Goal: Task Accomplishment & Management: Manage account settings

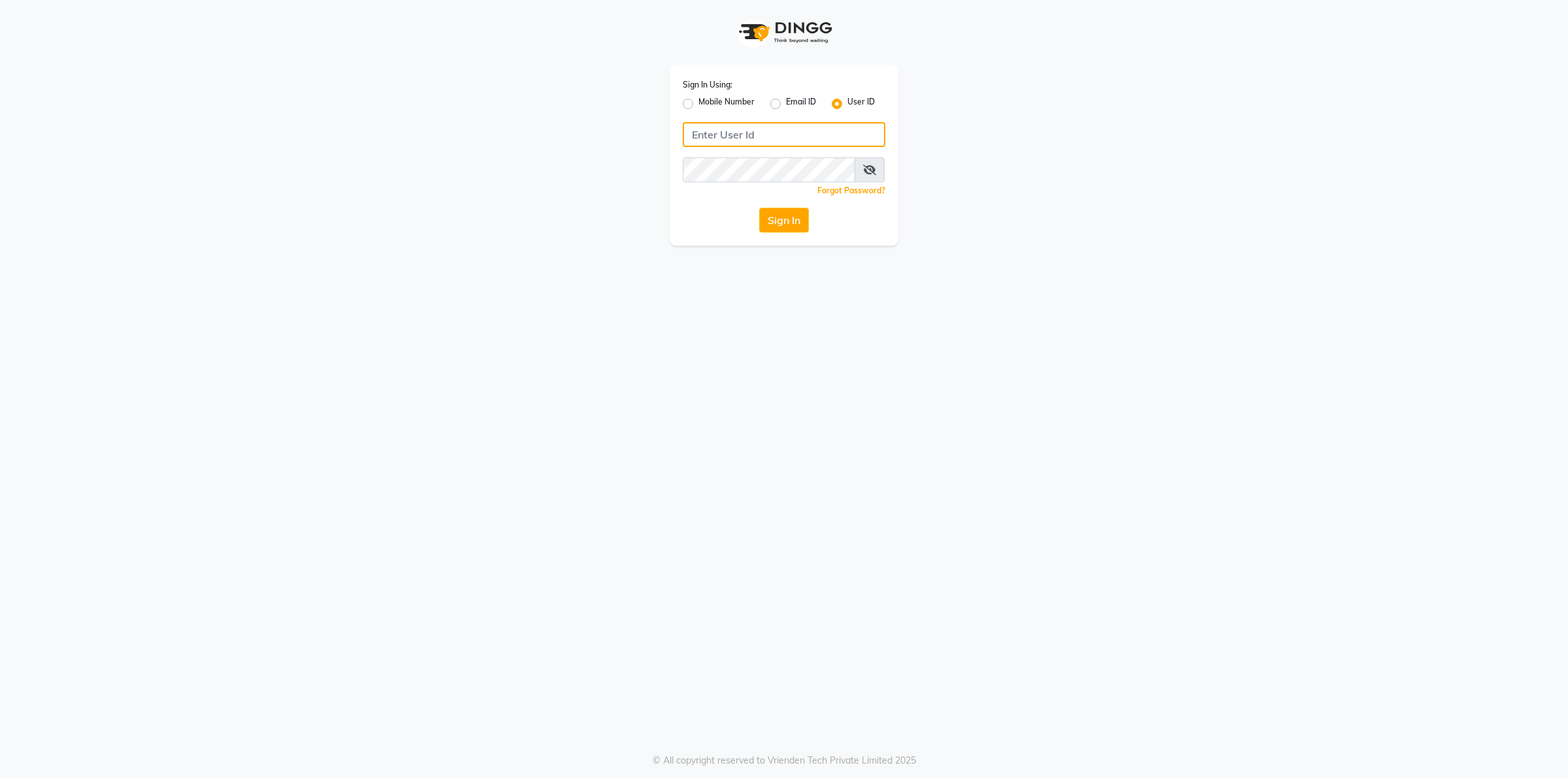
click at [711, 132] on input "Username" at bounding box center [784, 134] width 203 height 25
type input "naturals"
click at [759, 208] on button "Sign In" at bounding box center [784, 220] width 50 height 25
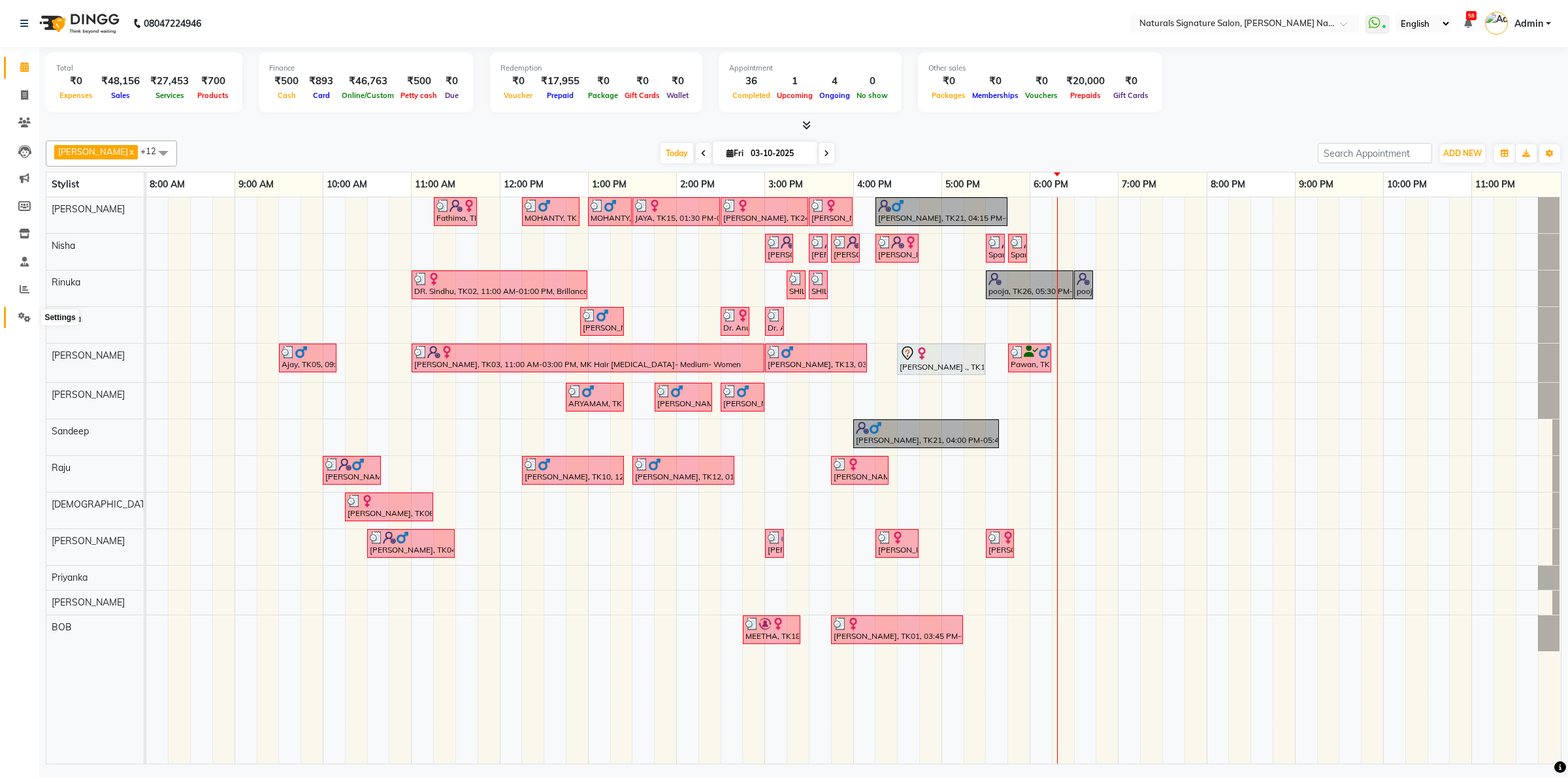
click at [20, 316] on icon at bounding box center [24, 317] width 12 height 10
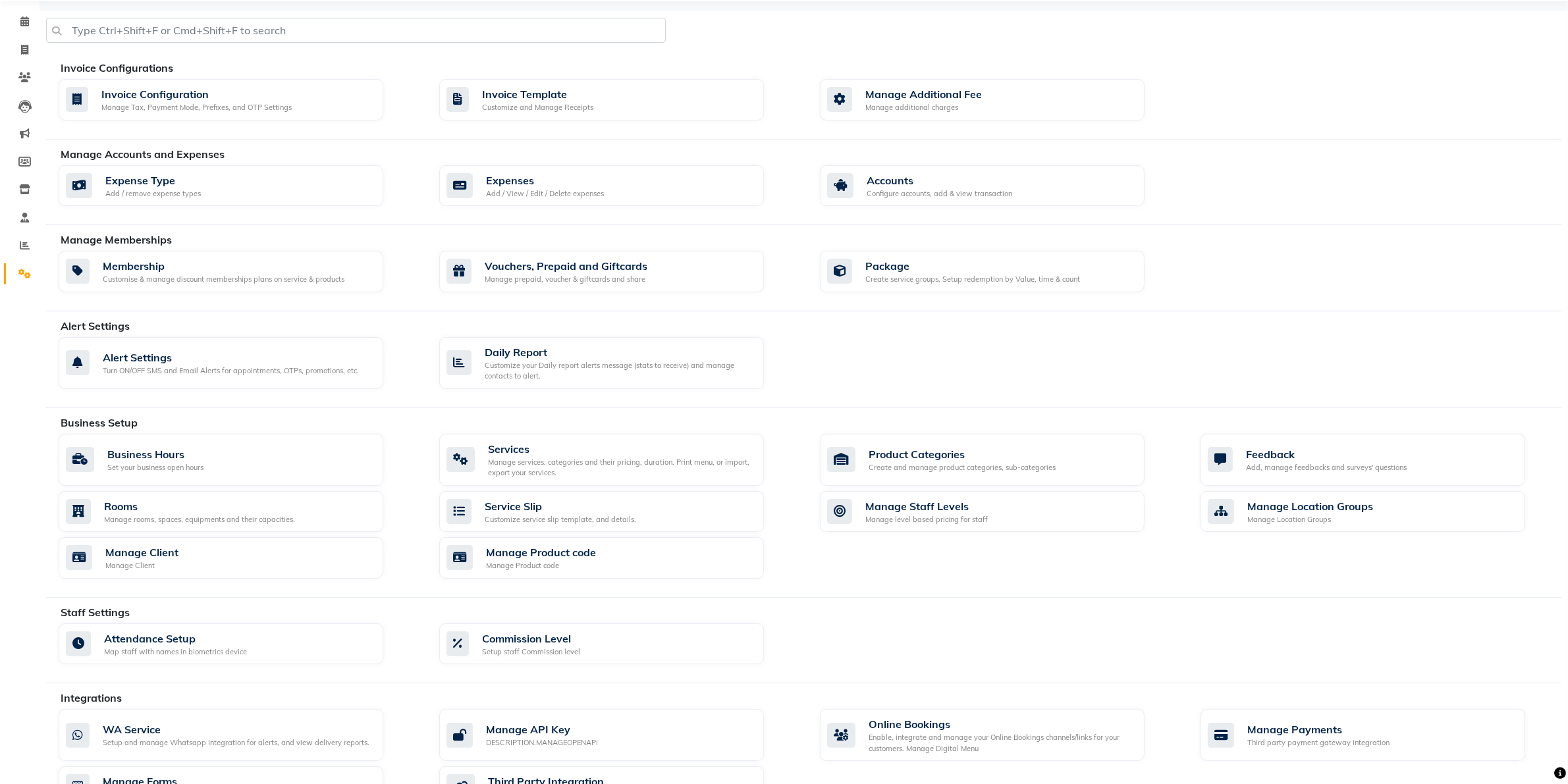
scroll to position [82, 0]
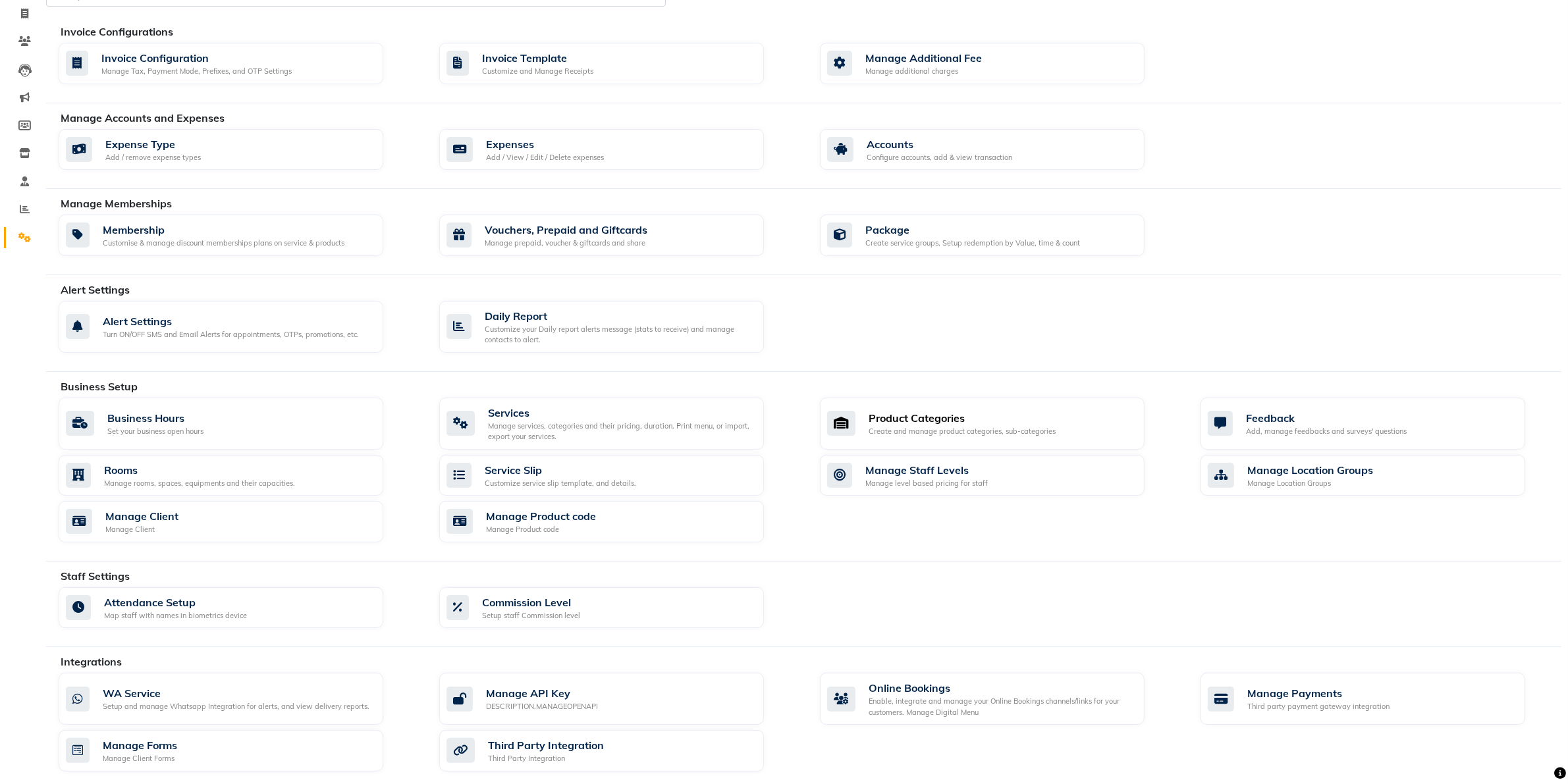
click at [925, 419] on div "Product Categories" at bounding box center [962, 418] width 187 height 16
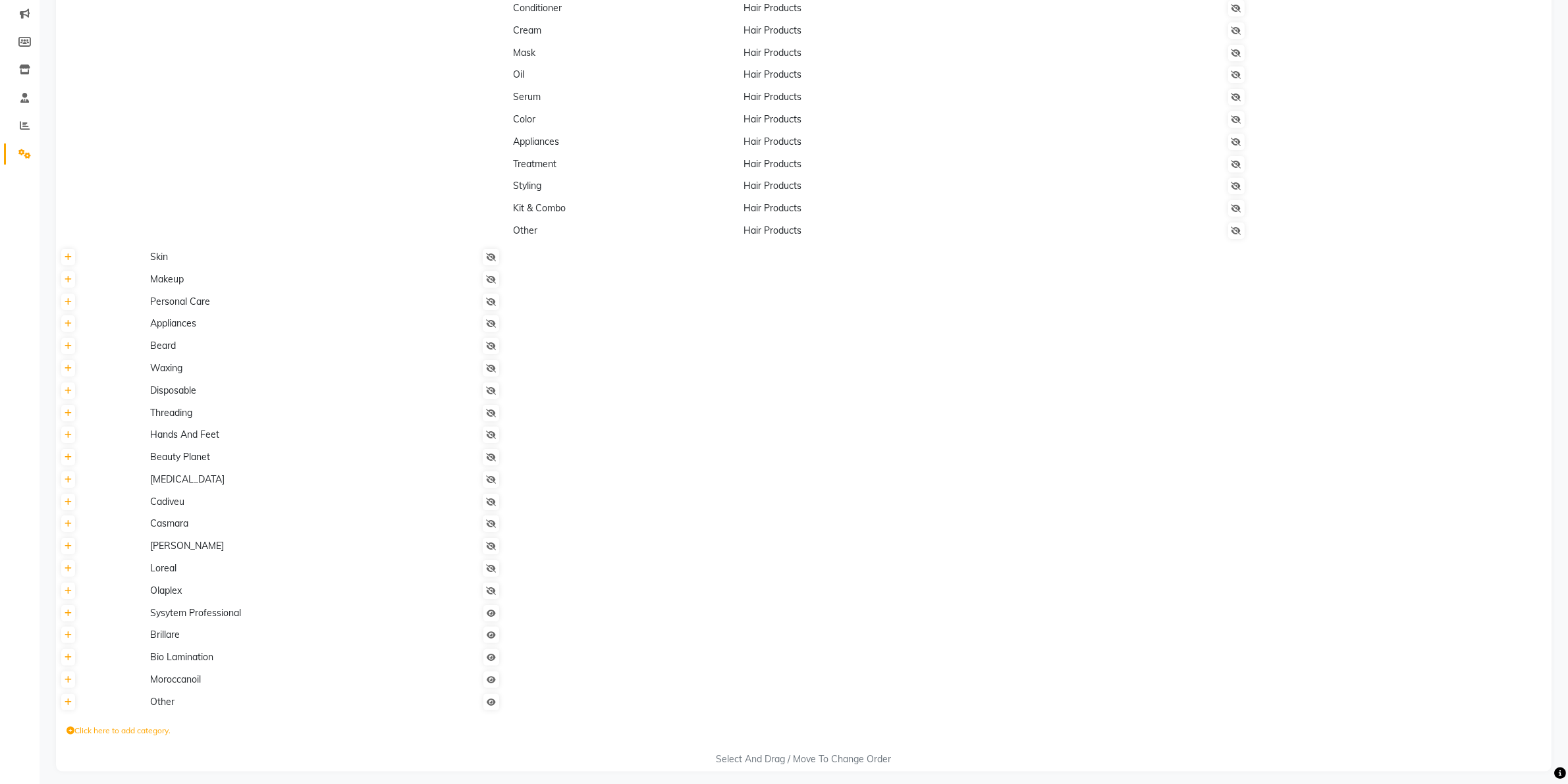
scroll to position [172, 0]
click at [146, 725] on label "Click here to add category." at bounding box center [118, 725] width 104 height 12
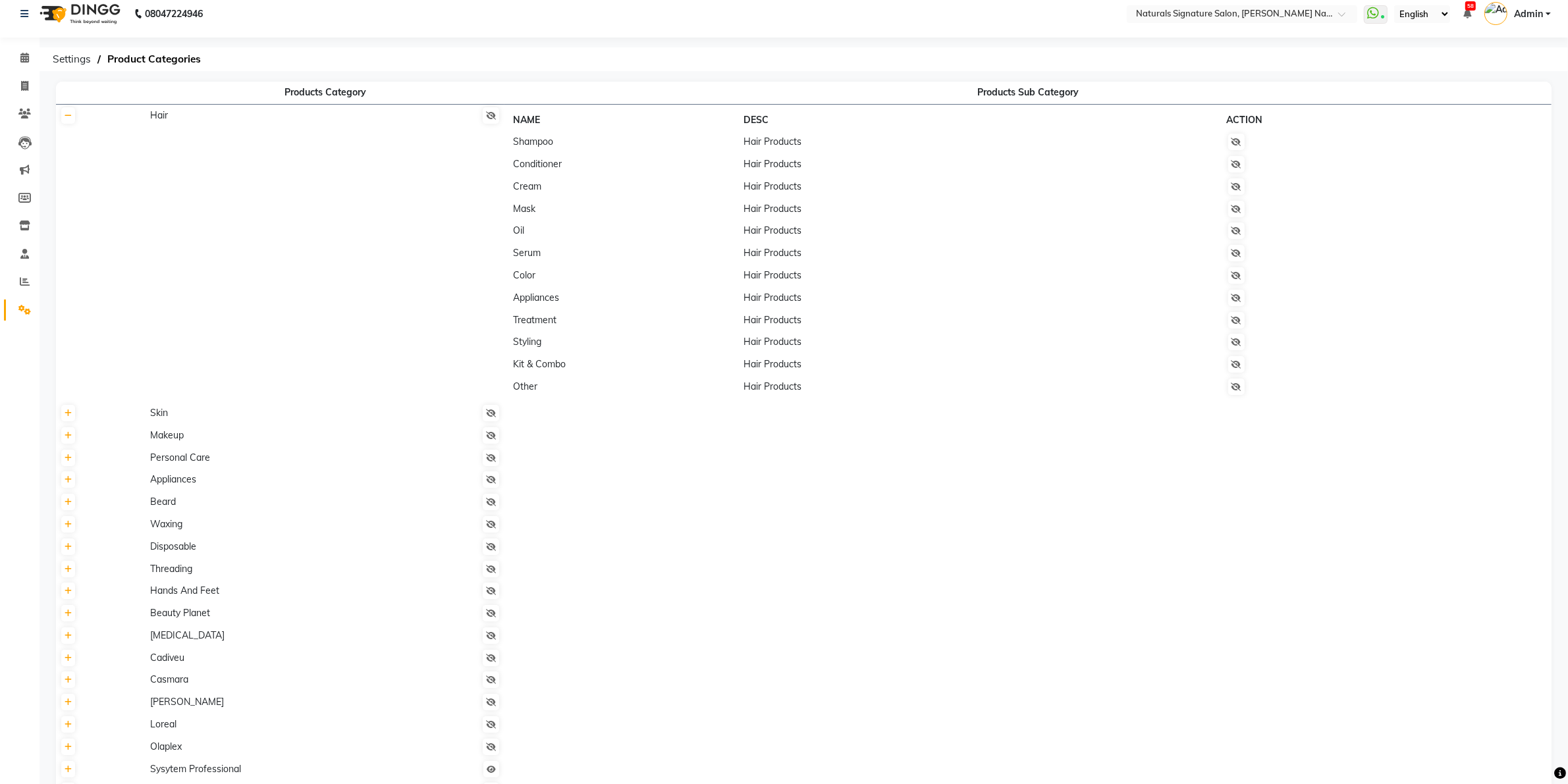
scroll to position [0, 0]
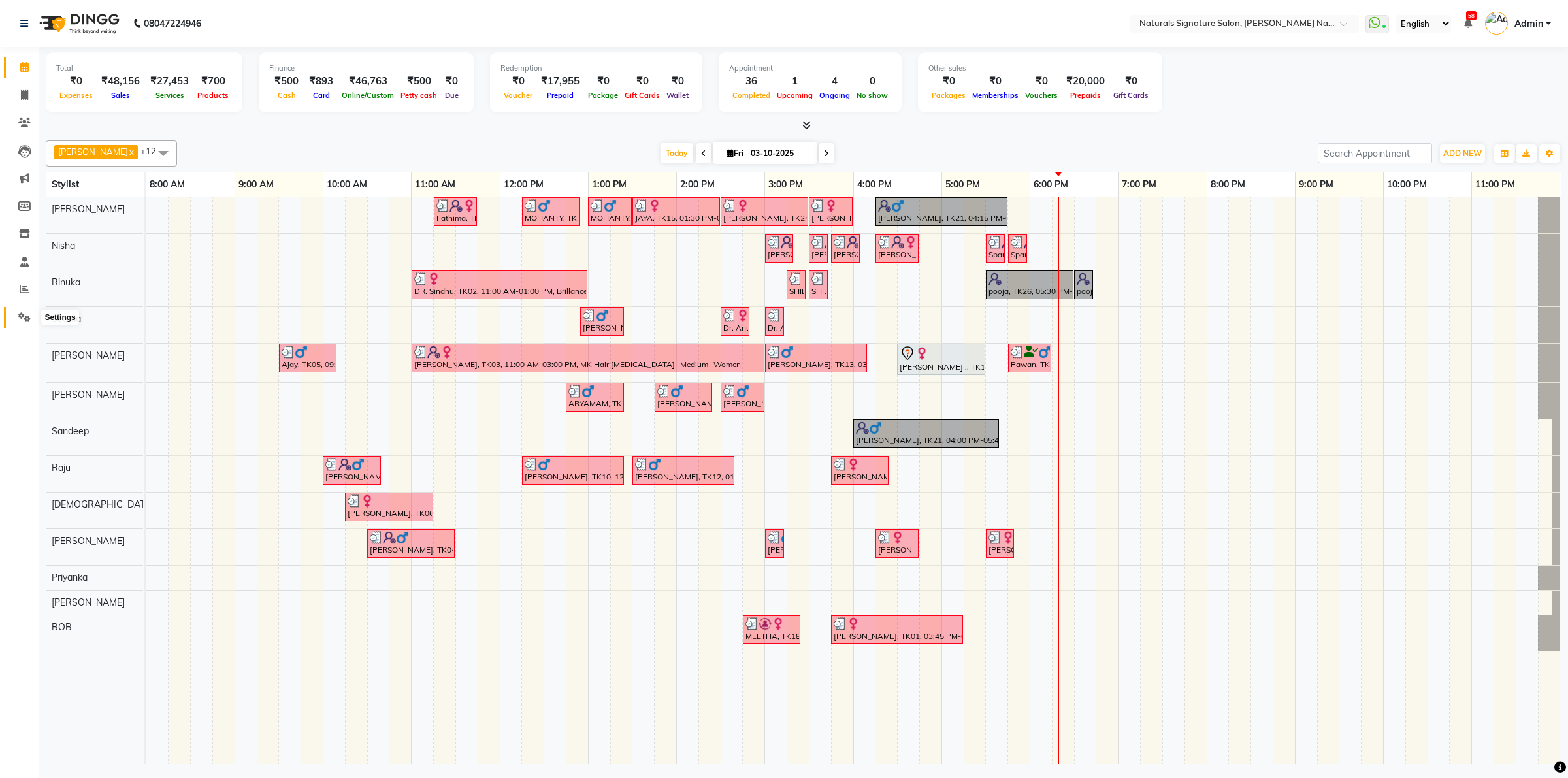
click at [14, 320] on span at bounding box center [24, 318] width 23 height 15
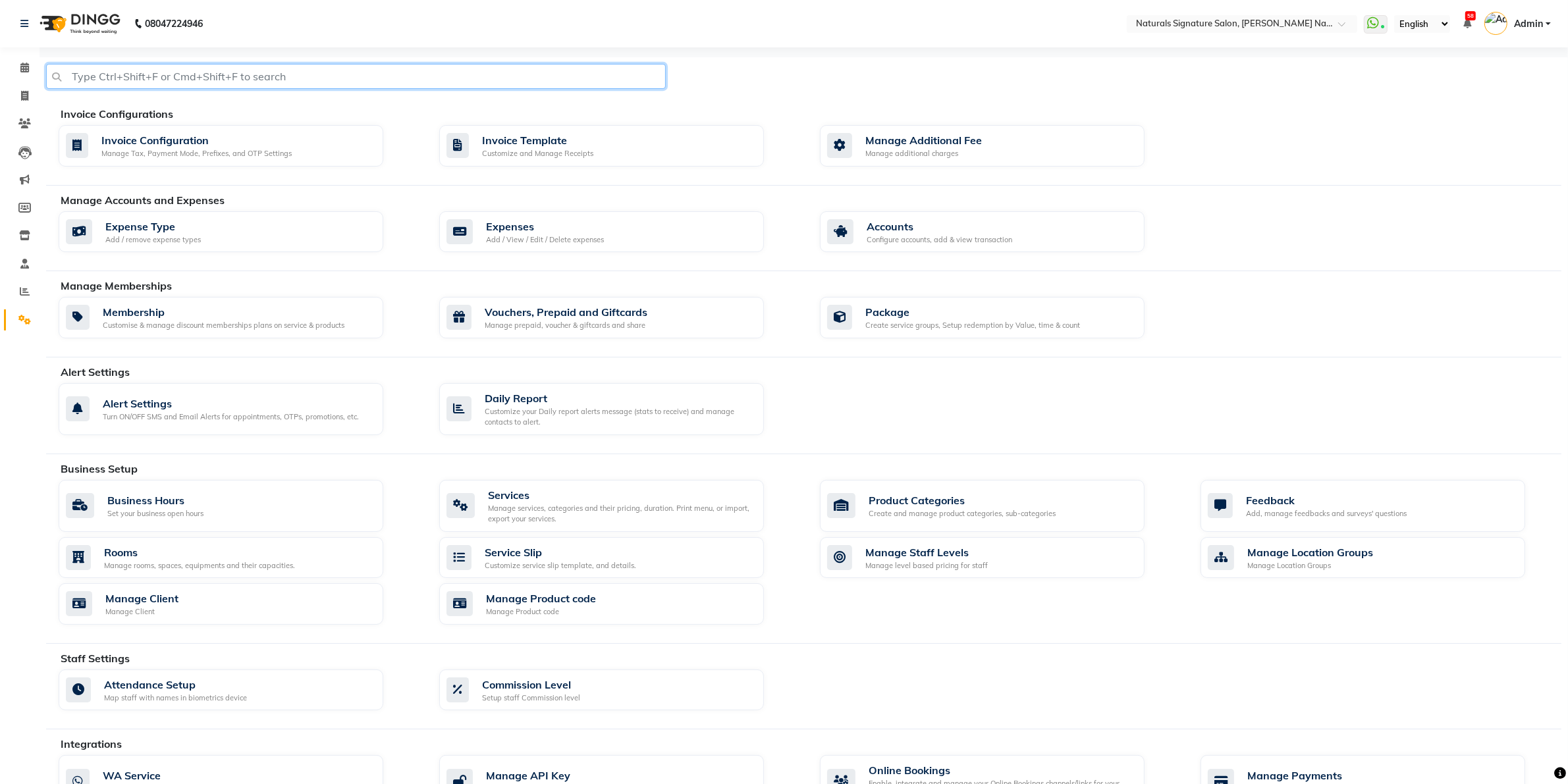
click at [203, 74] on input "text" at bounding box center [355, 76] width 619 height 25
type input "p"
click at [968, 507] on div "Product Categories" at bounding box center [962, 500] width 187 height 16
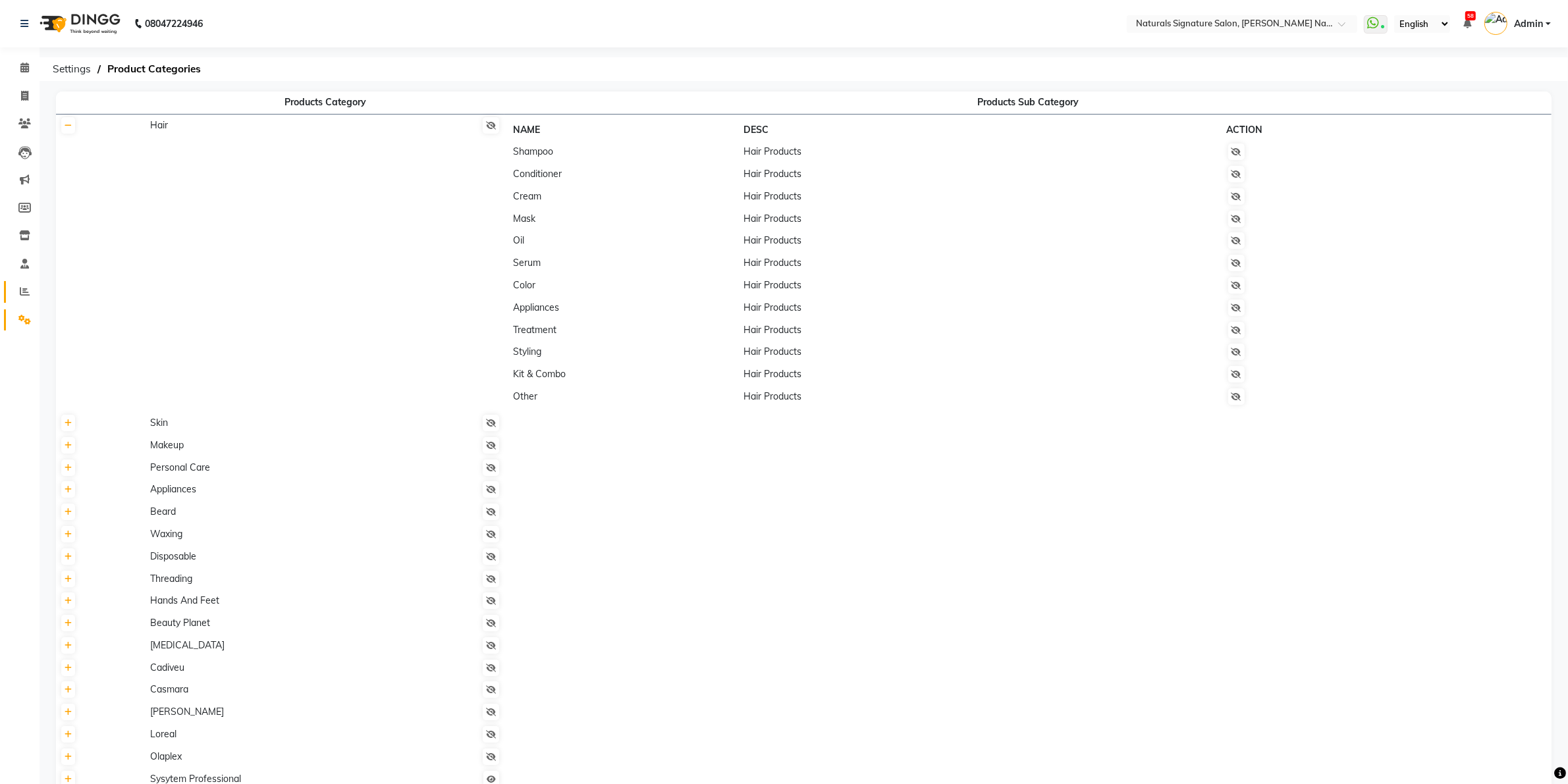
click at [21, 281] on link "Reports" at bounding box center [19, 292] width 31 height 21
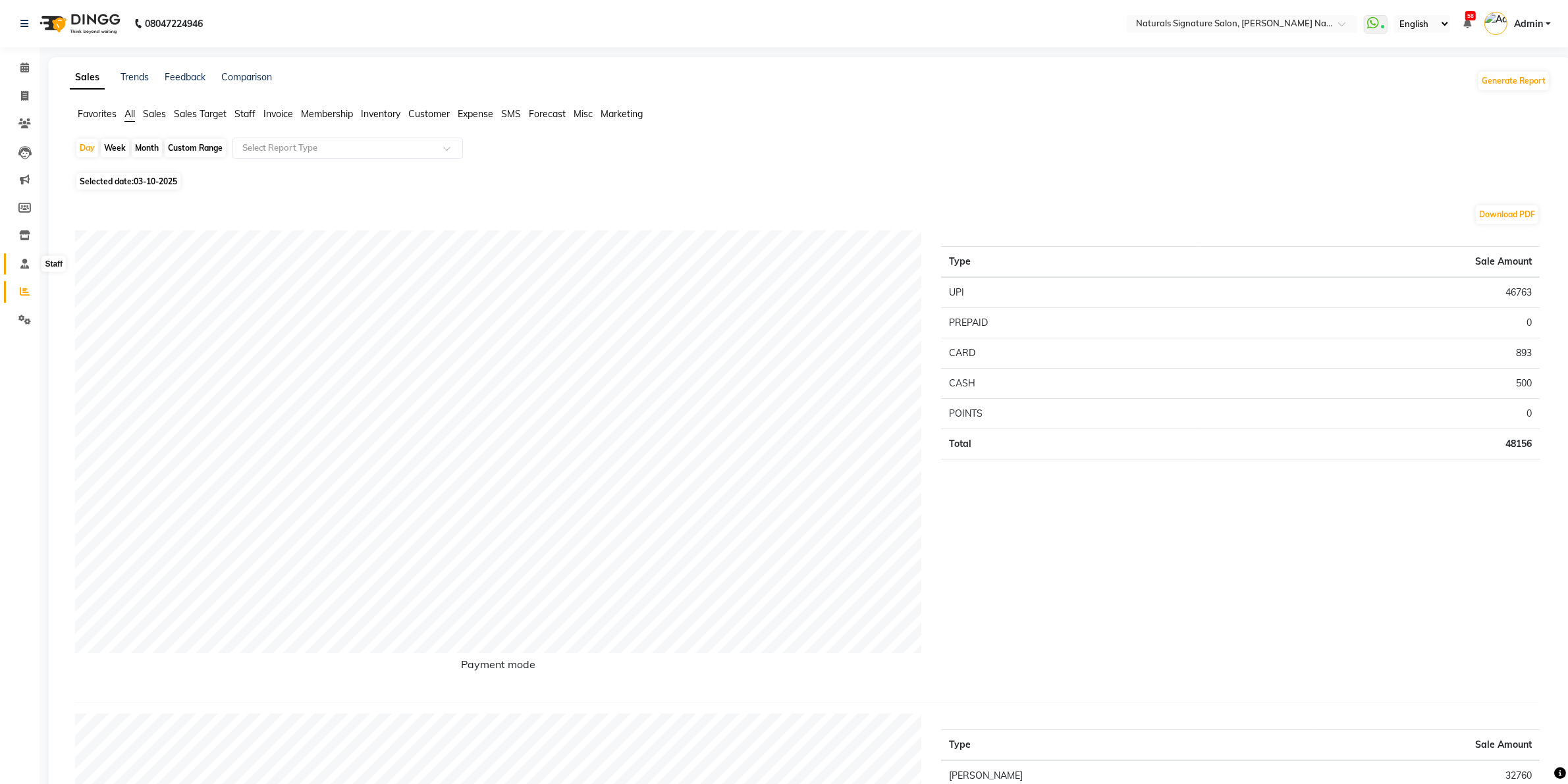
click at [27, 257] on span at bounding box center [24, 265] width 23 height 15
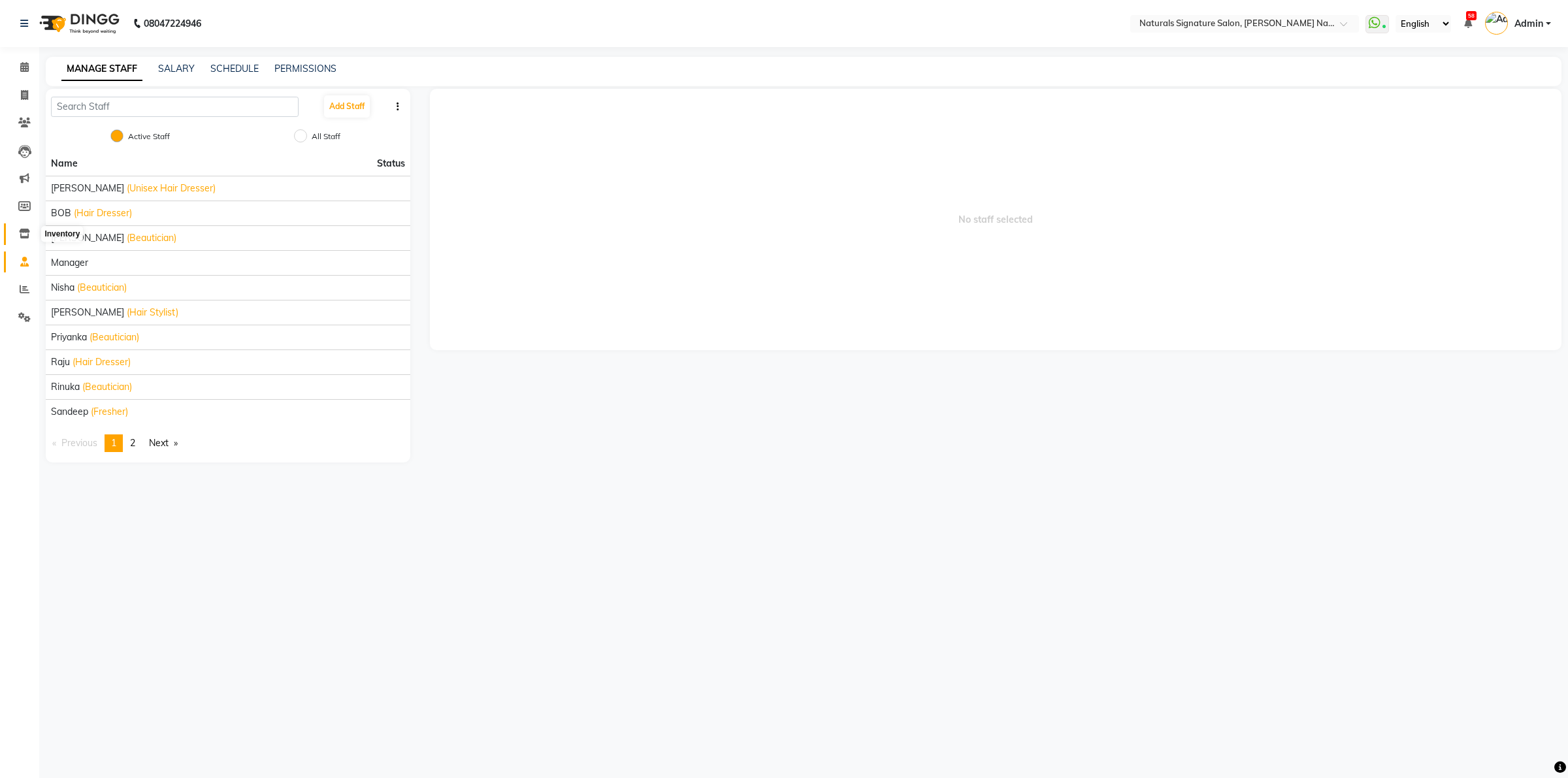
click at [21, 231] on icon at bounding box center [24, 233] width 11 height 10
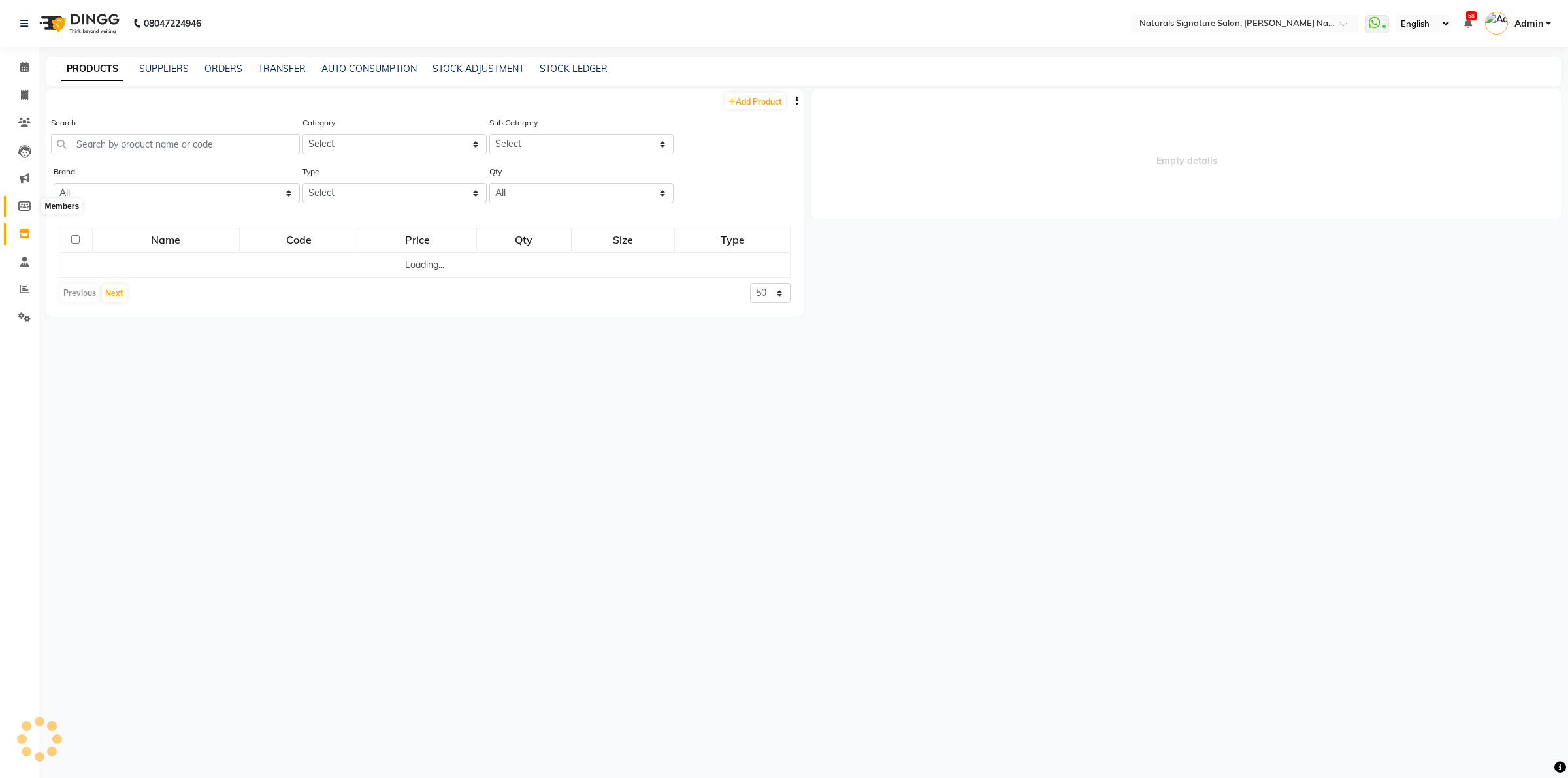
click at [21, 204] on icon at bounding box center [24, 206] width 12 height 10
select select
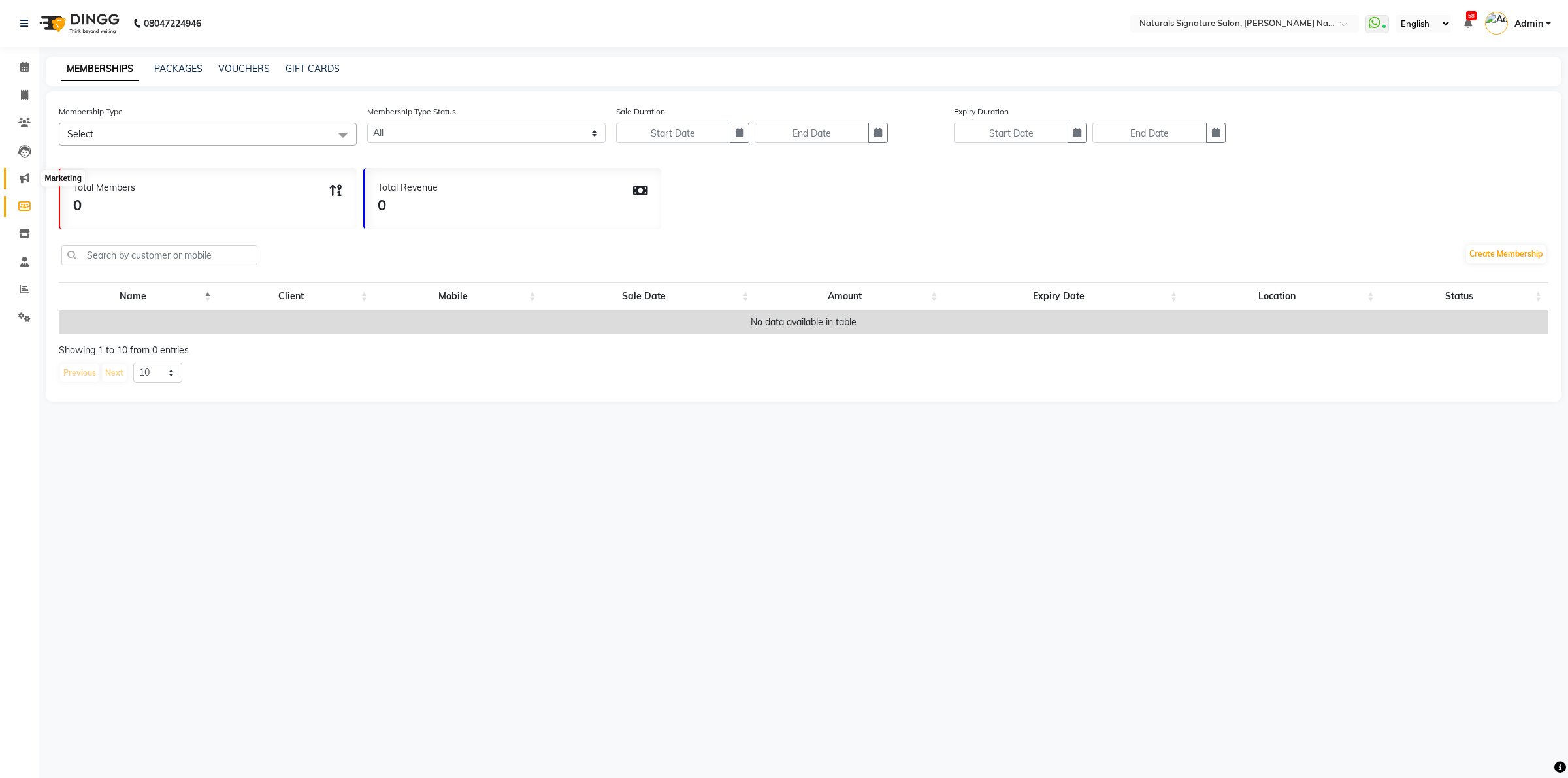
click at [25, 171] on span at bounding box center [24, 179] width 23 height 15
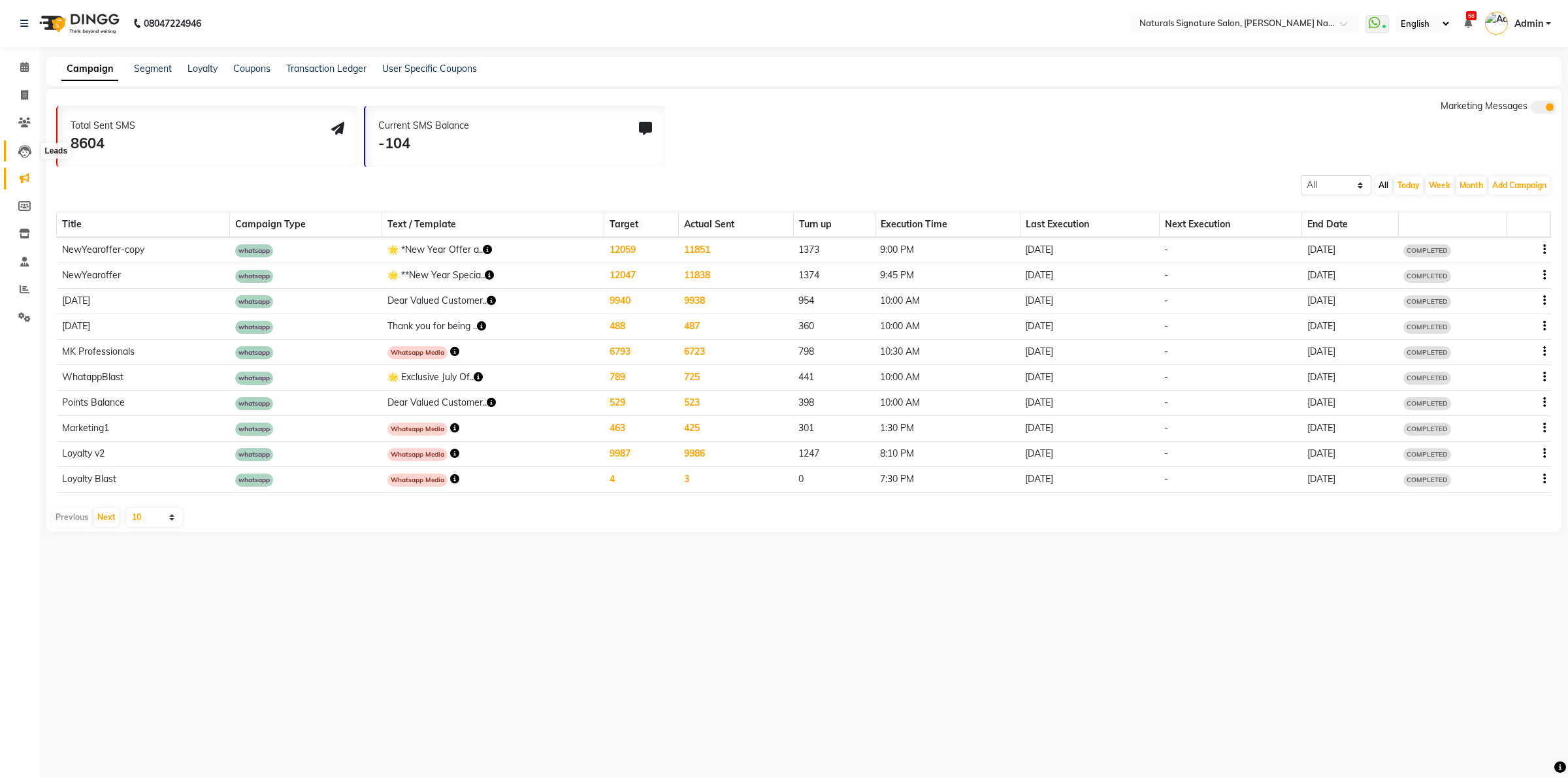
click at [20, 148] on icon at bounding box center [24, 151] width 13 height 13
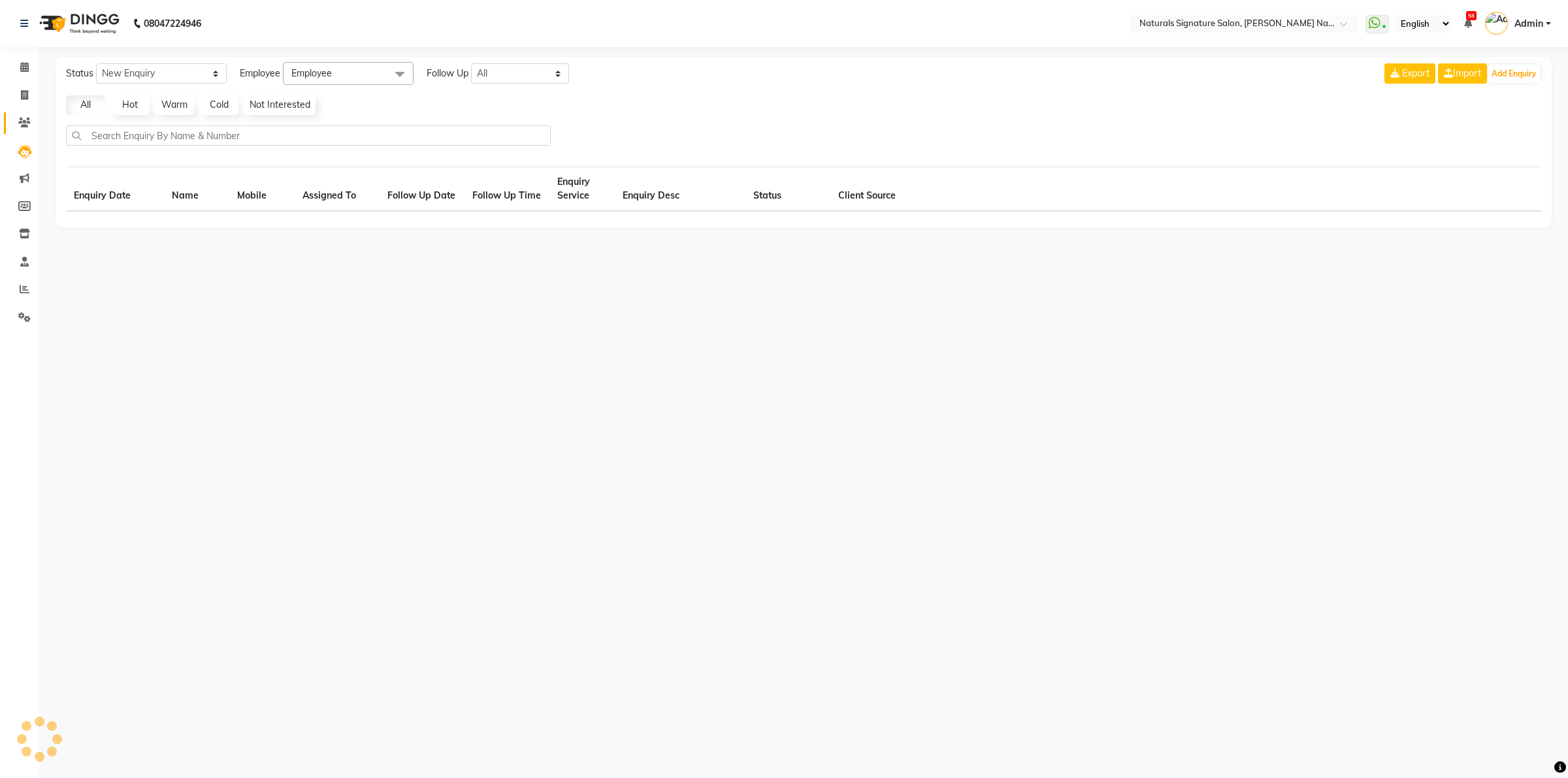
click at [23, 112] on link "Clients" at bounding box center [19, 123] width 31 height 21
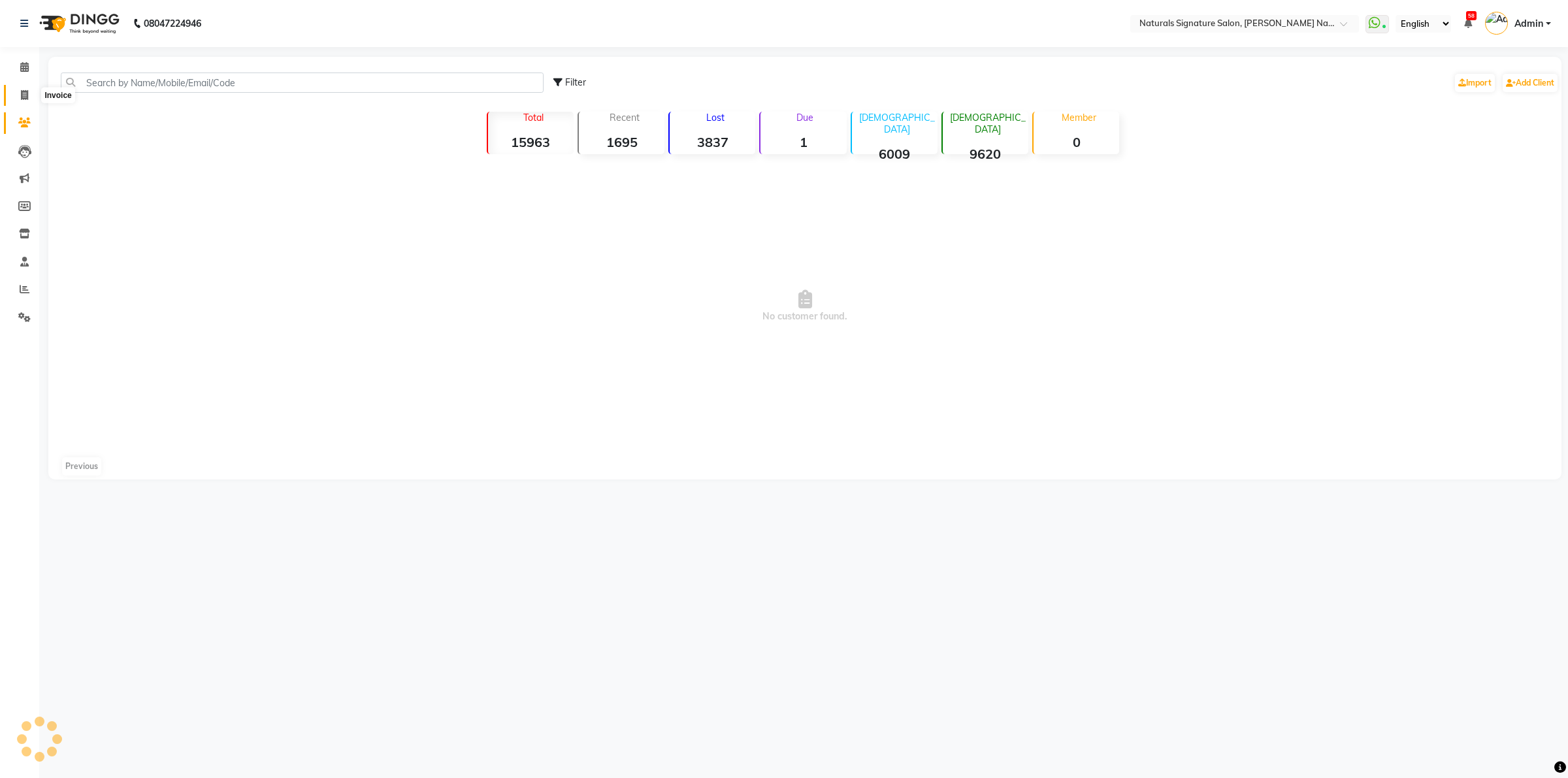
click at [23, 93] on icon at bounding box center [24, 95] width 7 height 10
select select "service"
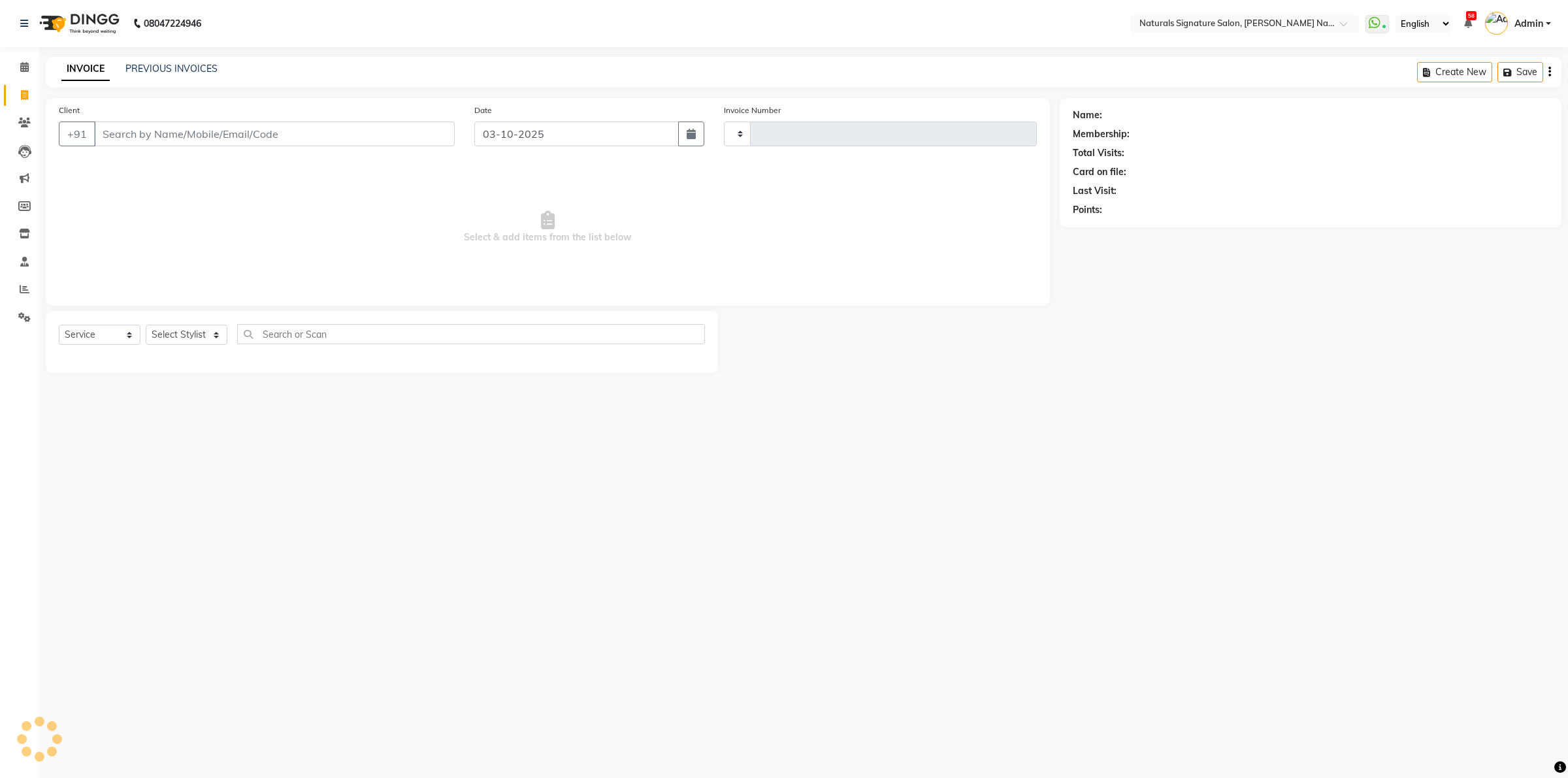
type input "6041"
select select "6135"
click at [24, 226] on link "Inventory" at bounding box center [19, 234] width 31 height 21
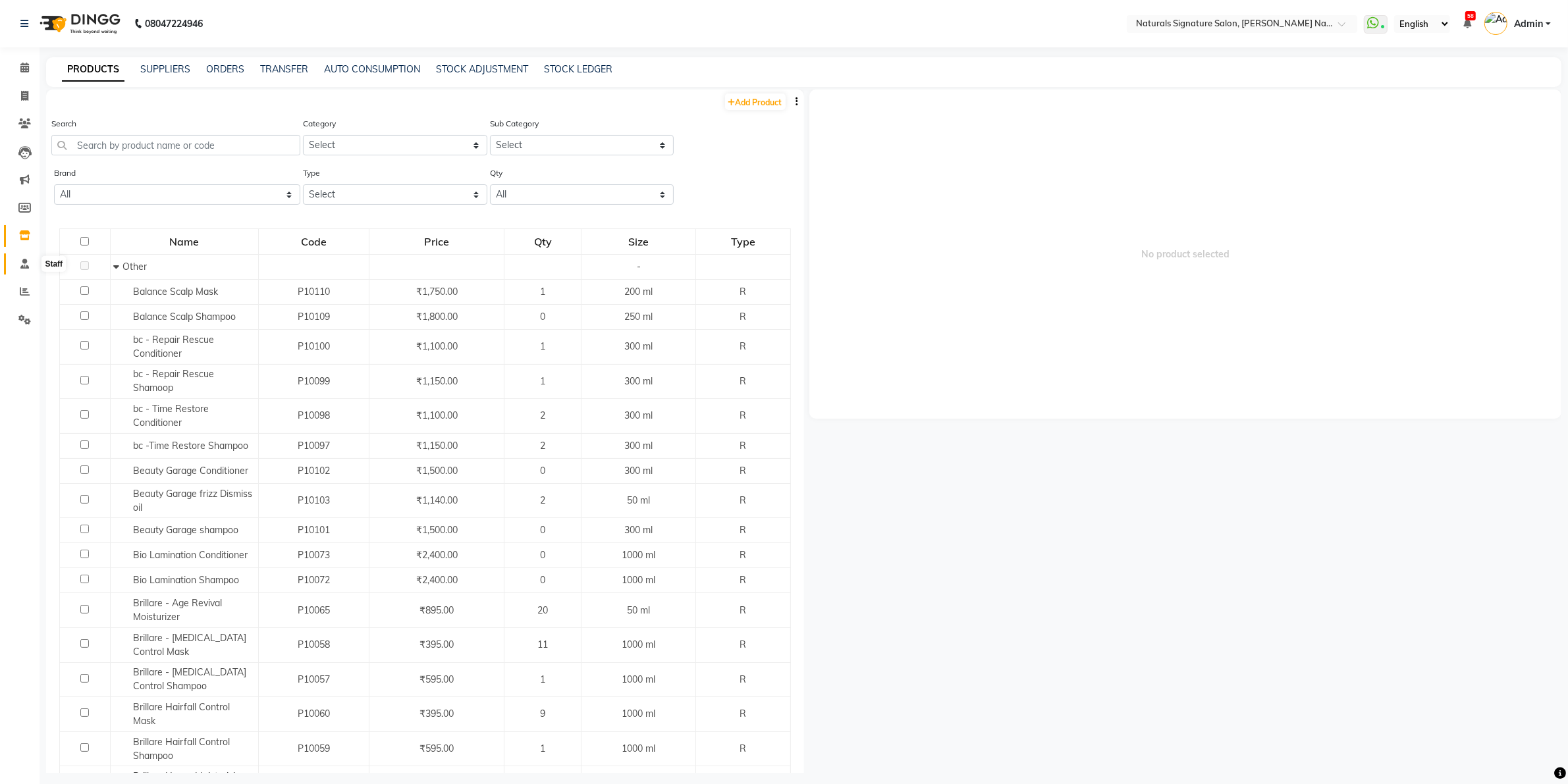
click at [18, 262] on span at bounding box center [24, 265] width 23 height 15
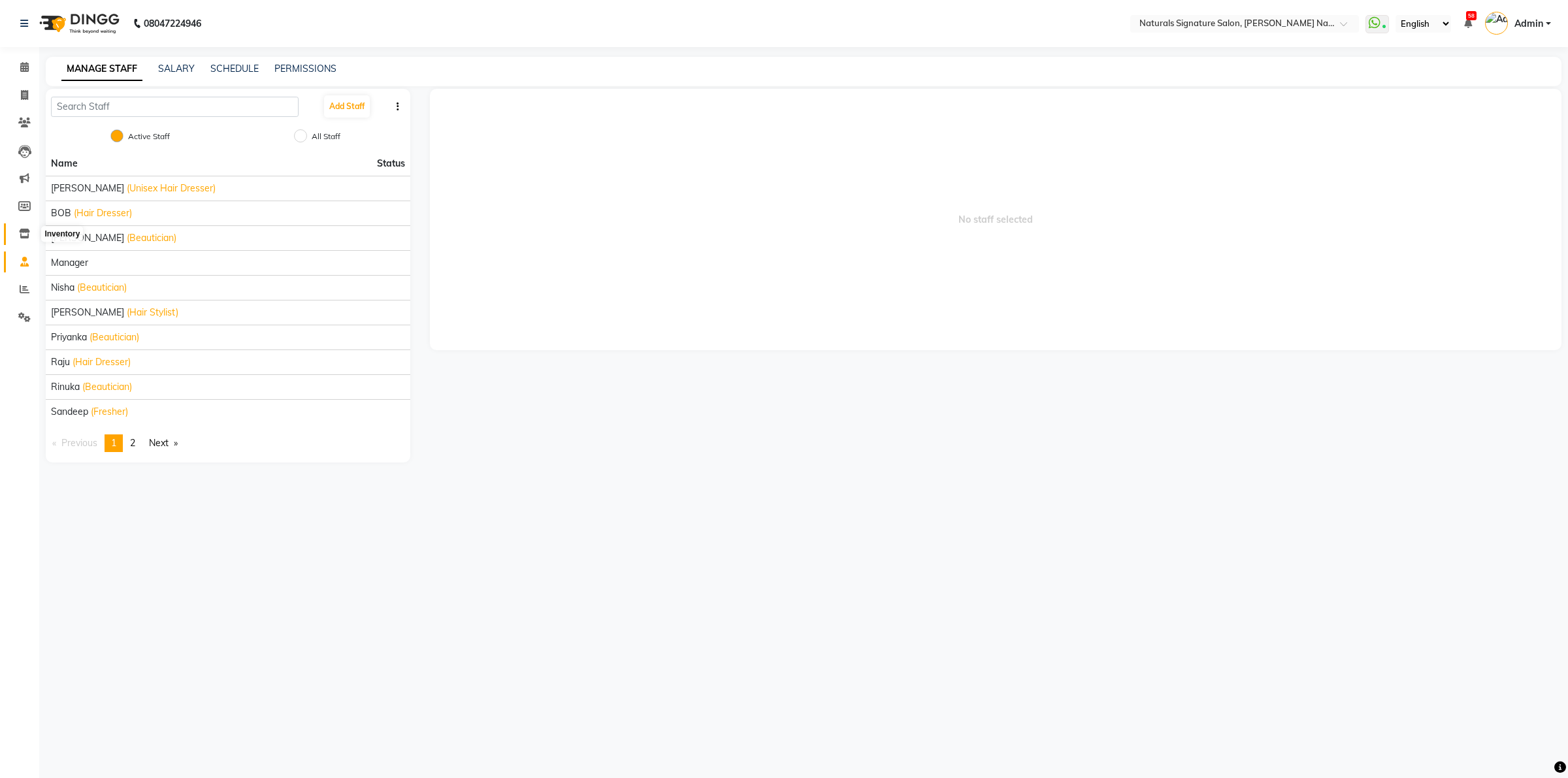
click at [23, 238] on icon at bounding box center [24, 233] width 11 height 10
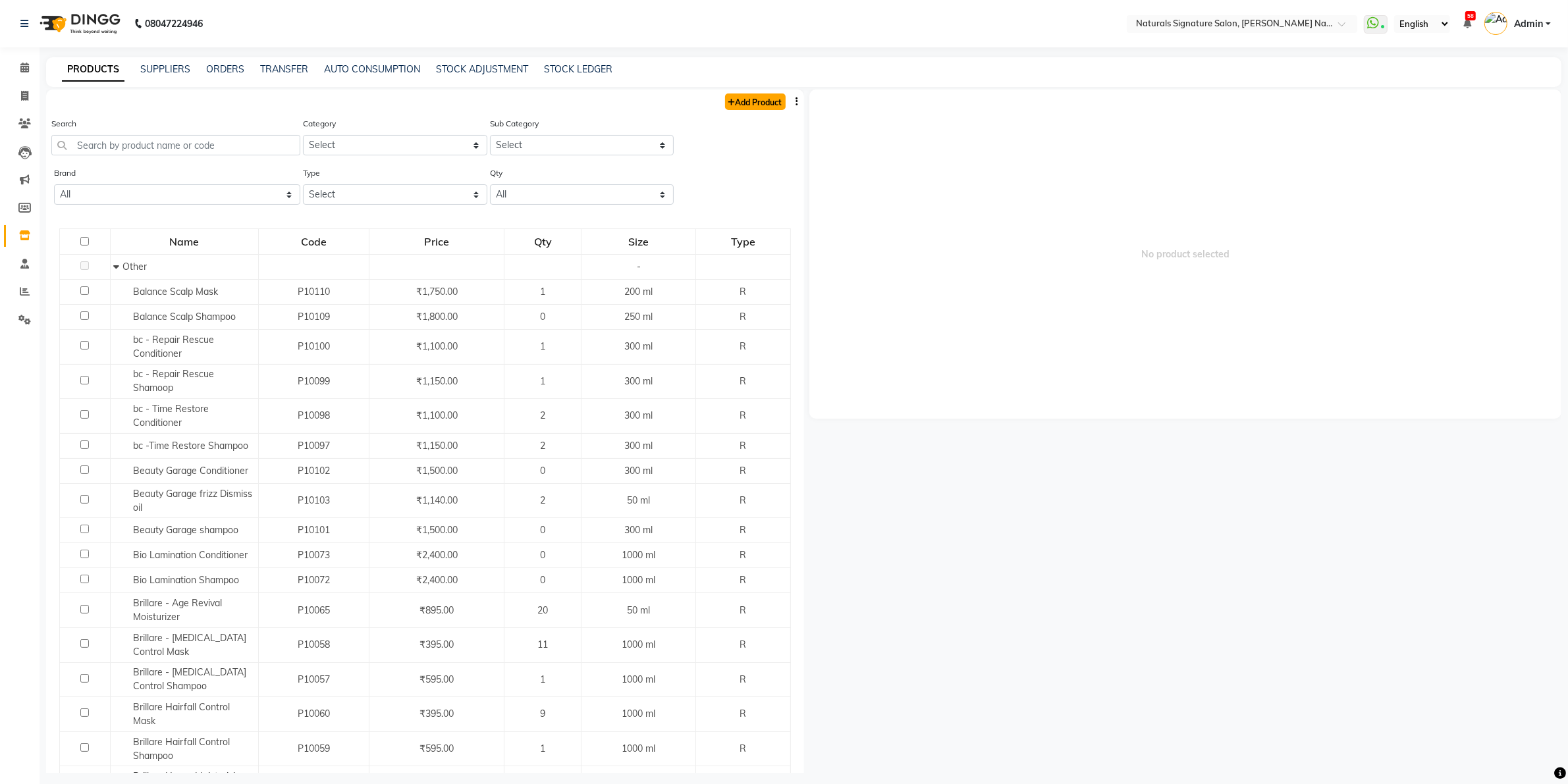
click at [748, 104] on link "Add Product" at bounding box center [755, 102] width 60 height 17
select select "true"
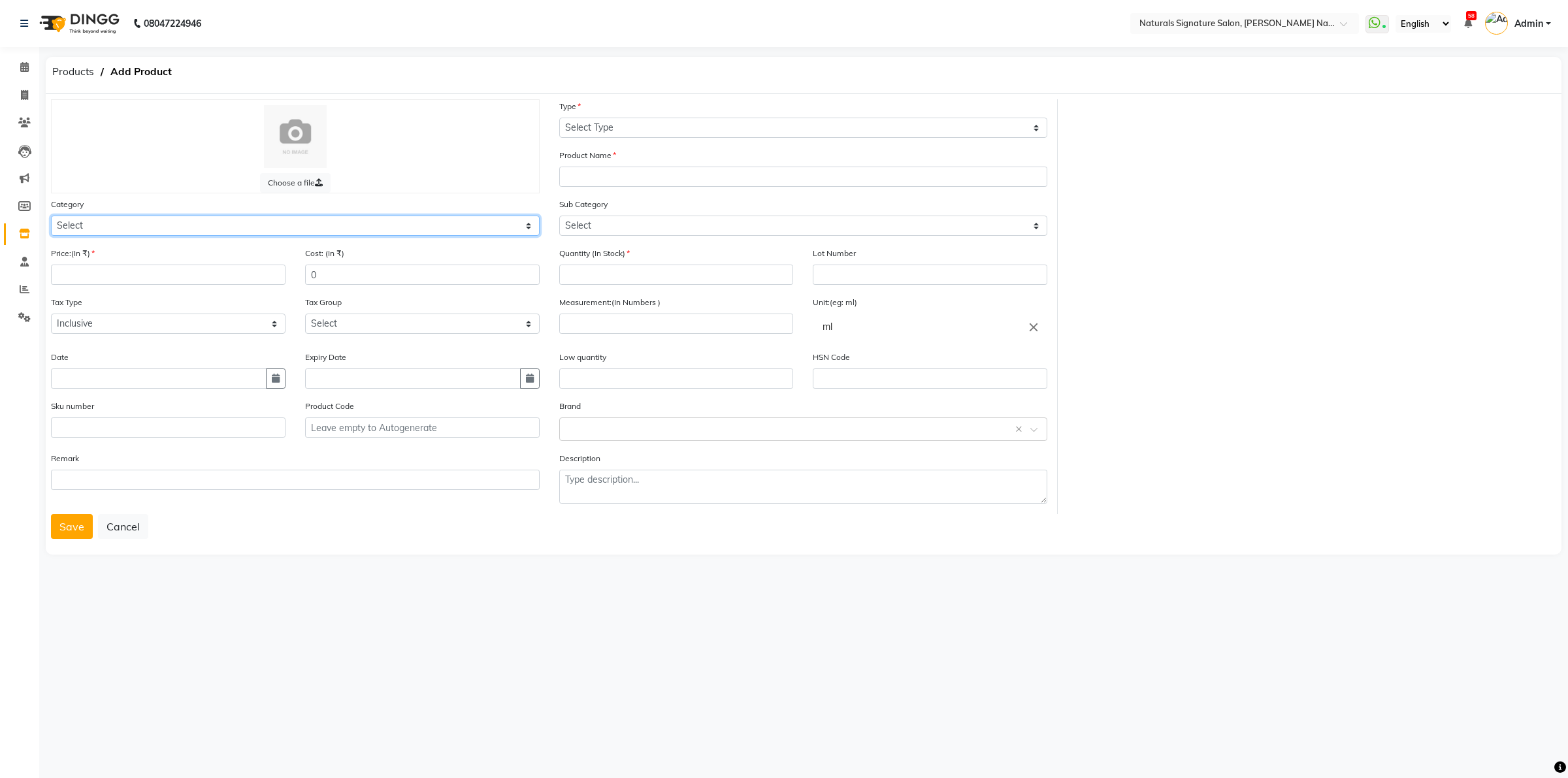
click at [158, 226] on select "Select Sysytem Professional Brillare Bio Lamination Moroccanoil Other" at bounding box center [295, 226] width 489 height 20
select select "981202050"
click at [51, 216] on select "Select Sysytem Professional Brillare Bio Lamination Moroccanoil Other" at bounding box center [295, 226] width 489 height 20
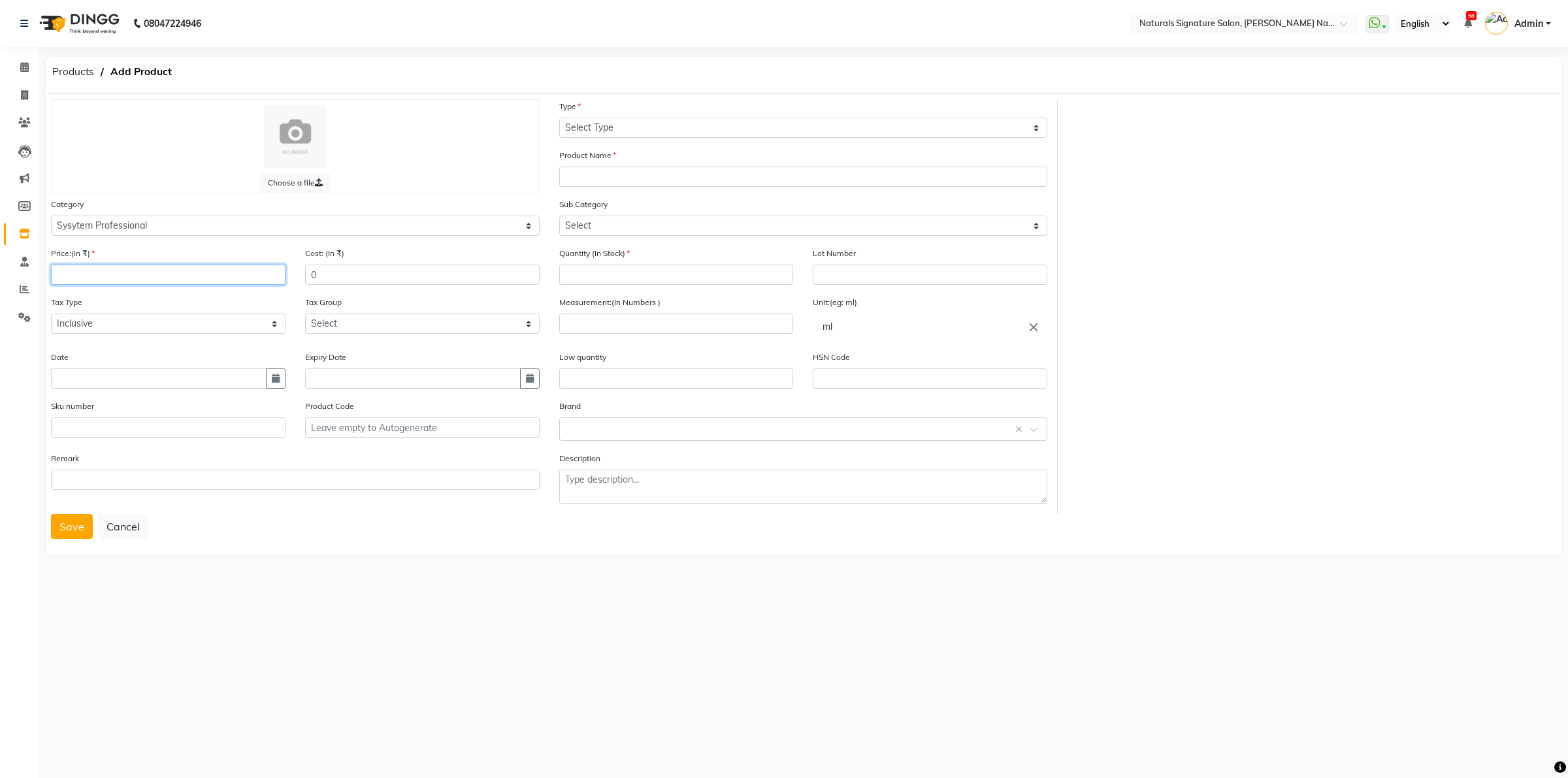
click at [112, 275] on input "number" at bounding box center [168, 275] width 235 height 20
click at [673, 138] on div "Type Select Type Both Retail Consumable" at bounding box center [804, 123] width 509 height 49
click at [673, 132] on select "Select Type Both Retail Consumable" at bounding box center [804, 127] width 489 height 20
select select "R"
click at [559, 117] on select "Select Type Both Retail Consumable" at bounding box center [804, 127] width 489 height 20
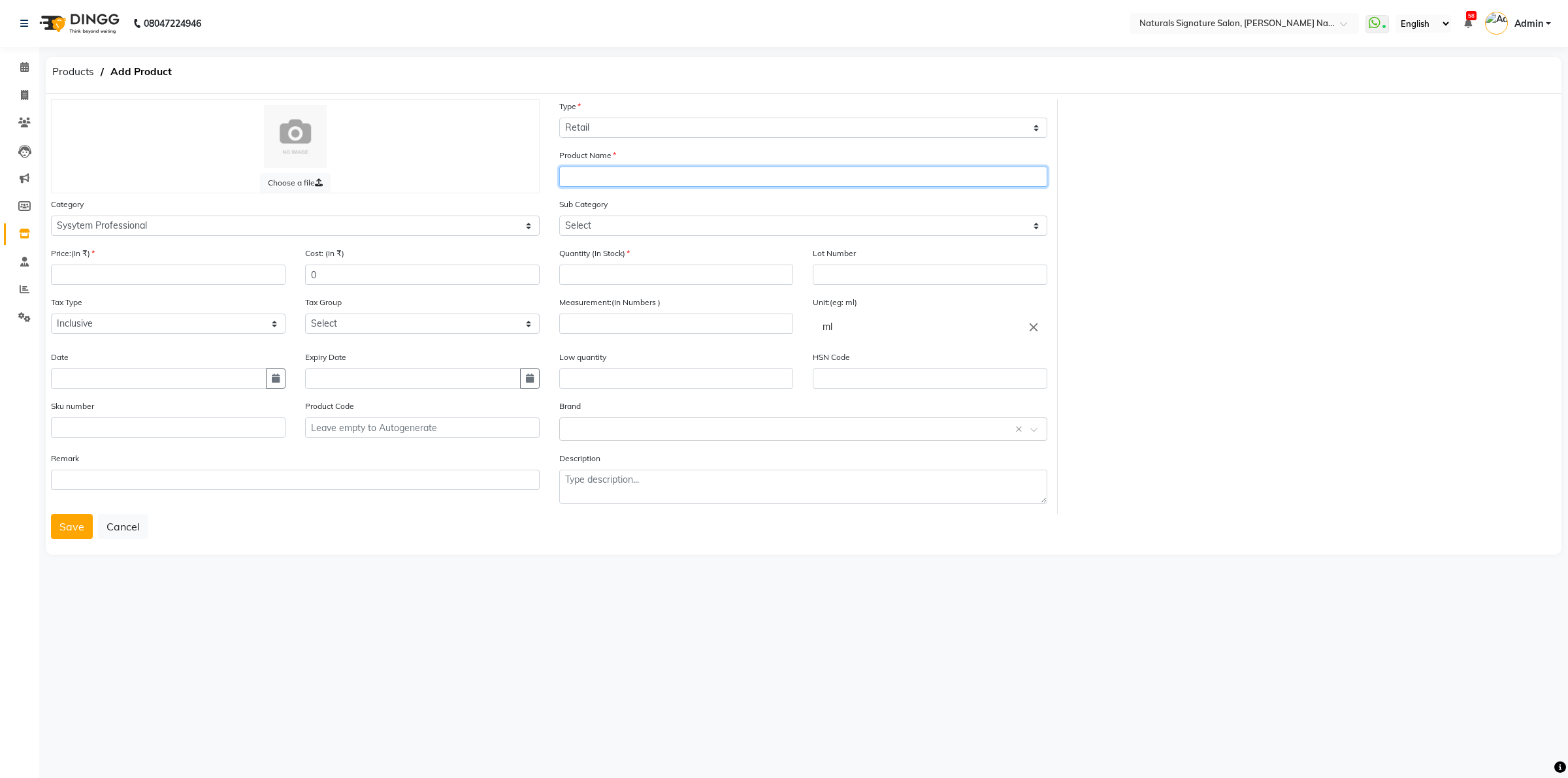
click at [645, 176] on input "text" at bounding box center [804, 176] width 489 height 20
type input "Luxe Oil"
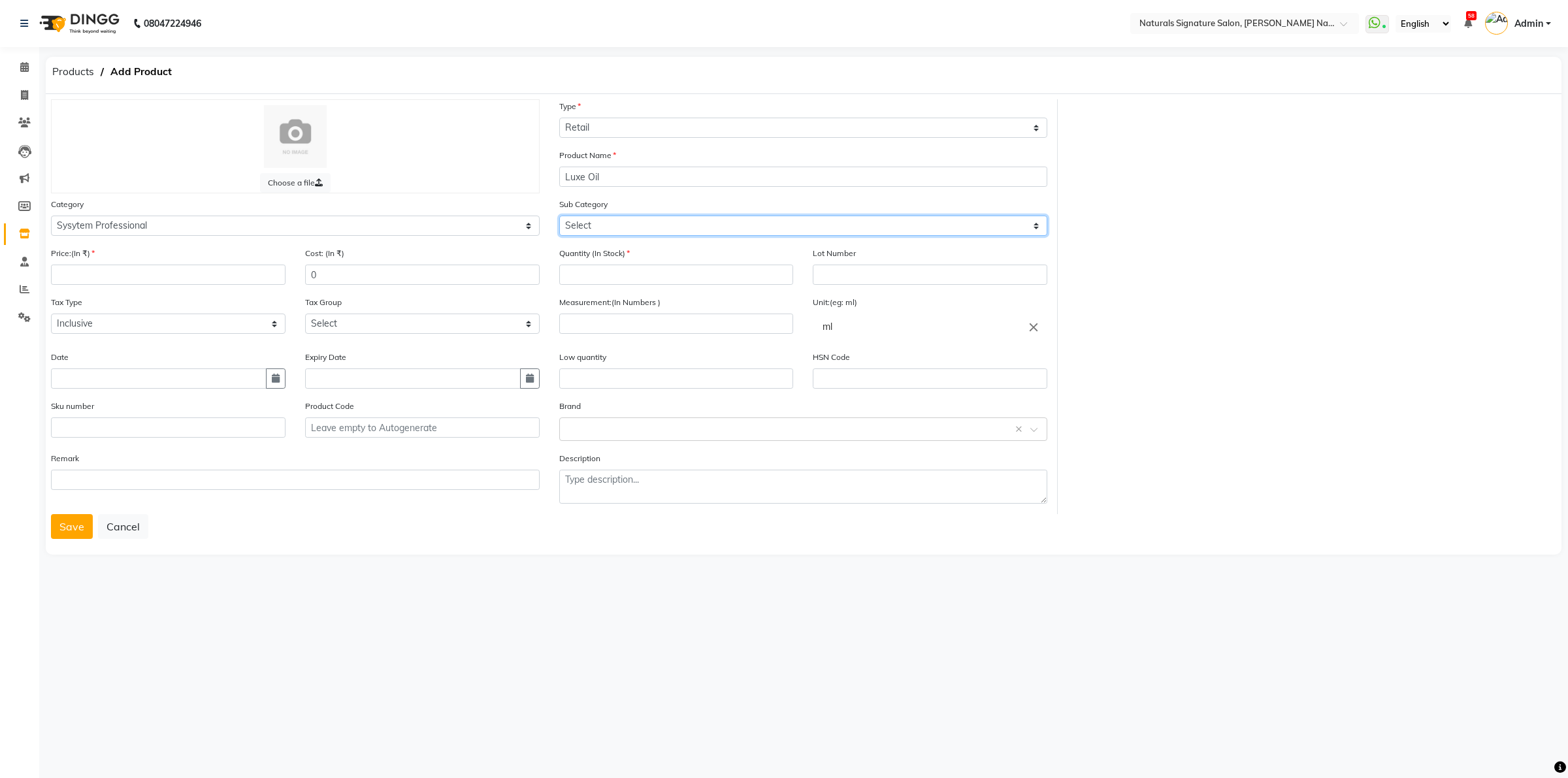
click at [639, 223] on select "Select Smoothen Shampoo Hydrate Shampoo Hydrate Mask Color Save Shampoo Color S…" at bounding box center [804, 226] width 489 height 20
click at [643, 227] on select "Select Smoothen Shampoo Hydrate Shampoo Hydrate Mask Color Save Shampoo Color S…" at bounding box center [804, 226] width 489 height 20
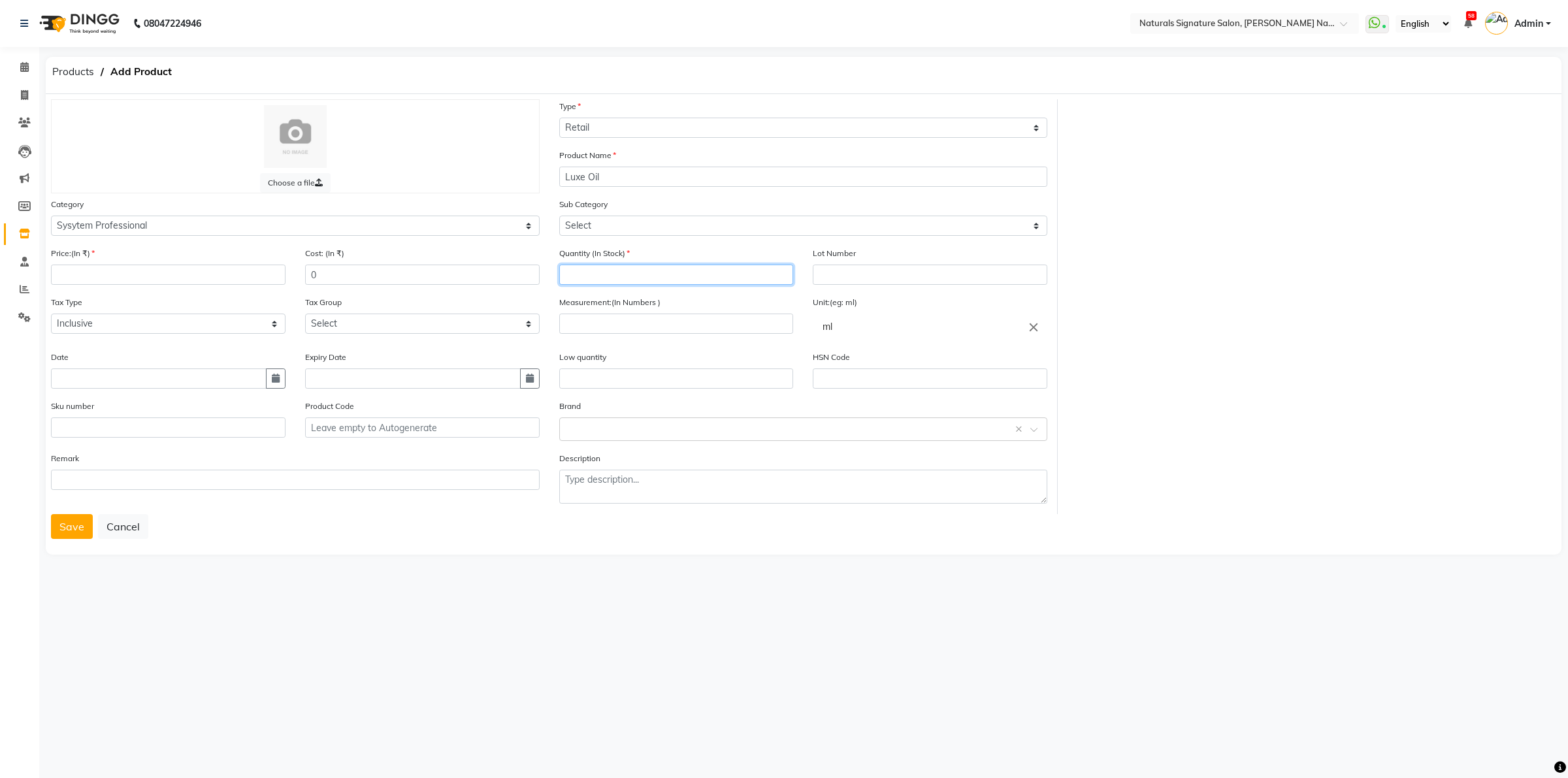
click at [648, 279] on input "number" at bounding box center [677, 275] width 235 height 20
type input "10"
click at [602, 317] on input "number" at bounding box center [677, 323] width 235 height 20
click at [89, 325] on select "Select Inclusive Exclusive" at bounding box center [168, 323] width 235 height 20
click at [51, 313] on select "Select Inclusive Exclusive" at bounding box center [168, 323] width 235 height 20
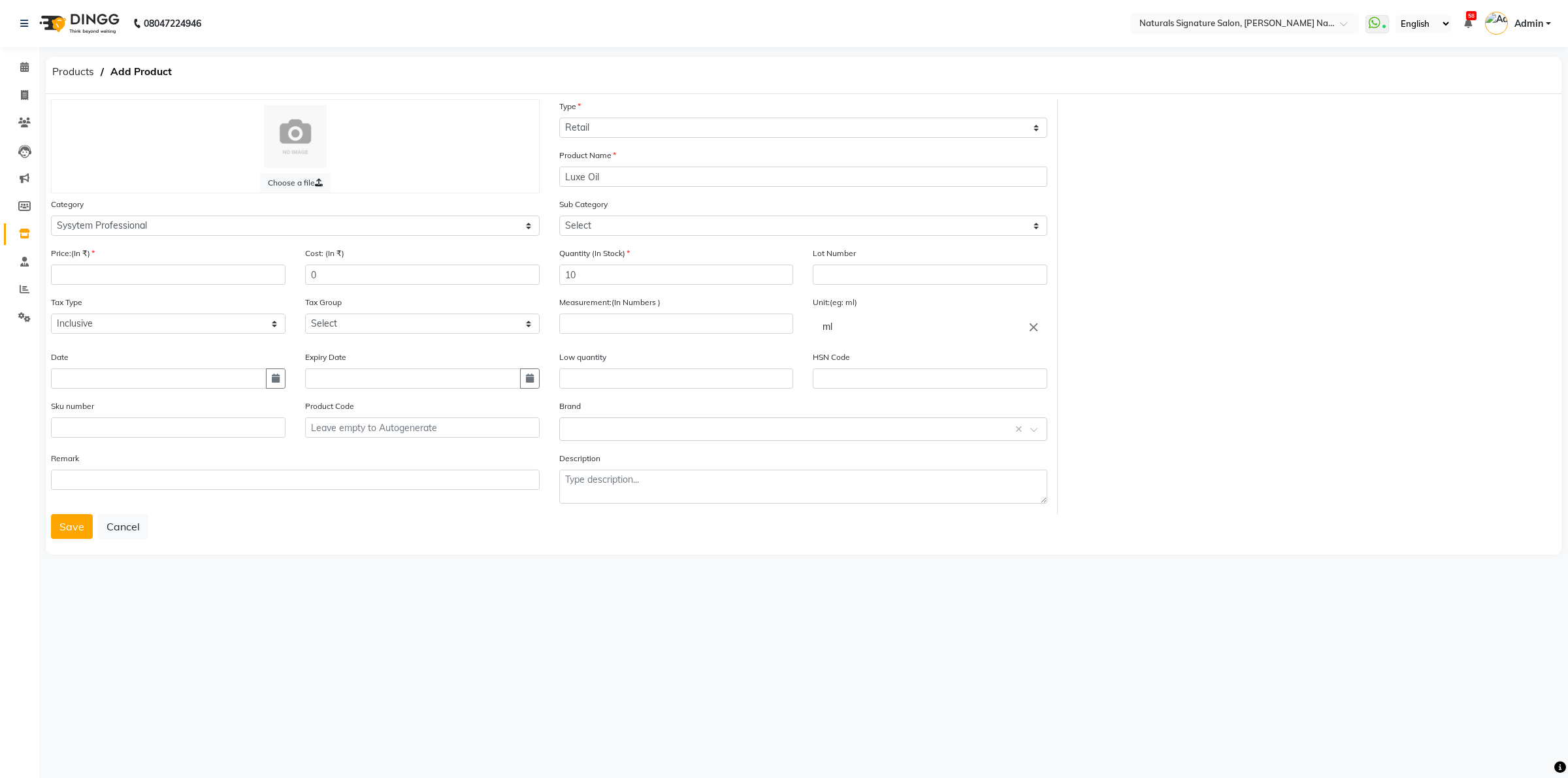
click at [330, 310] on div "Tax Group Select GST 5% GST" at bounding box center [422, 314] width 235 height 39
click at [332, 318] on select "Select GST 5% GST" at bounding box center [422, 323] width 235 height 20
select select "5735"
click at [305, 313] on select "Select GST 5% GST" at bounding box center [422, 323] width 235 height 20
click at [627, 322] on input "number" at bounding box center [677, 323] width 235 height 20
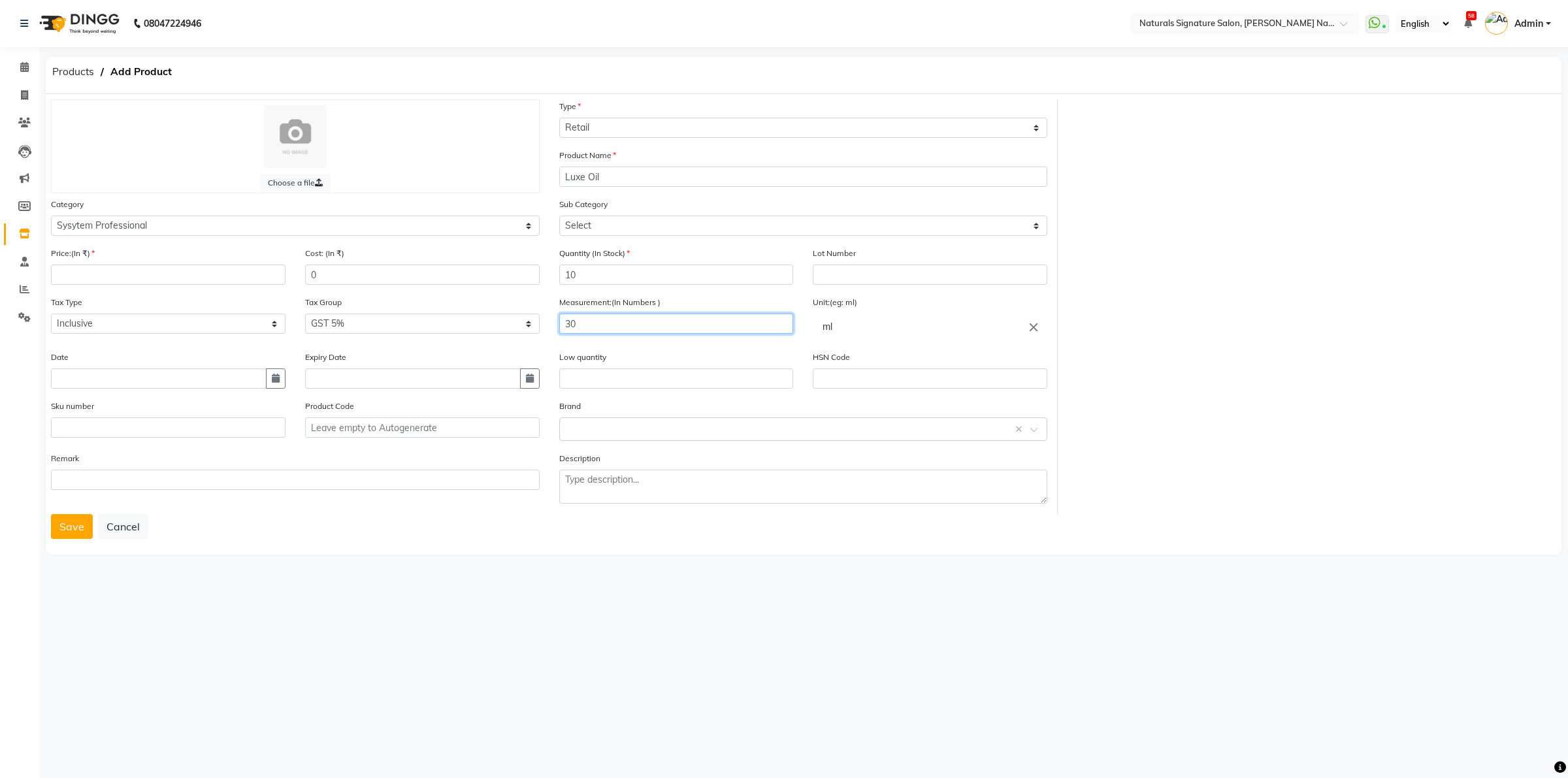
type input "30"
click at [867, 324] on input "ml" at bounding box center [930, 326] width 235 height 26
click at [835, 353] on link "ml" at bounding box center [930, 356] width 235 height 33
click at [126, 271] on input "number" at bounding box center [168, 275] width 235 height 20
type input "1200"
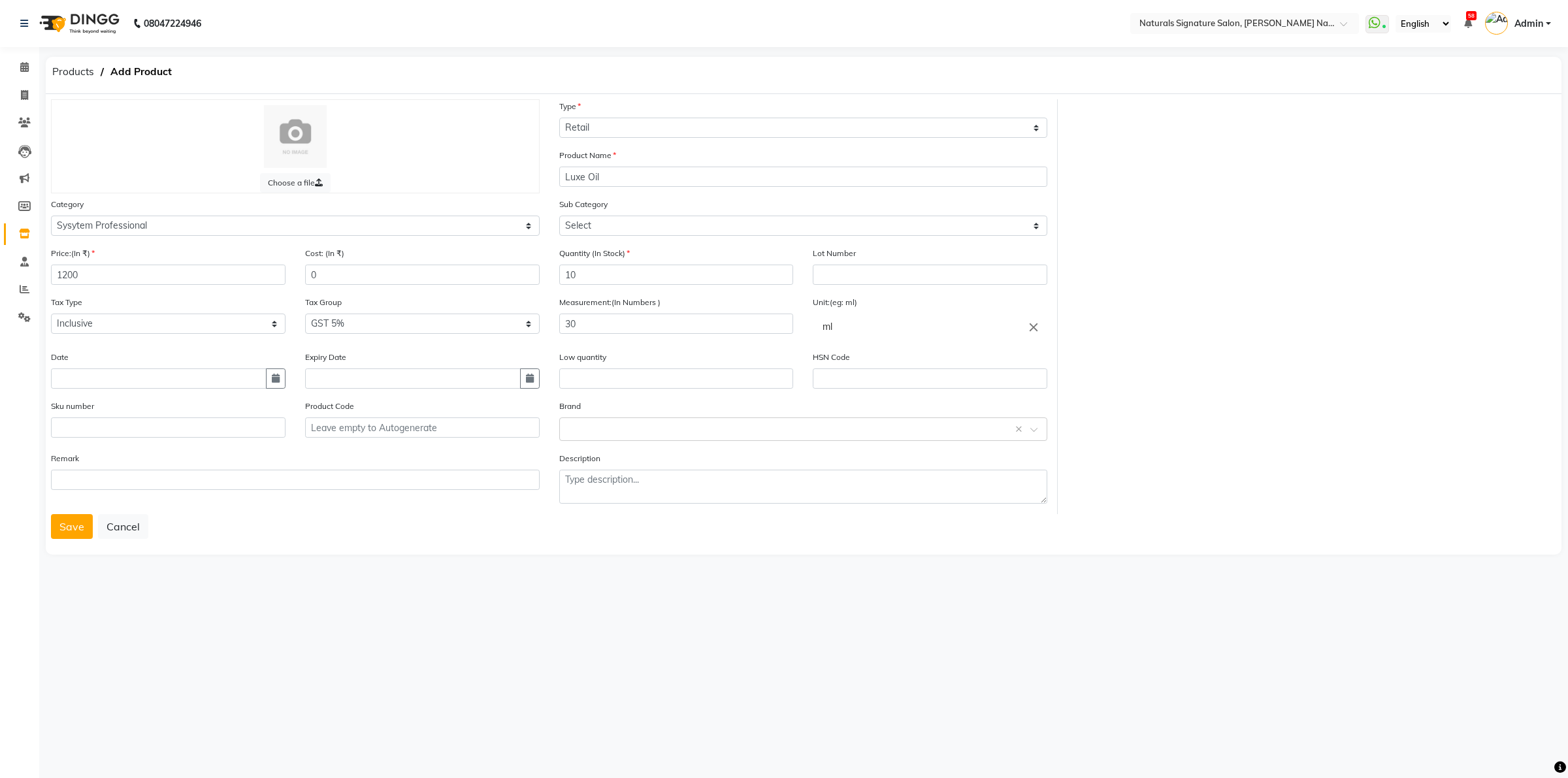
click at [417, 298] on div "Tax Group Select GST 5% GST" at bounding box center [422, 314] width 235 height 39
click at [73, 518] on button "Save" at bounding box center [71, 526] width 42 height 25
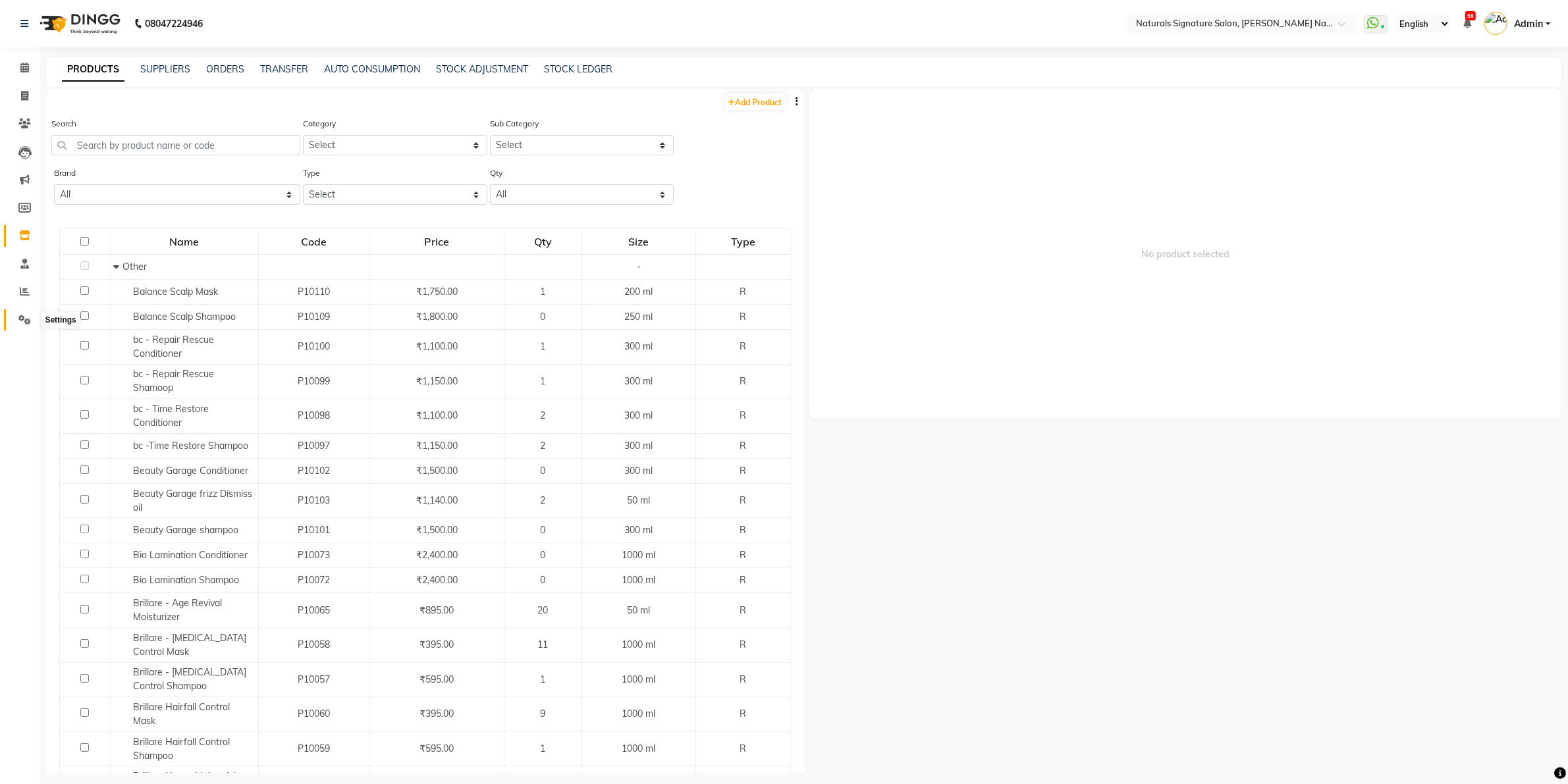
click at [23, 320] on icon at bounding box center [24, 320] width 12 height 10
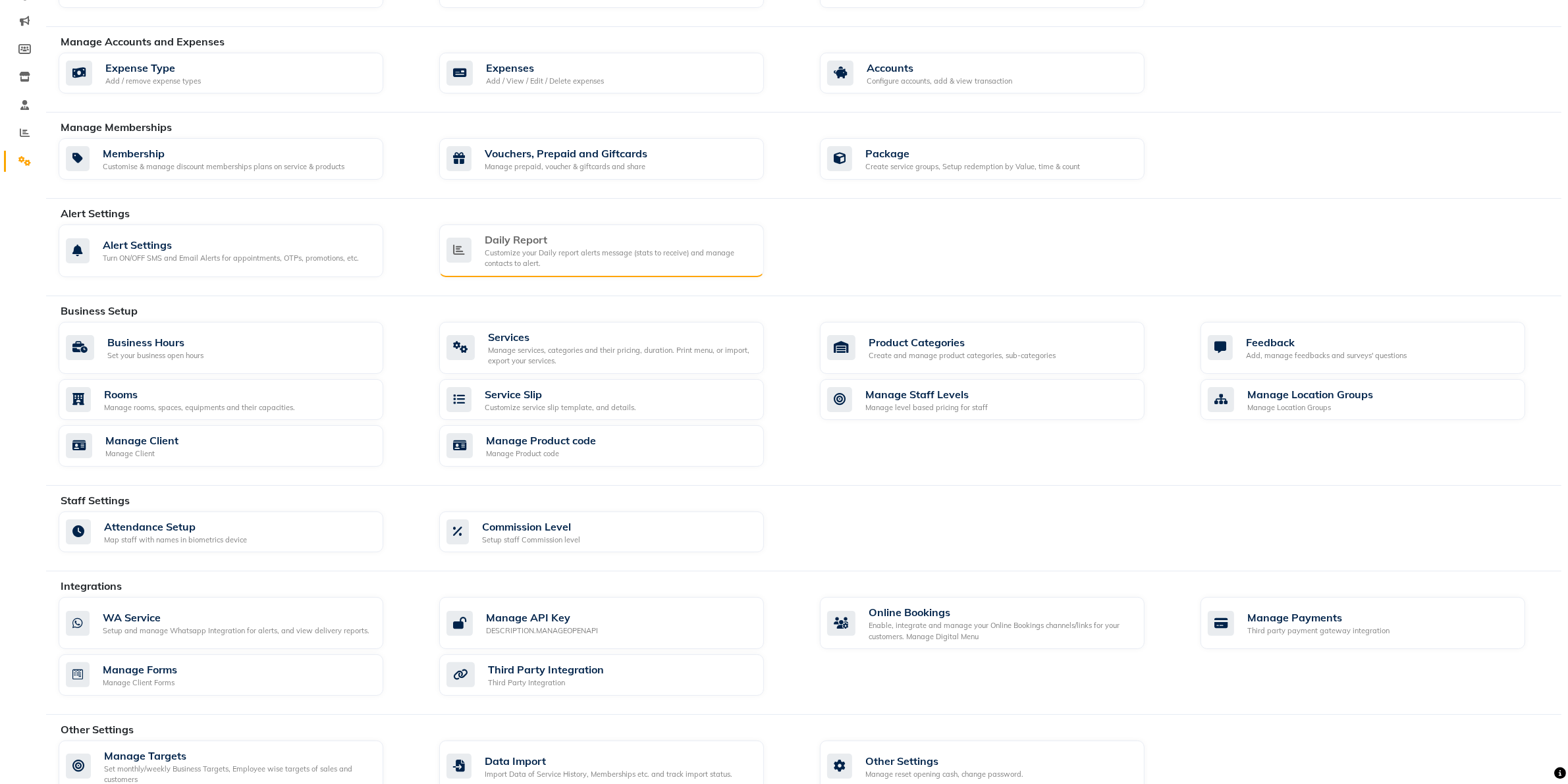
scroll to position [165, 0]
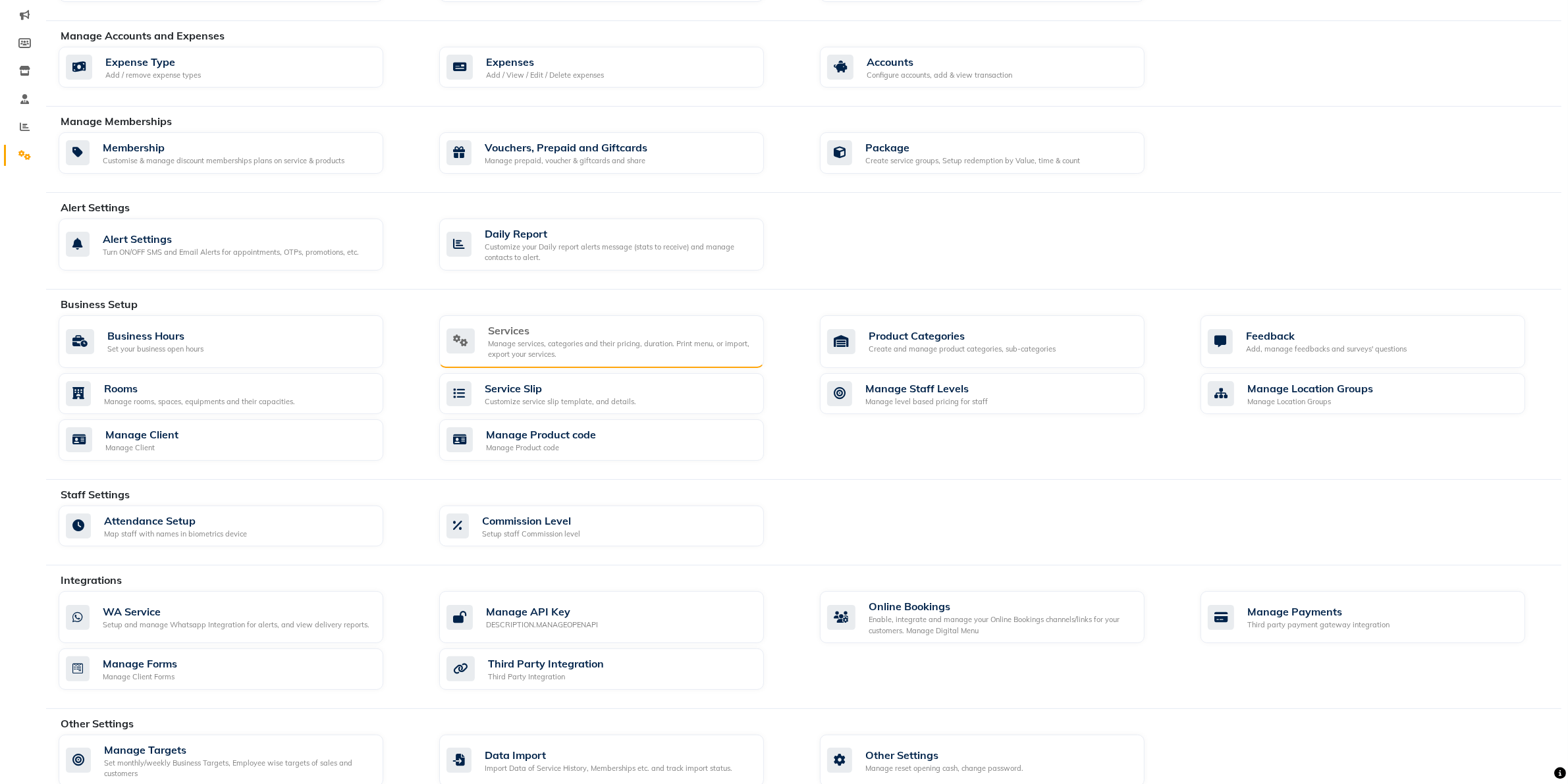
click at [599, 343] on div "Manage services, categories and their pricing, duration. Print menu, or import,…" at bounding box center [621, 349] width 265 height 21
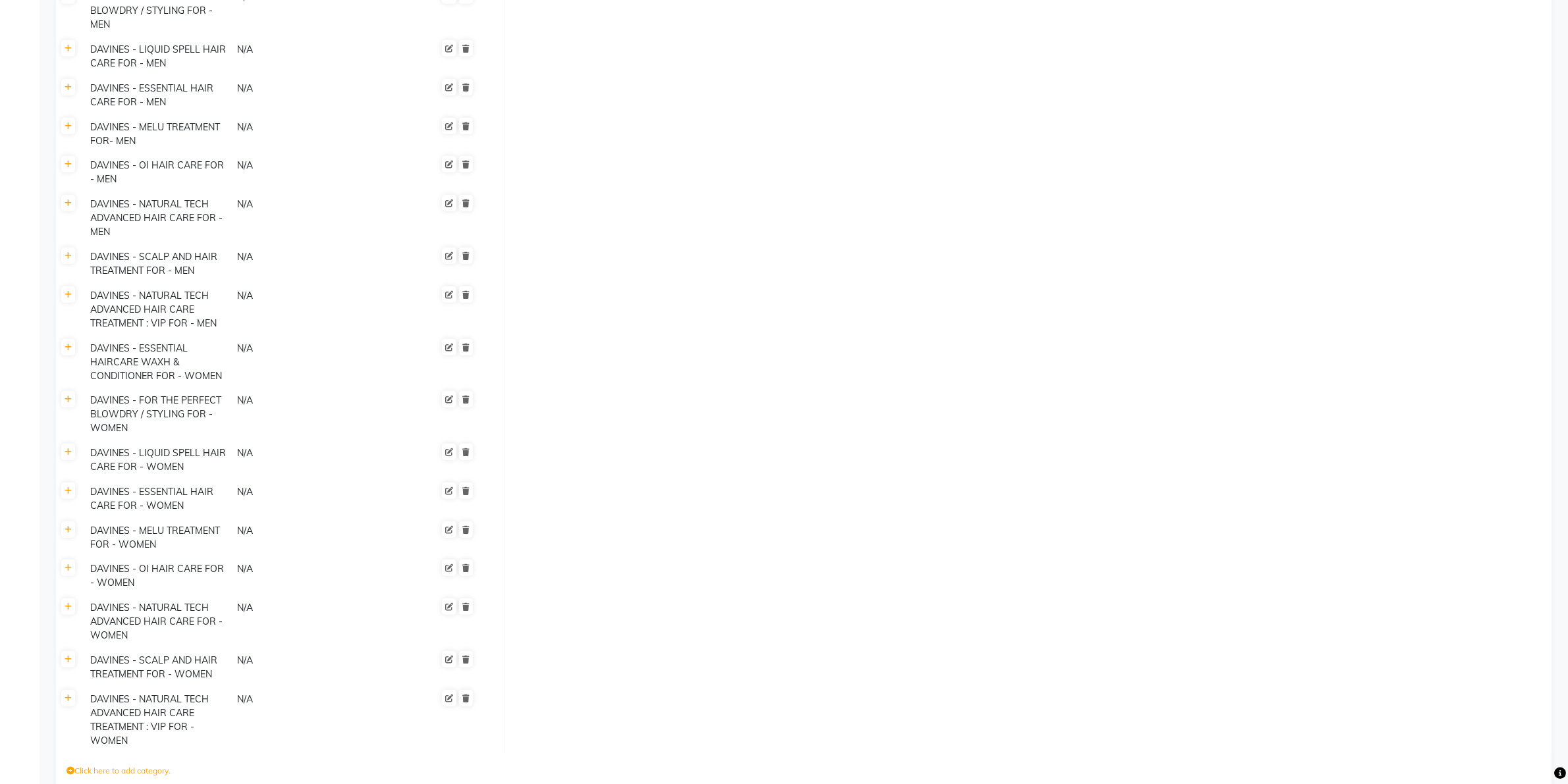
scroll to position [1425, 0]
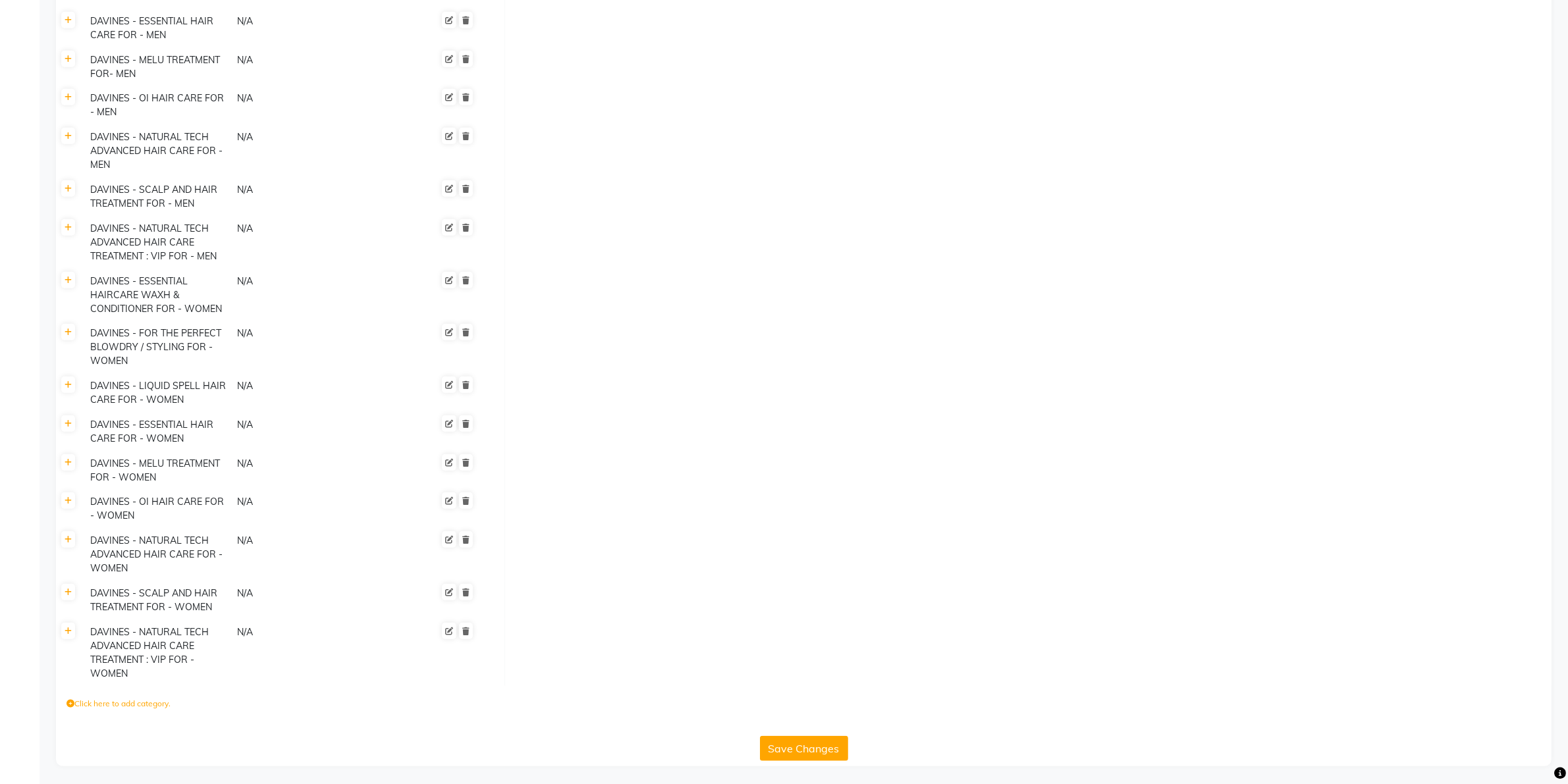
click at [165, 705] on label "Click here to add category." at bounding box center [118, 704] width 104 height 12
click at [170, 709] on input at bounding box center [124, 707] width 115 height 21
click at [221, 705] on form at bounding box center [803, 704] width 1474 height 21
click at [148, 709] on input at bounding box center [124, 704] width 115 height 21
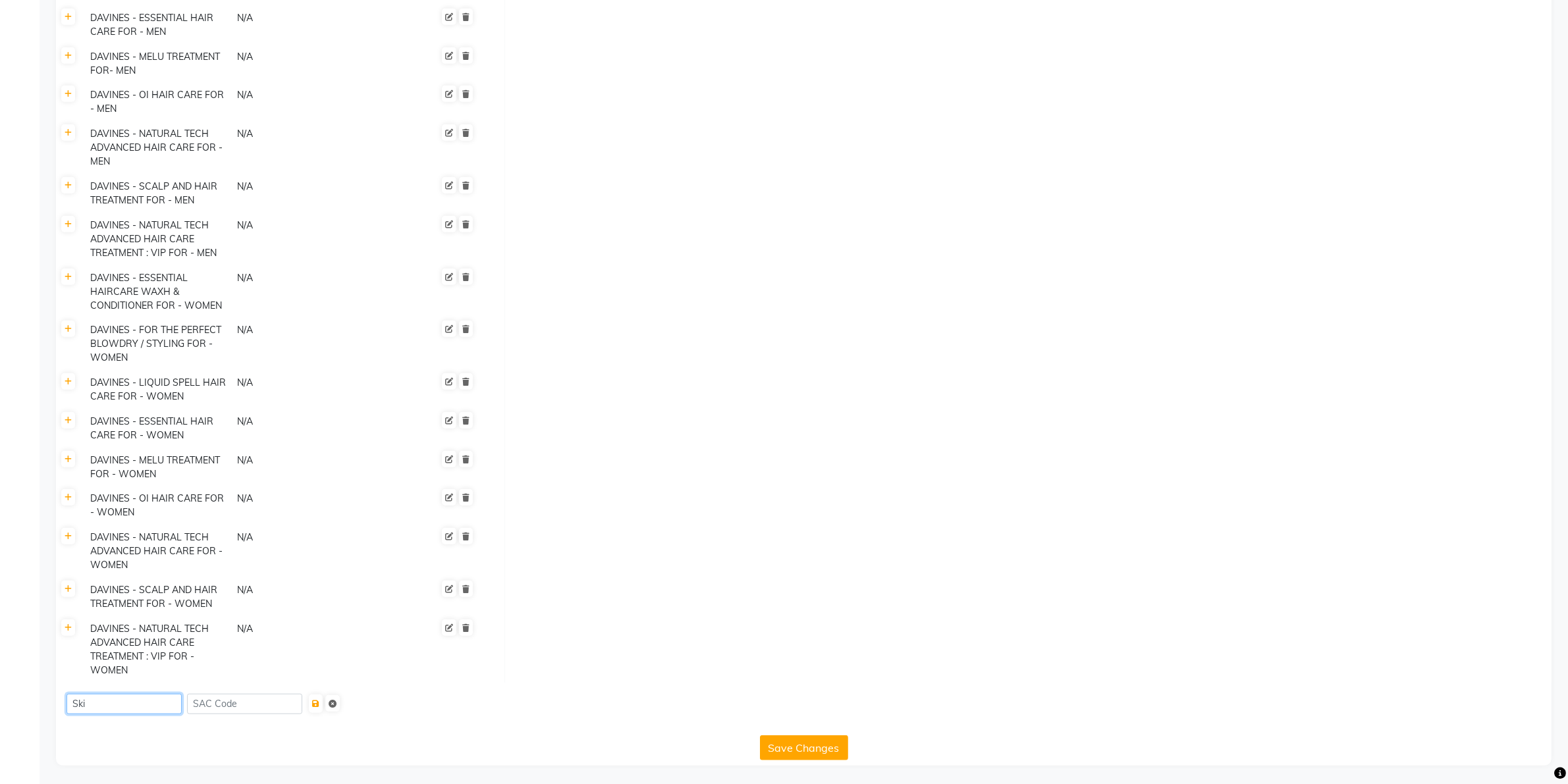
type input "Skin"
click at [85, 705] on input "Skin" at bounding box center [124, 704] width 115 height 21
click at [85, 705] on input "Skin" at bounding box center [124, 704] width 115 height 21
click at [86, 705] on input "Skin" at bounding box center [124, 704] width 115 height 21
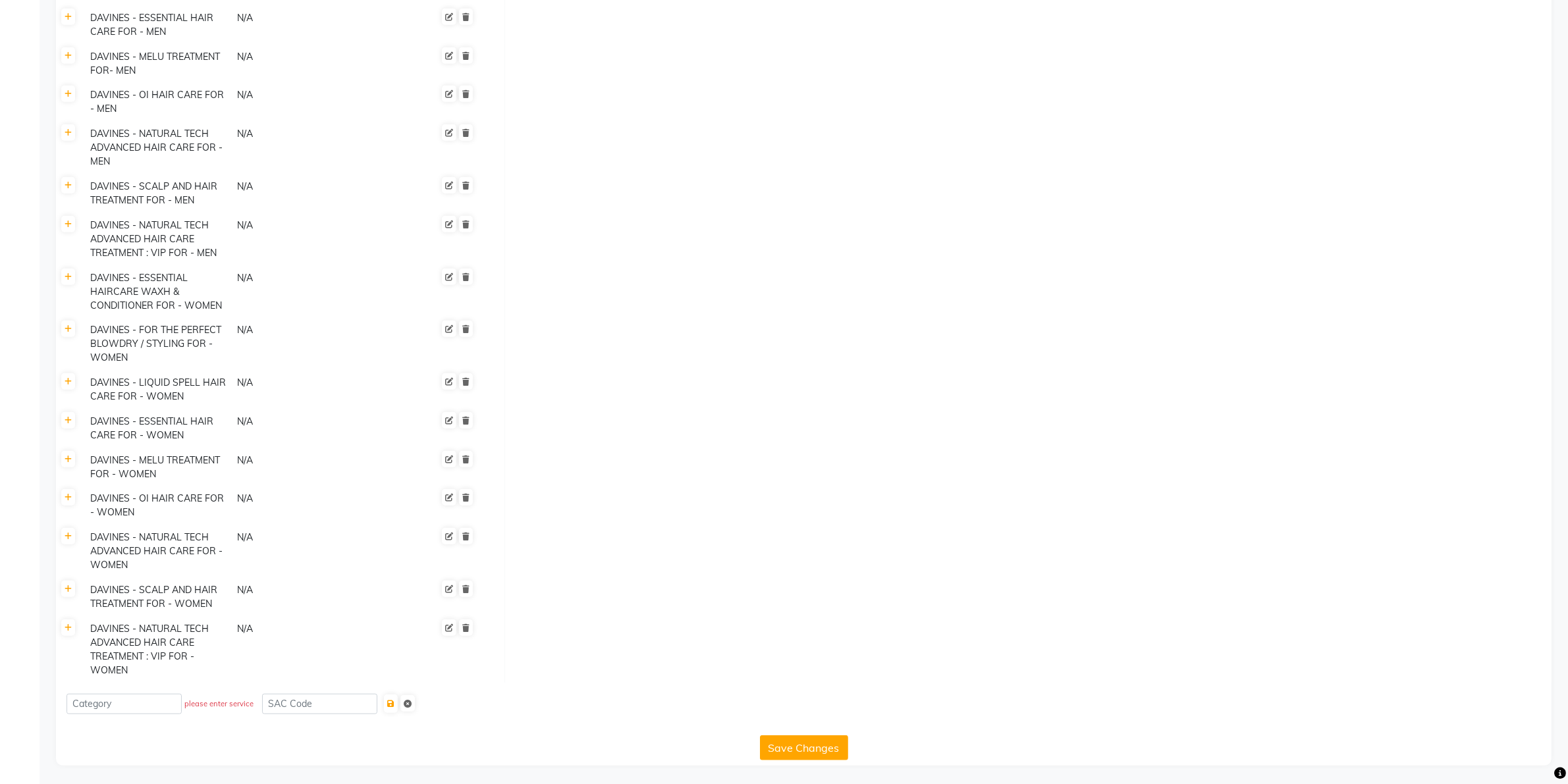
click at [735, 537] on td at bounding box center [1027, 551] width 1047 height 53
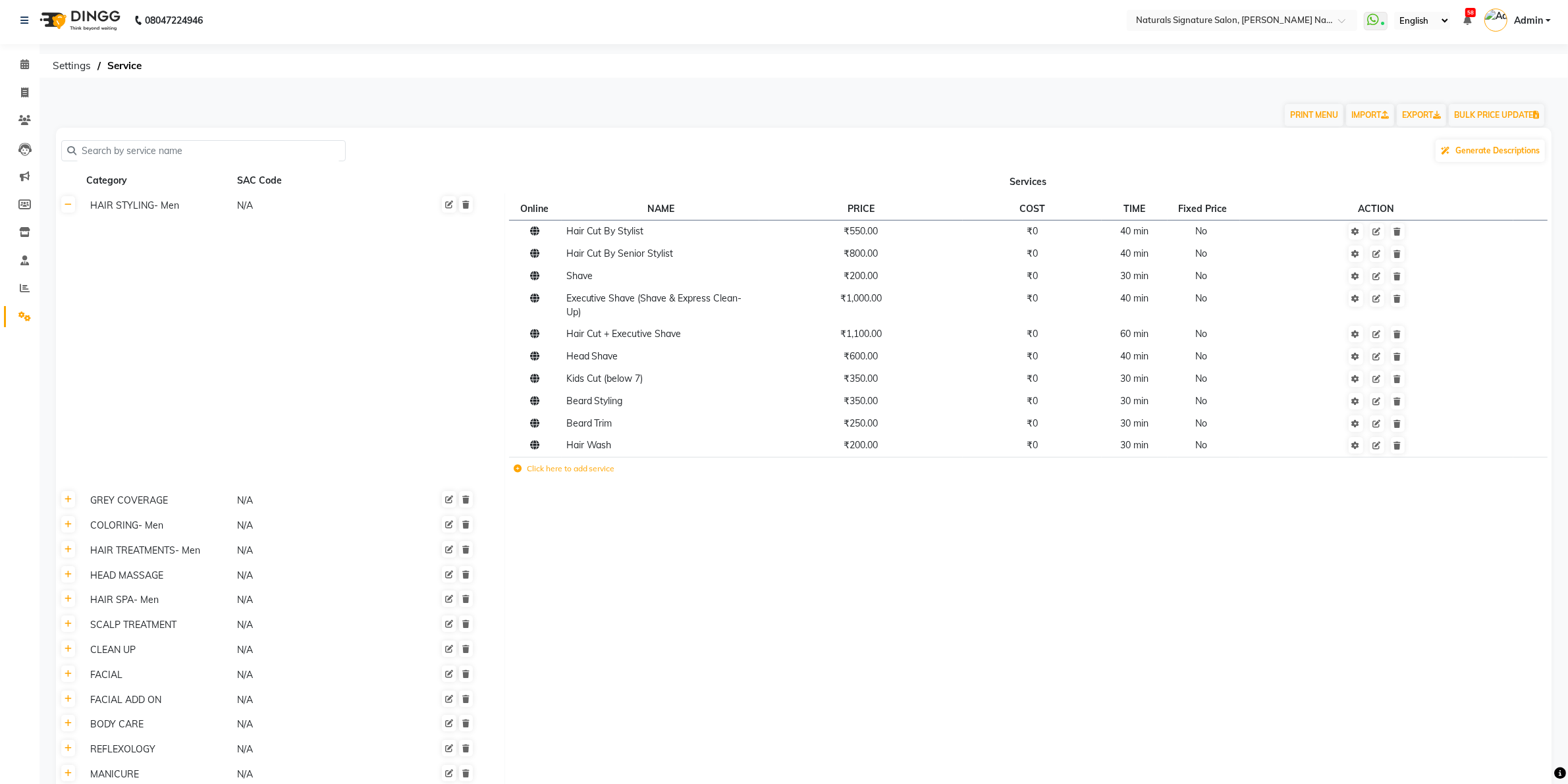
scroll to position [0, 0]
click at [593, 479] on td "Click here to add service" at bounding box center [805, 473] width 593 height 27
click at [518, 474] on icon at bounding box center [517, 472] width 8 height 8
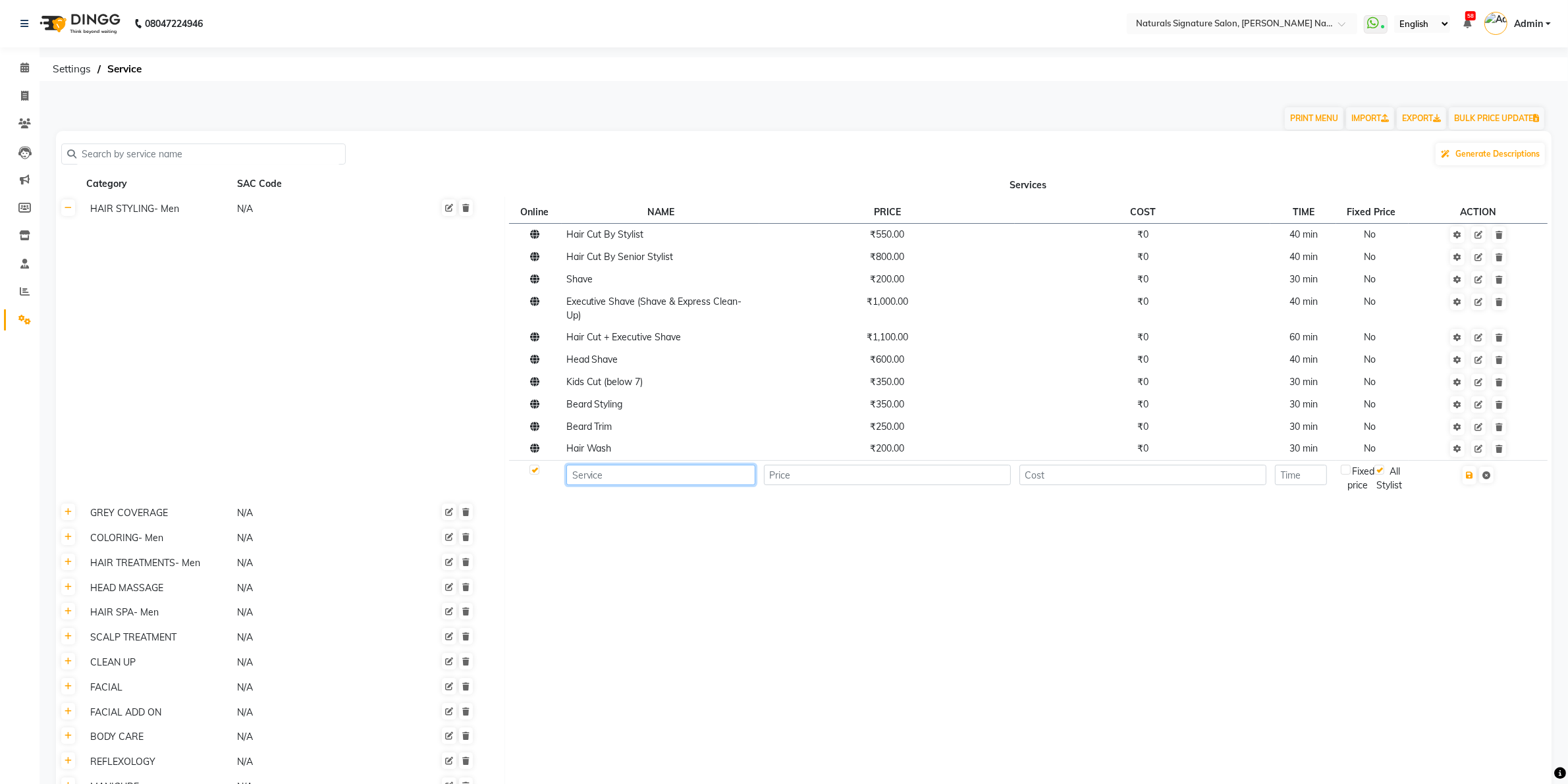
click at [627, 476] on input at bounding box center [660, 474] width 189 height 21
type input "Skin Rejuvenating"
click at [834, 483] on input "number" at bounding box center [887, 474] width 247 height 21
type input "5000"
click at [1073, 482] on input "number" at bounding box center [1142, 474] width 247 height 21
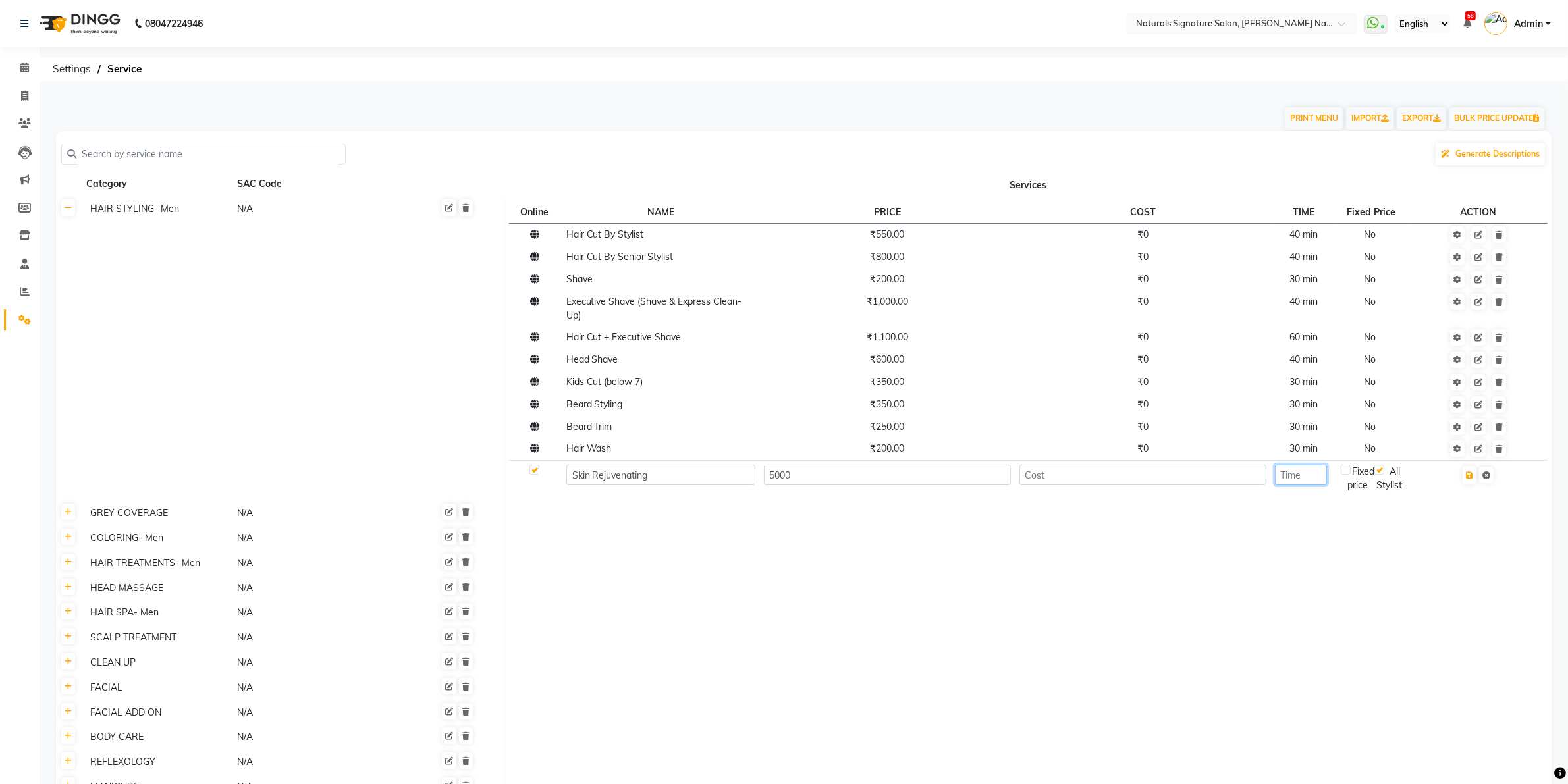
click at [1321, 479] on input "number" at bounding box center [1300, 474] width 52 height 21
type input "1"
type input "60"
click at [1470, 525] on td at bounding box center [1027, 524] width 1047 height 25
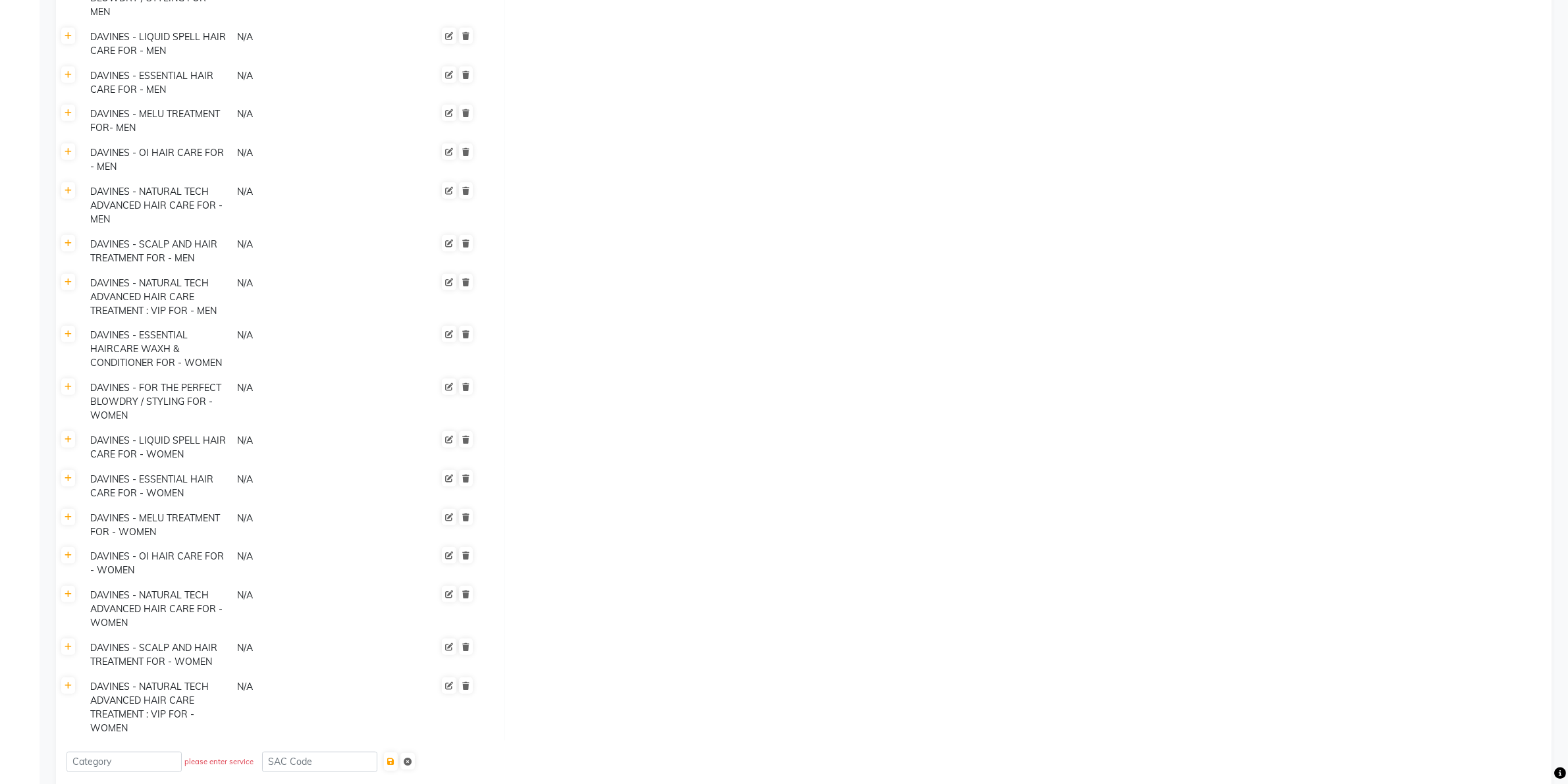
scroll to position [1452, 0]
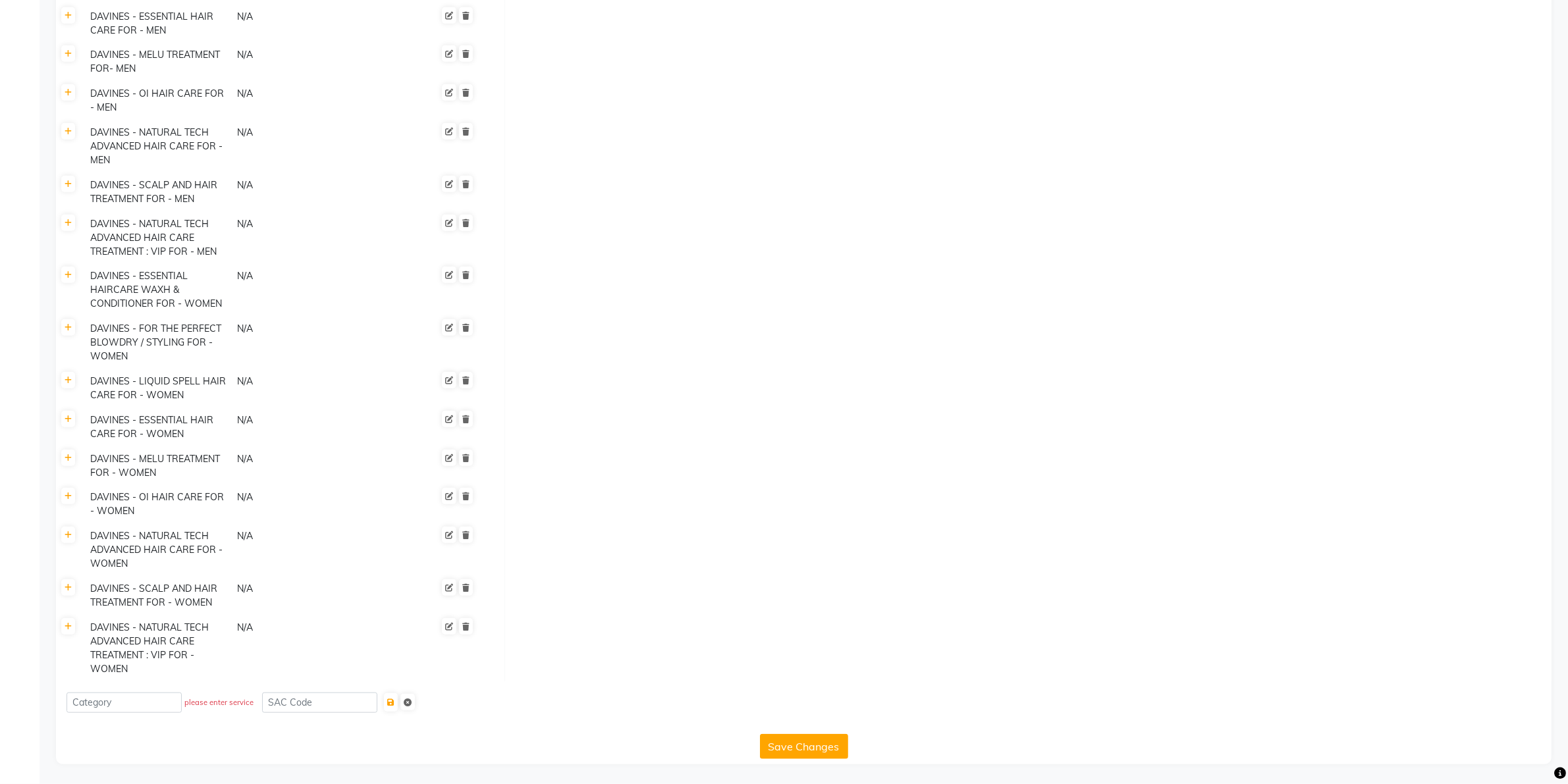
click at [811, 746] on button "Save Changes" at bounding box center [804, 747] width 88 height 25
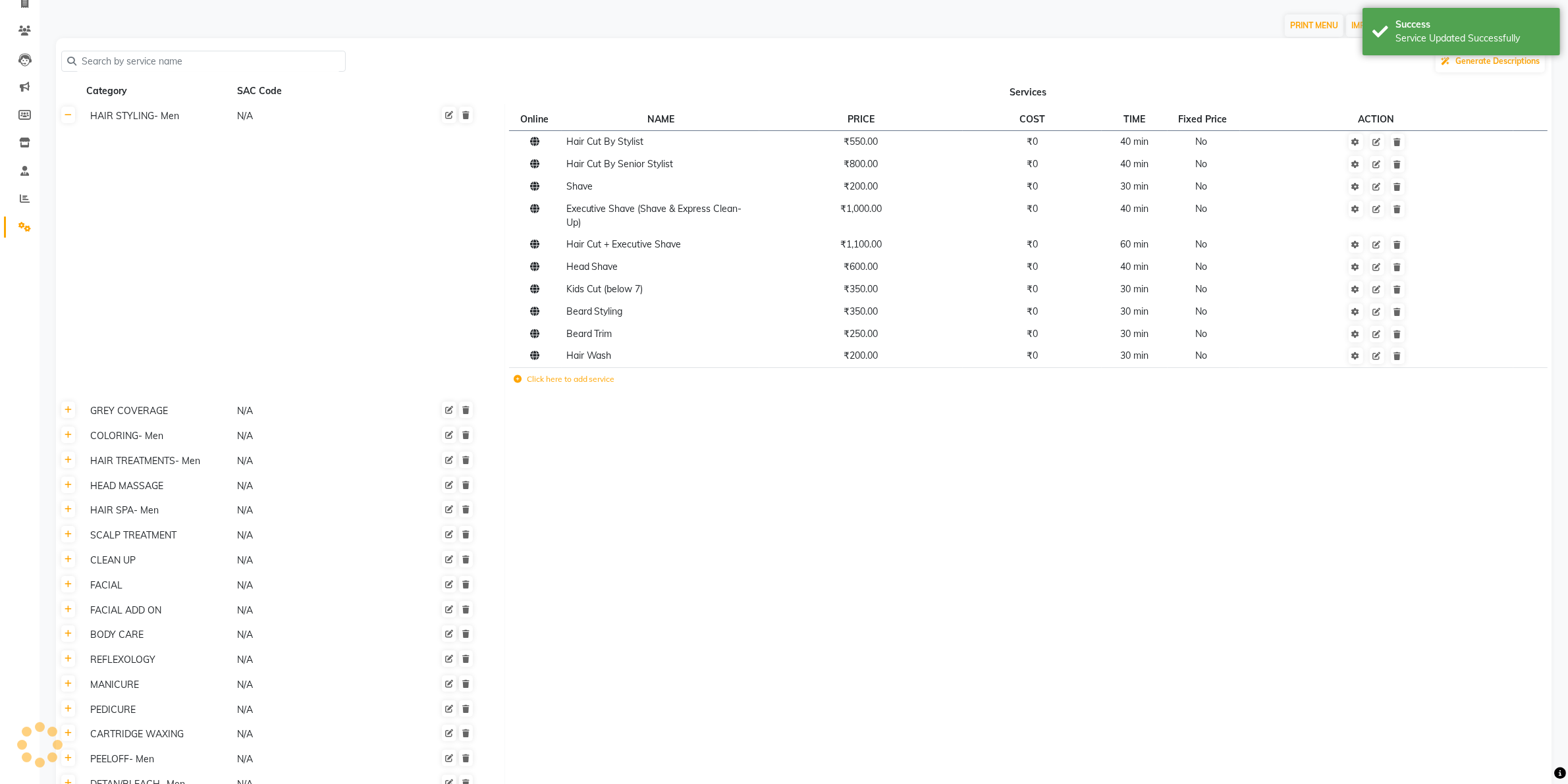
scroll to position [0, 0]
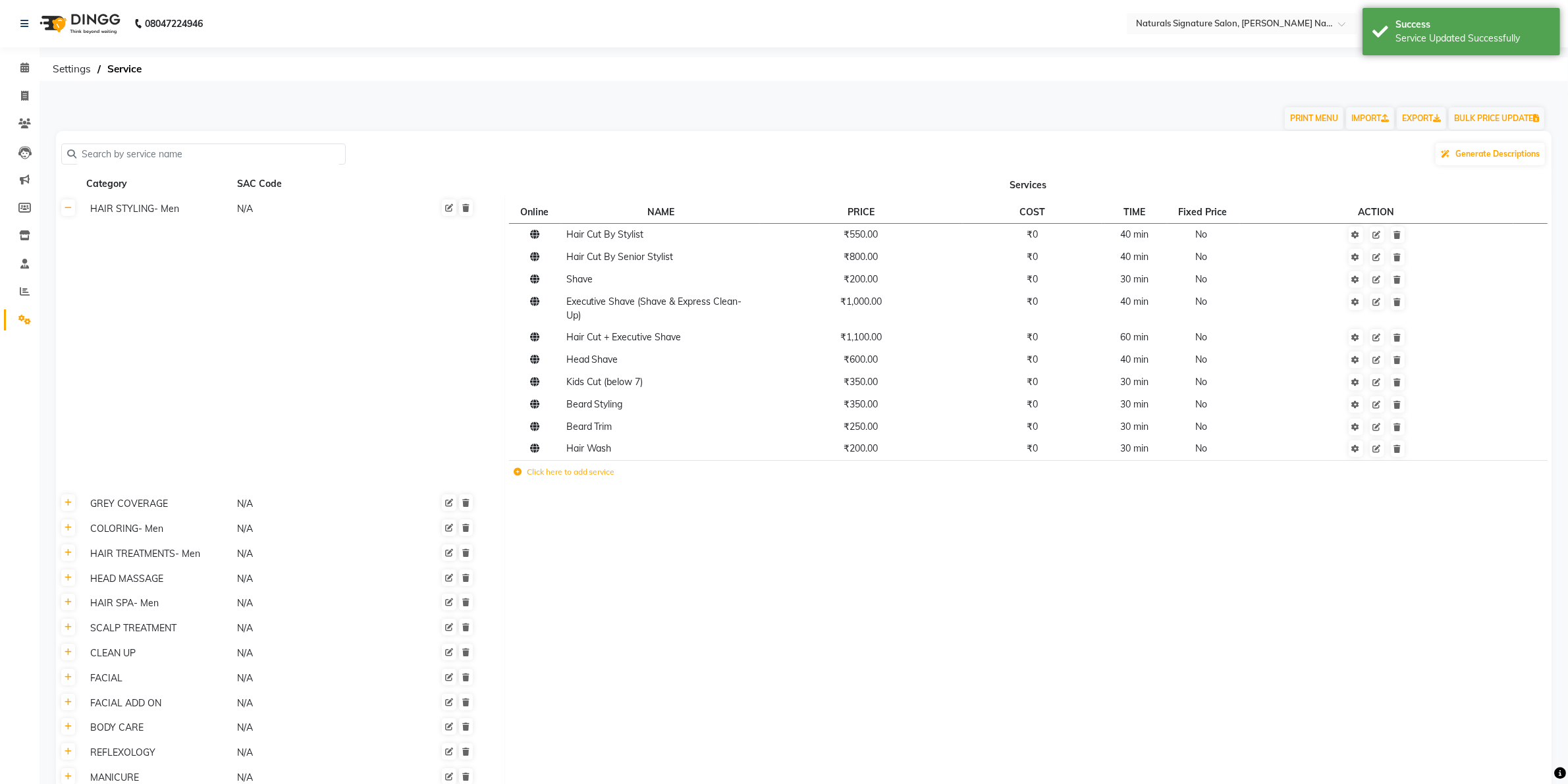
click at [516, 471] on icon at bounding box center [517, 472] width 8 height 8
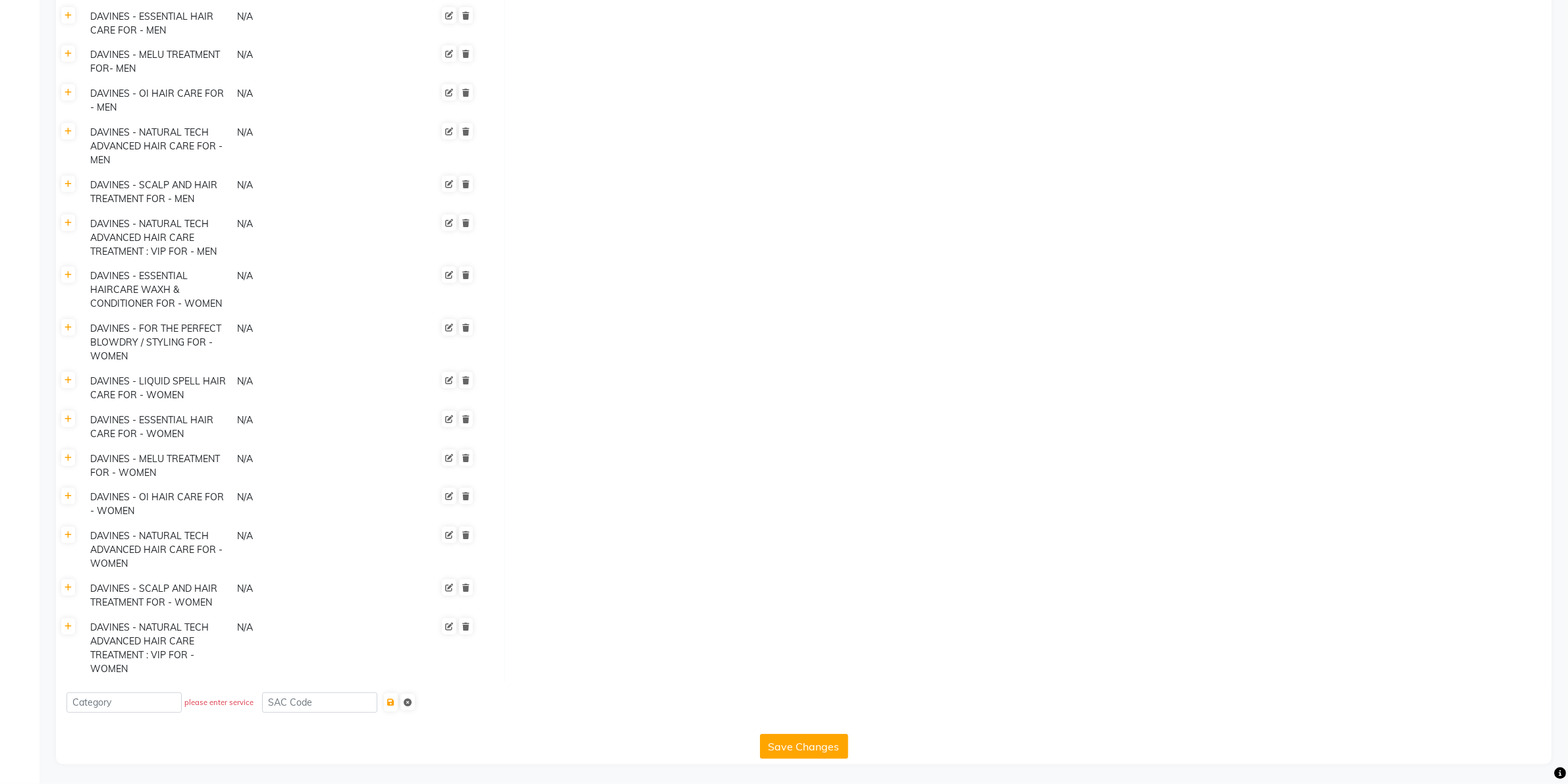
scroll to position [1452, 0]
click at [774, 751] on button "Save Changes" at bounding box center [804, 747] width 88 height 25
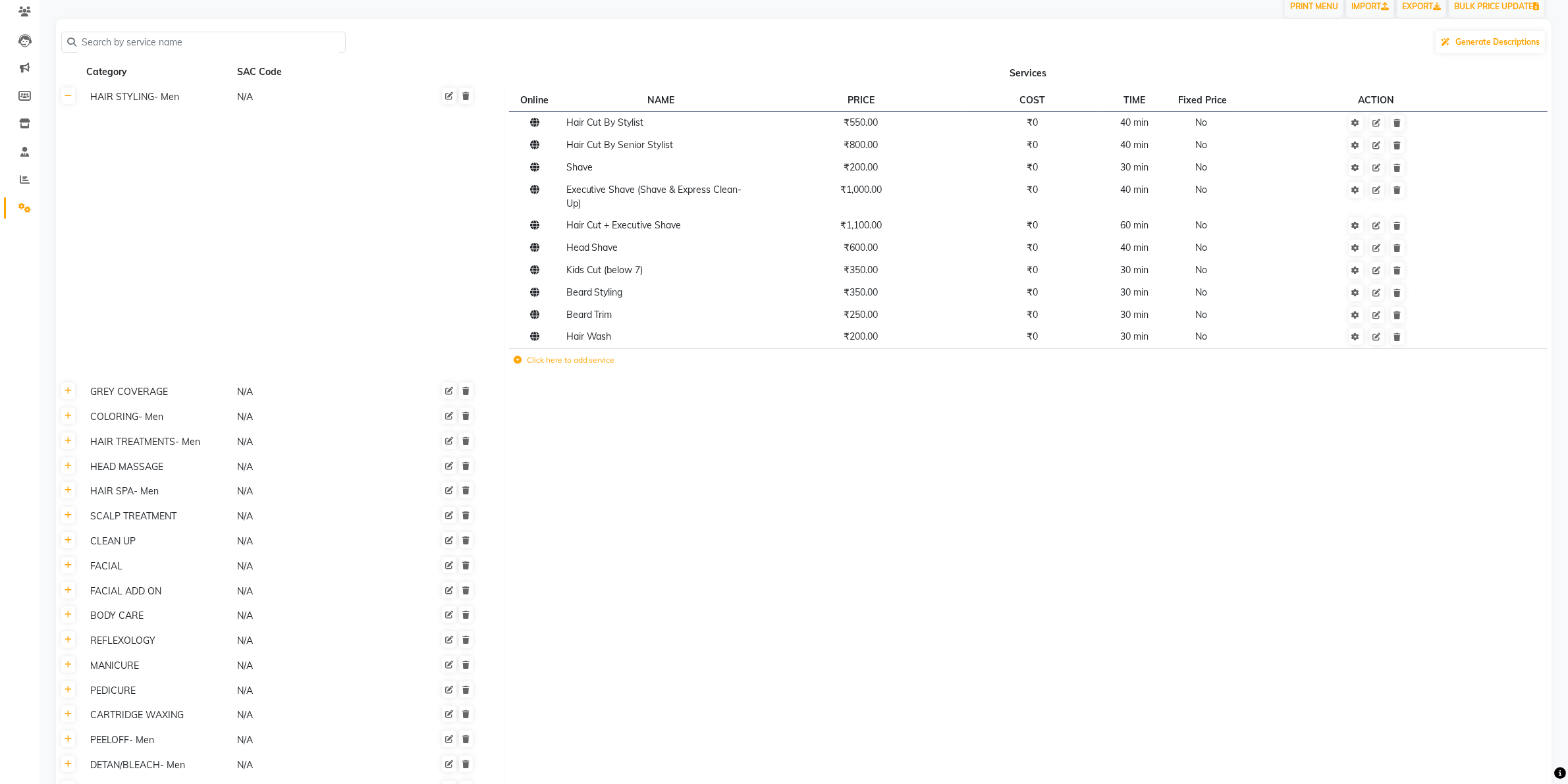
scroll to position [0, 0]
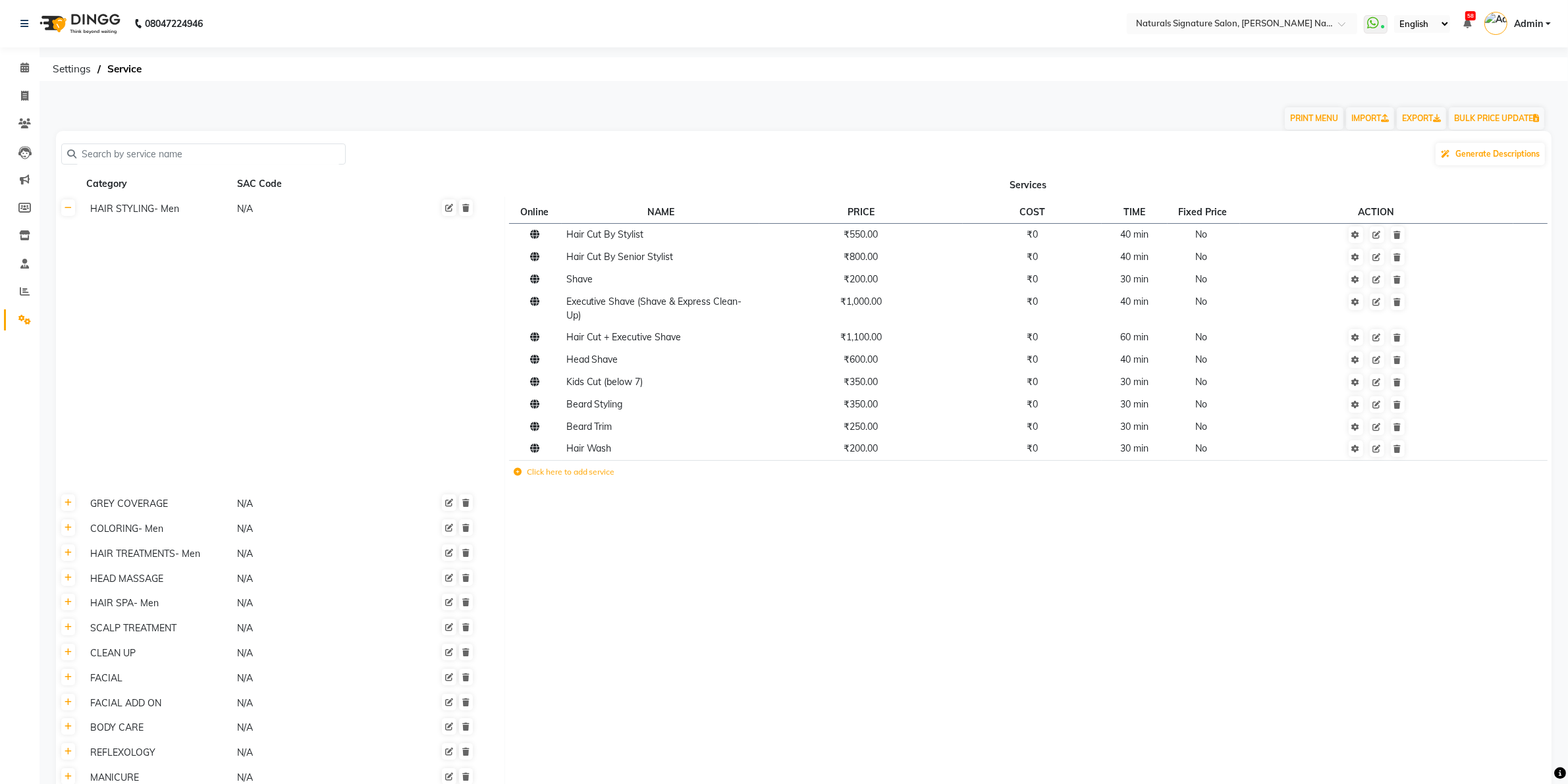
click at [517, 472] on icon at bounding box center [517, 472] width 8 height 8
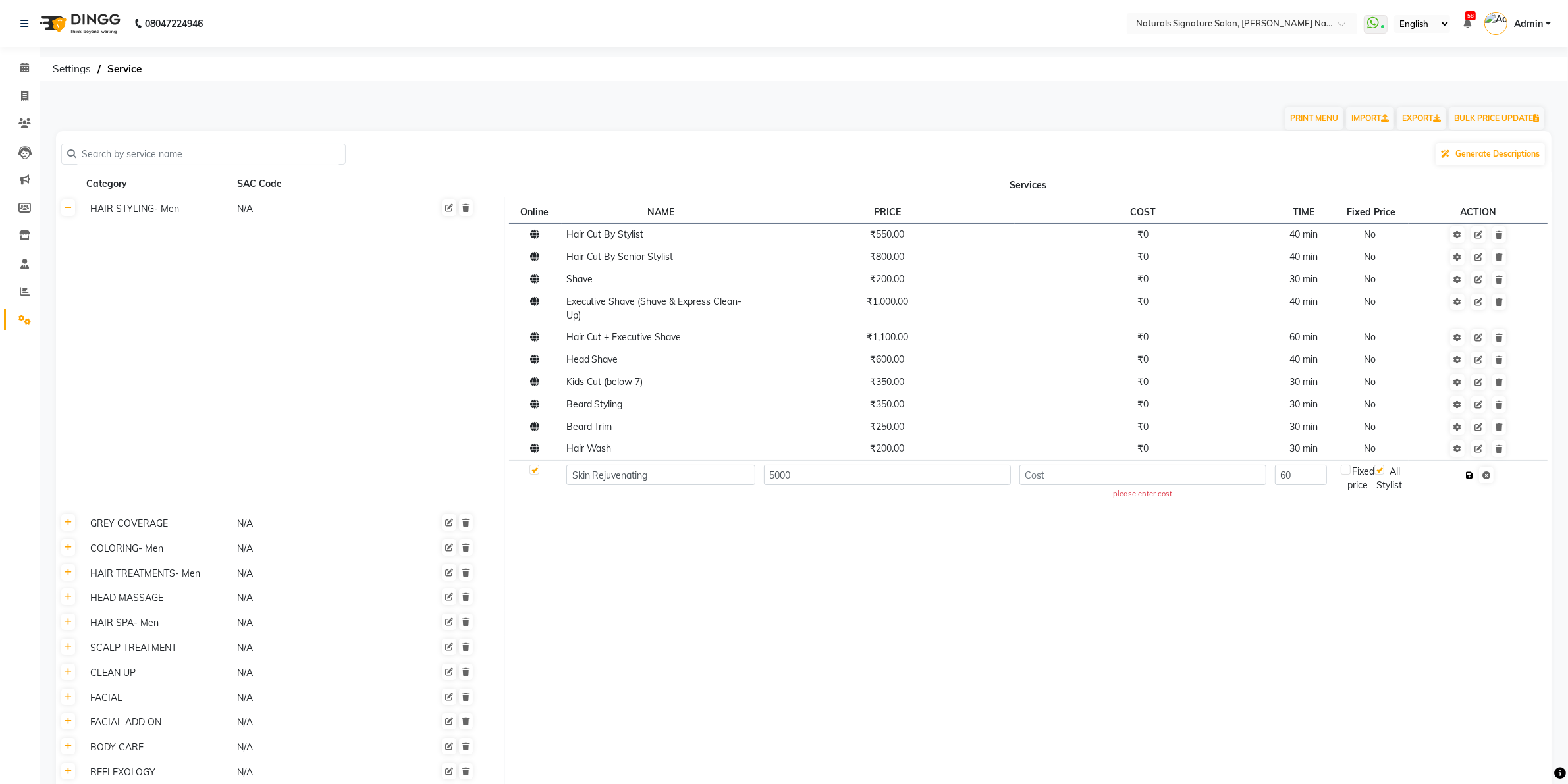
click at [1473, 474] on icon "button" at bounding box center [1469, 475] width 7 height 8
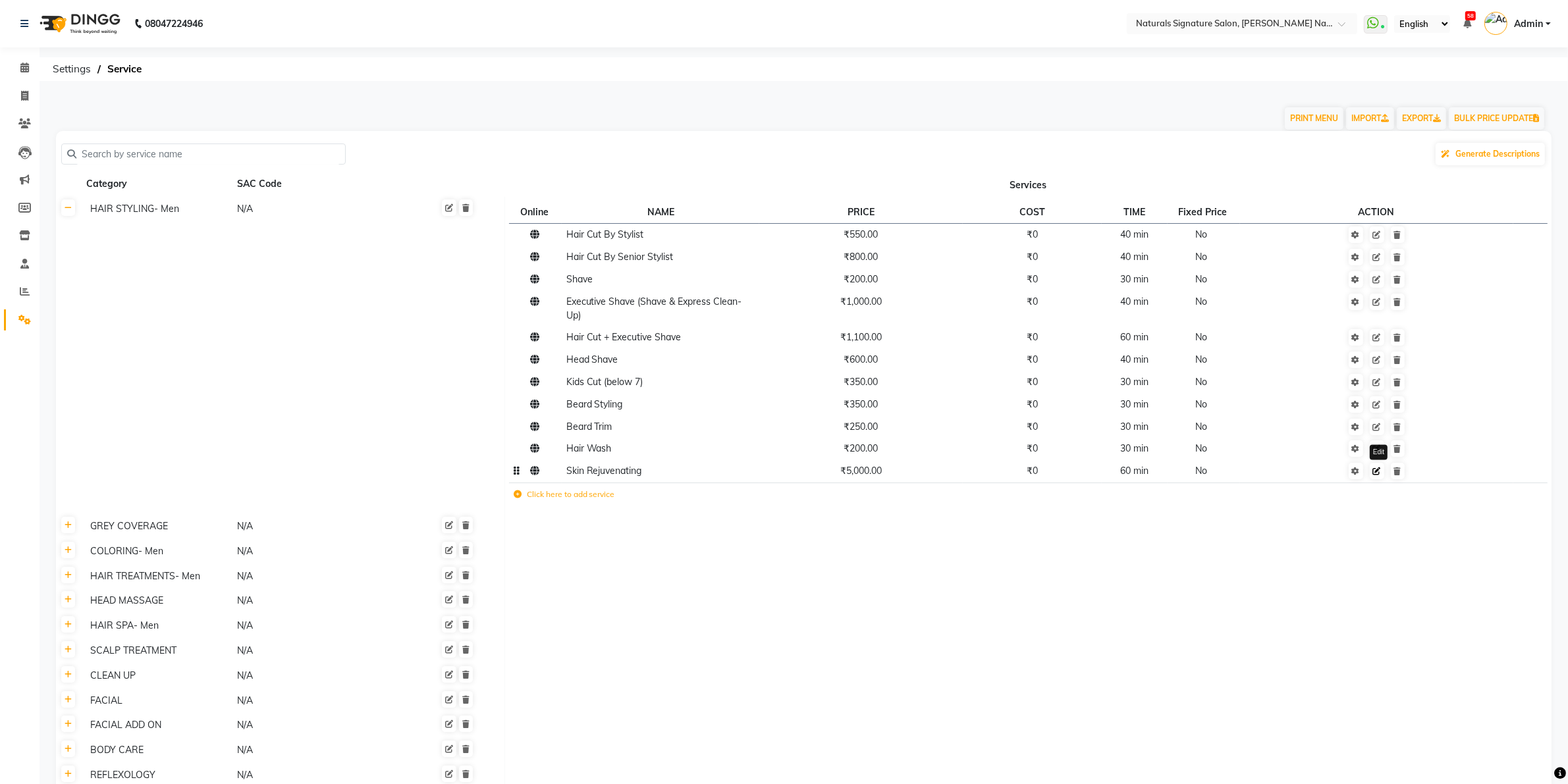
click at [1383, 471] on link at bounding box center [1377, 471] width 14 height 17
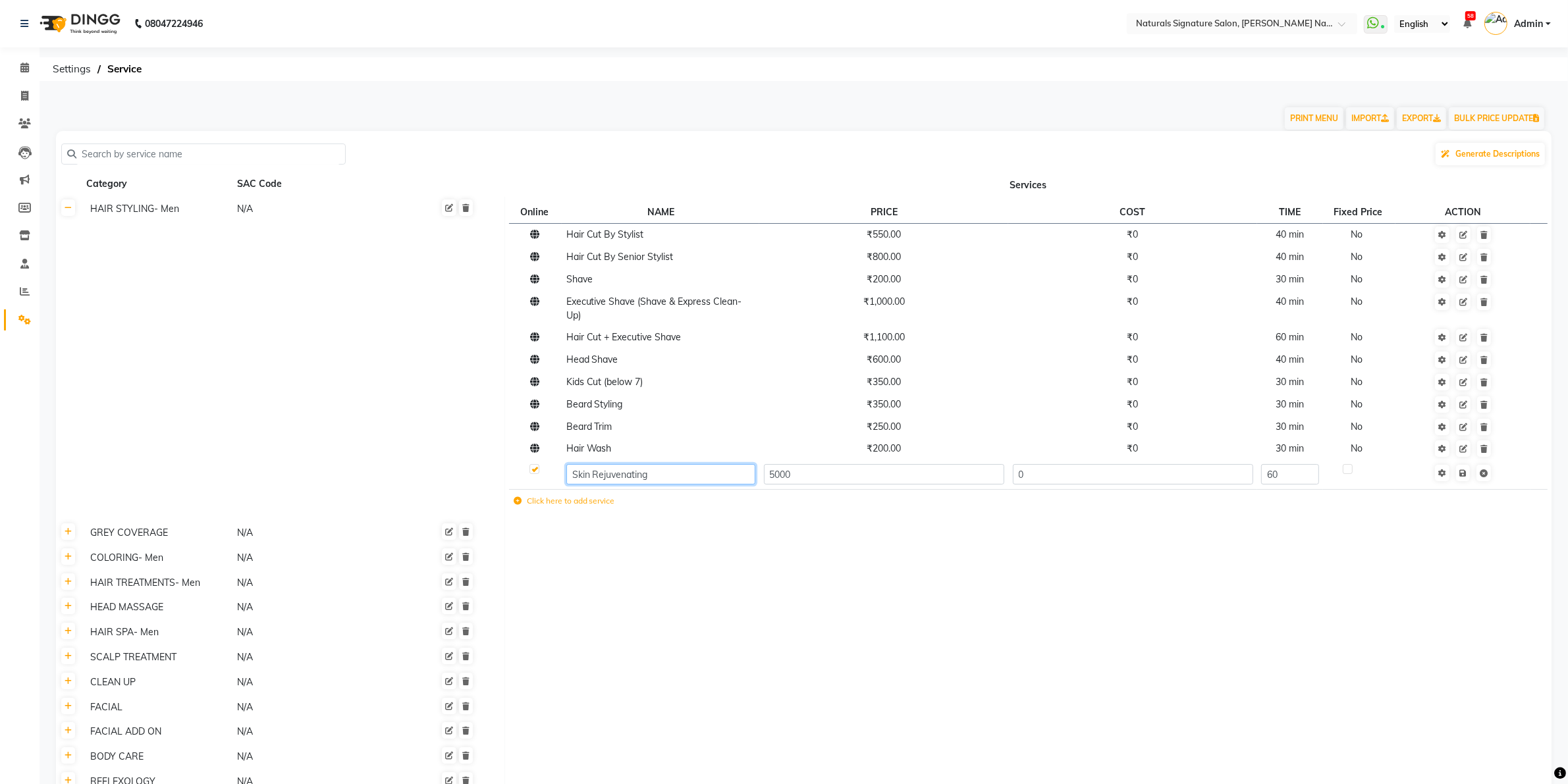
click at [662, 477] on input "Skin Rejuvenating" at bounding box center [660, 474] width 189 height 21
type input "Skin Rejuvenating - Women"
click at [515, 499] on icon at bounding box center [517, 501] width 8 height 8
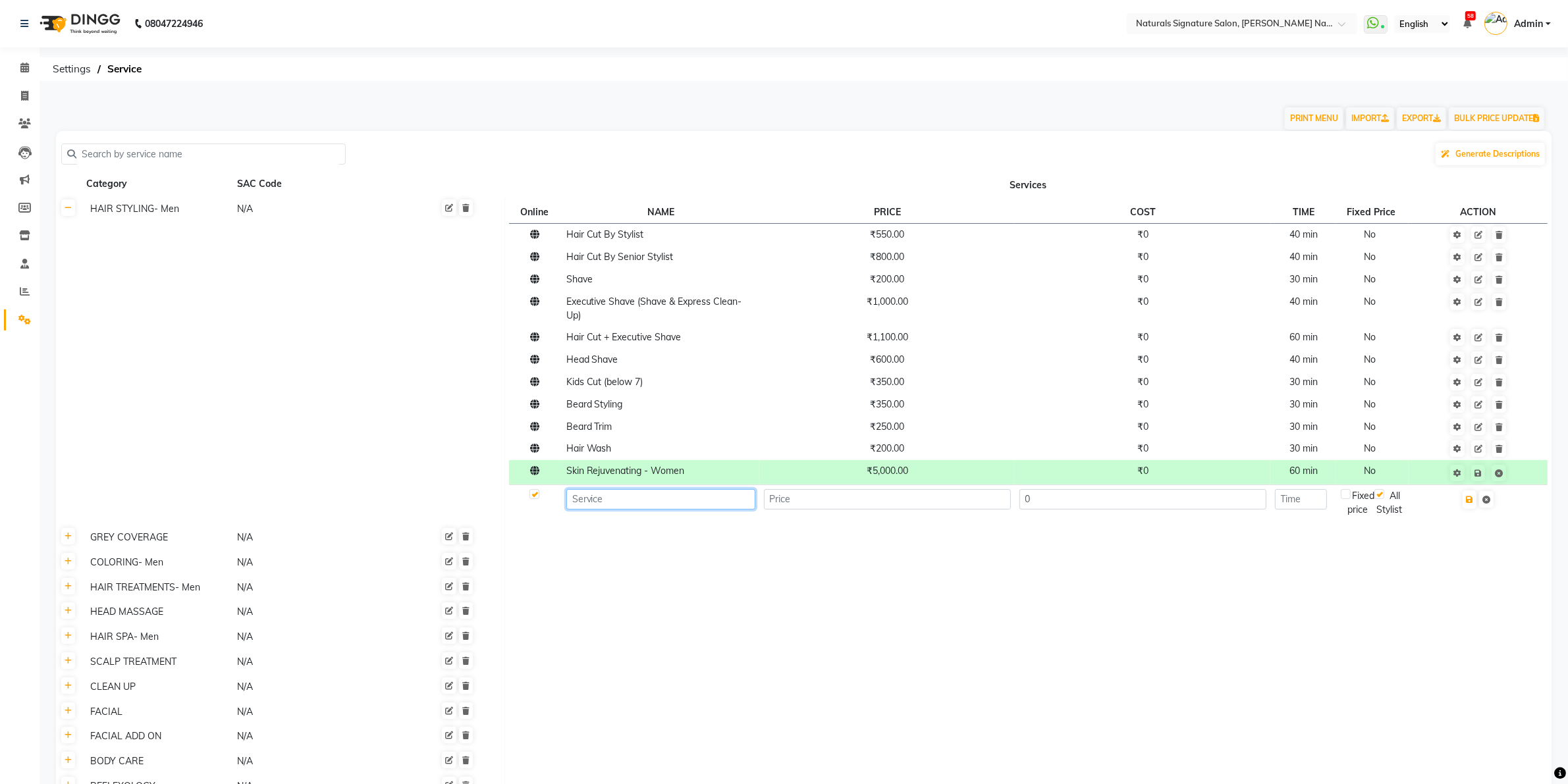
click at [601, 494] on input at bounding box center [660, 499] width 189 height 21
type input "Skin Rejuvenating -"
click at [699, 483] on td "Skin Rejuvenating - Women" at bounding box center [660, 472] width 198 height 24
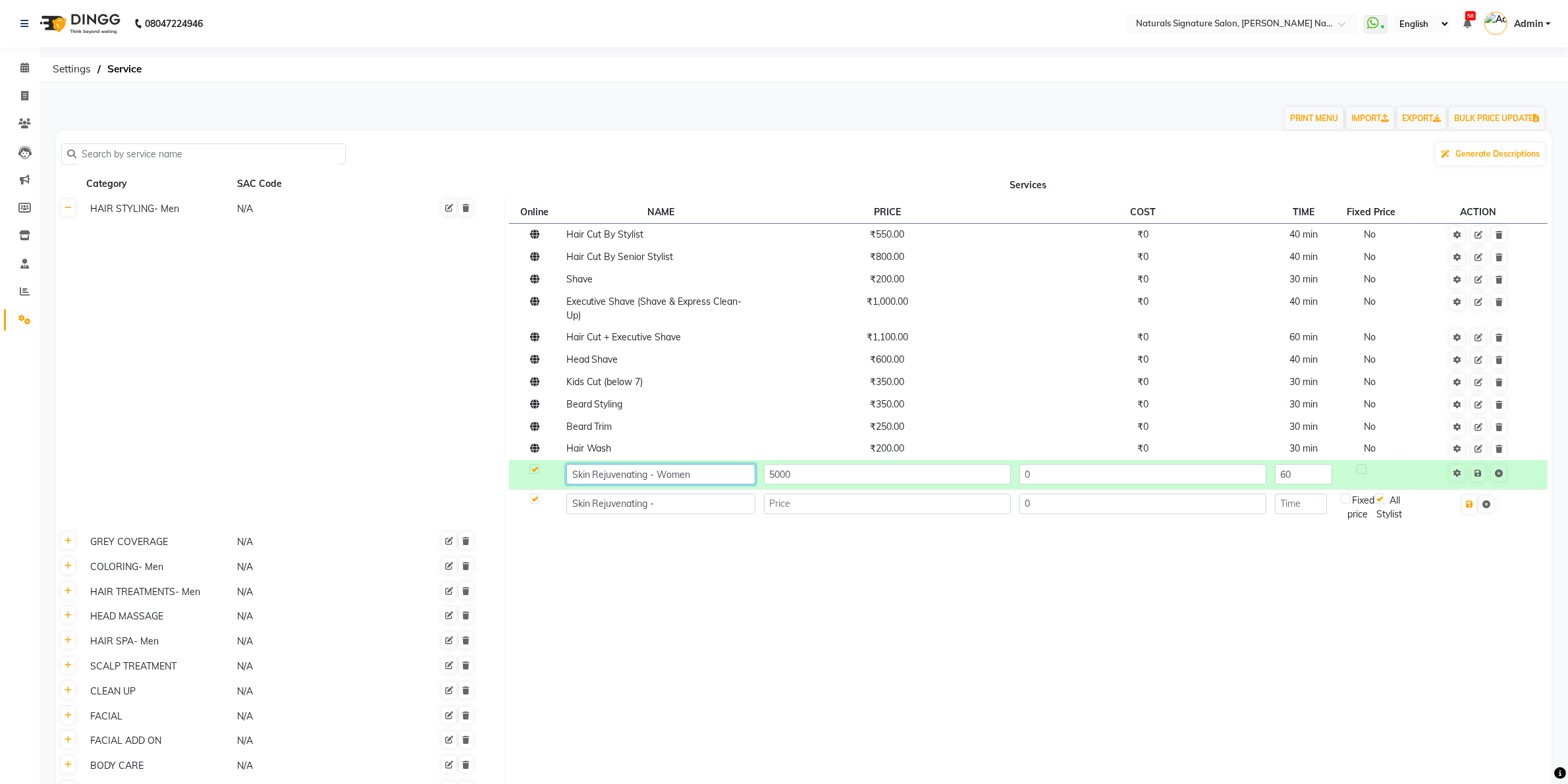
click at [699, 479] on input "Skin Rejuvenating - Women" at bounding box center [660, 474] width 189 height 21
type input "Skin Rejuvenating - Men"
click at [660, 496] on input "Skin Rejuvenating -" at bounding box center [660, 503] width 189 height 21
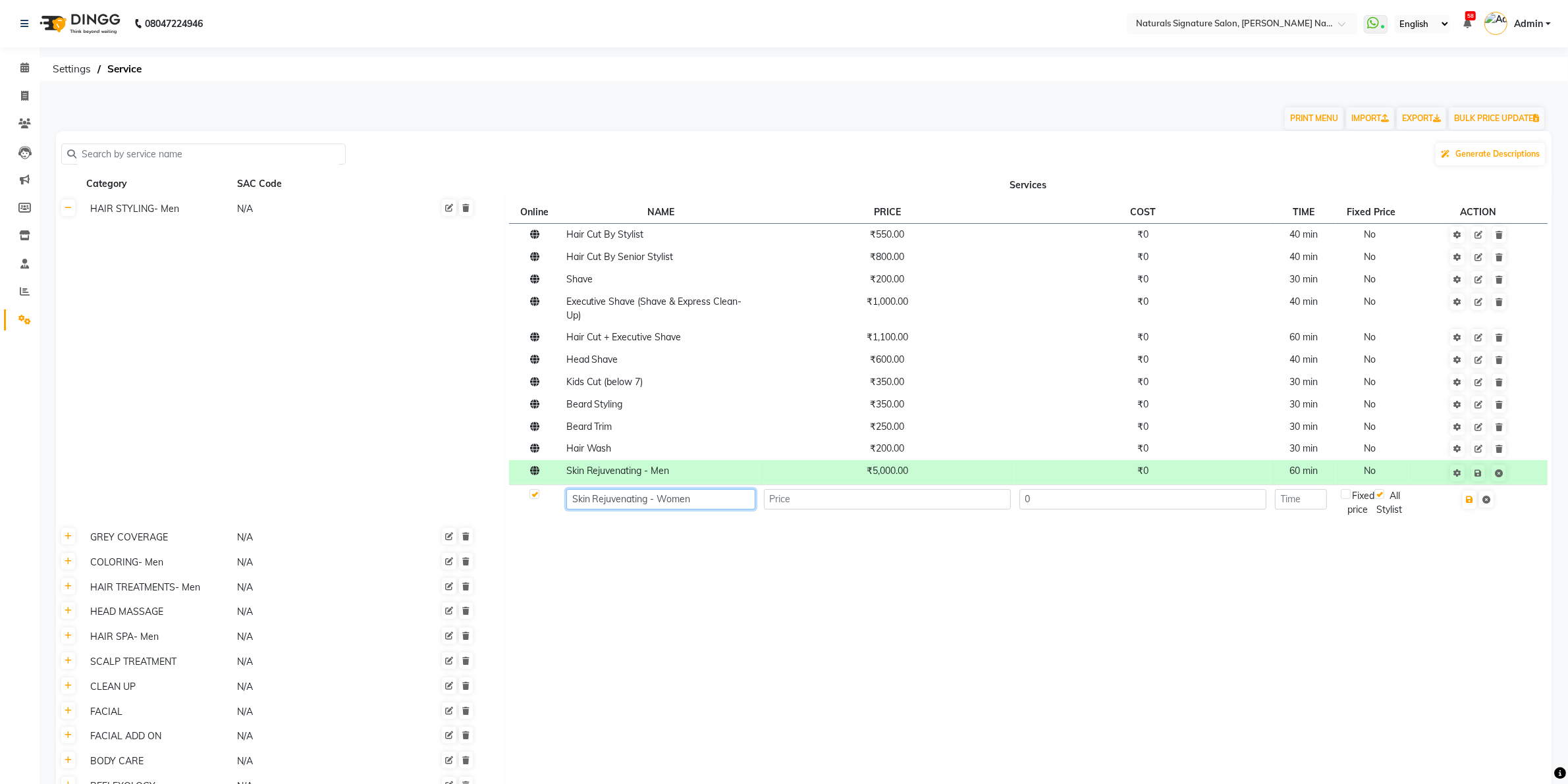
type input "Skin Rejuvenating - Women"
click at [797, 507] on input "number" at bounding box center [887, 499] width 247 height 21
type input "5000"
click at [1314, 505] on input "number" at bounding box center [1300, 499] width 52 height 21
type input "60"
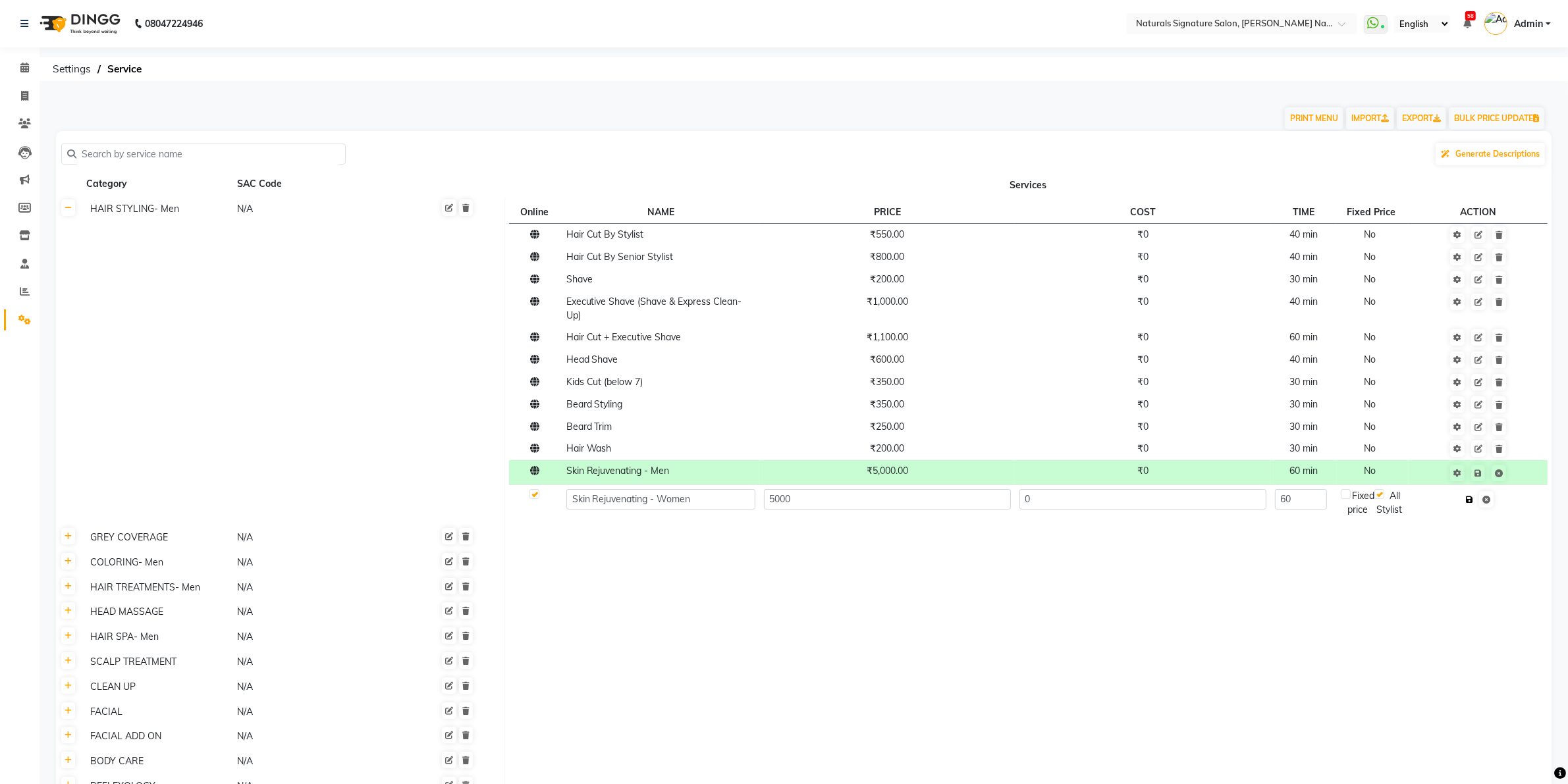
click at [1471, 503] on icon "button" at bounding box center [1469, 500] width 7 height 8
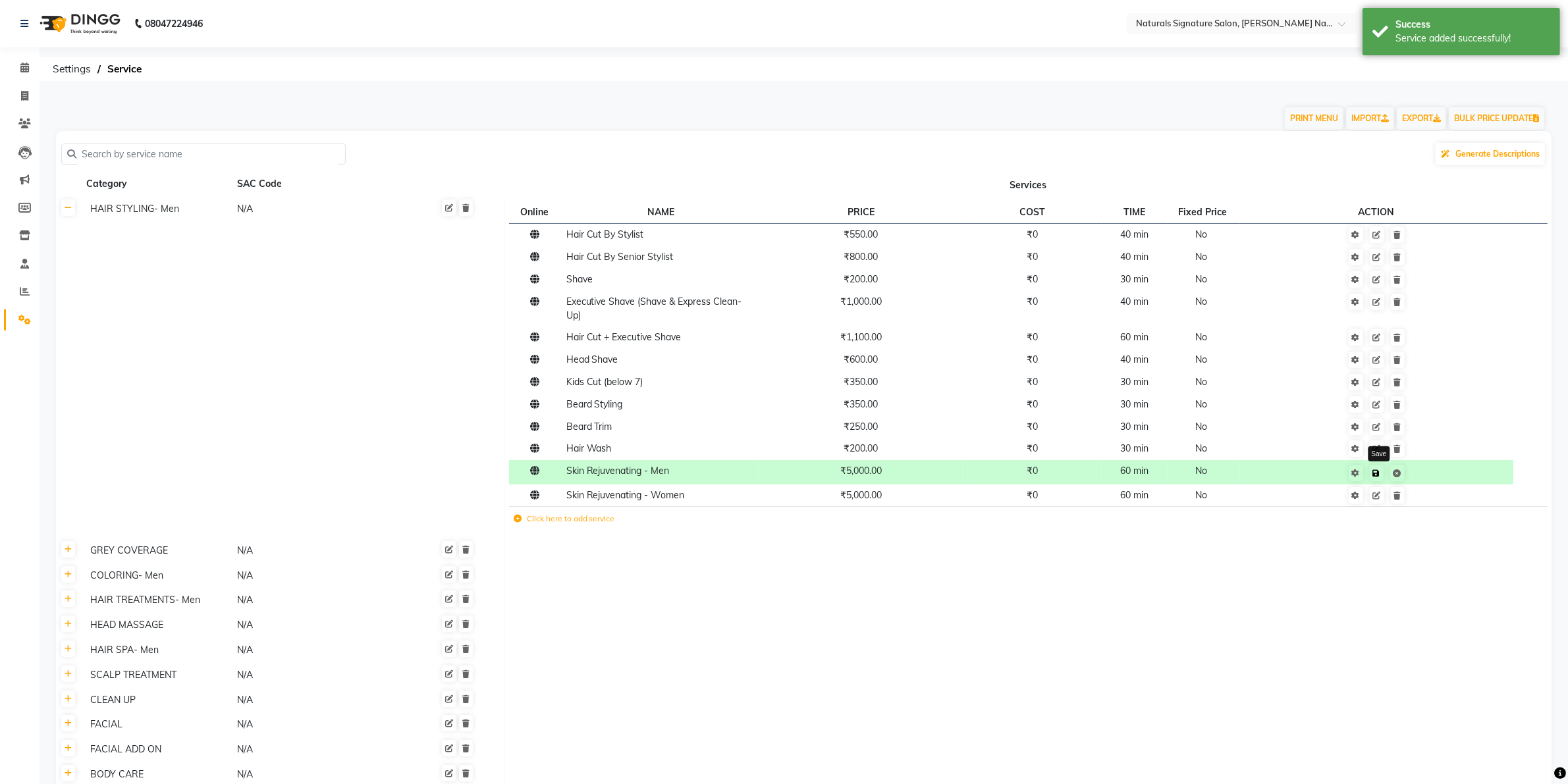
click at [1377, 474] on icon at bounding box center [1376, 474] width 7 height 8
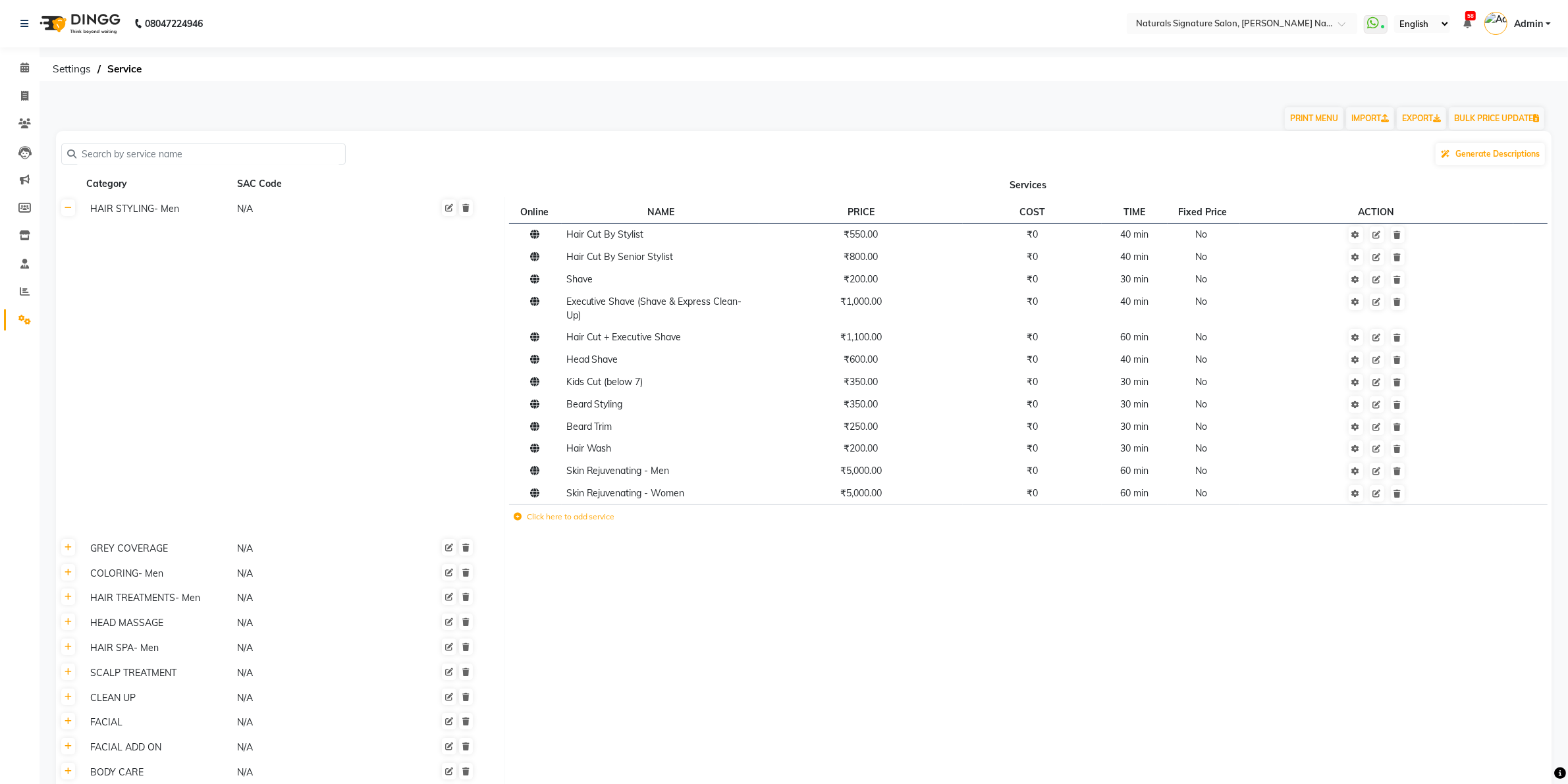
click at [516, 518] on icon at bounding box center [517, 517] width 8 height 8
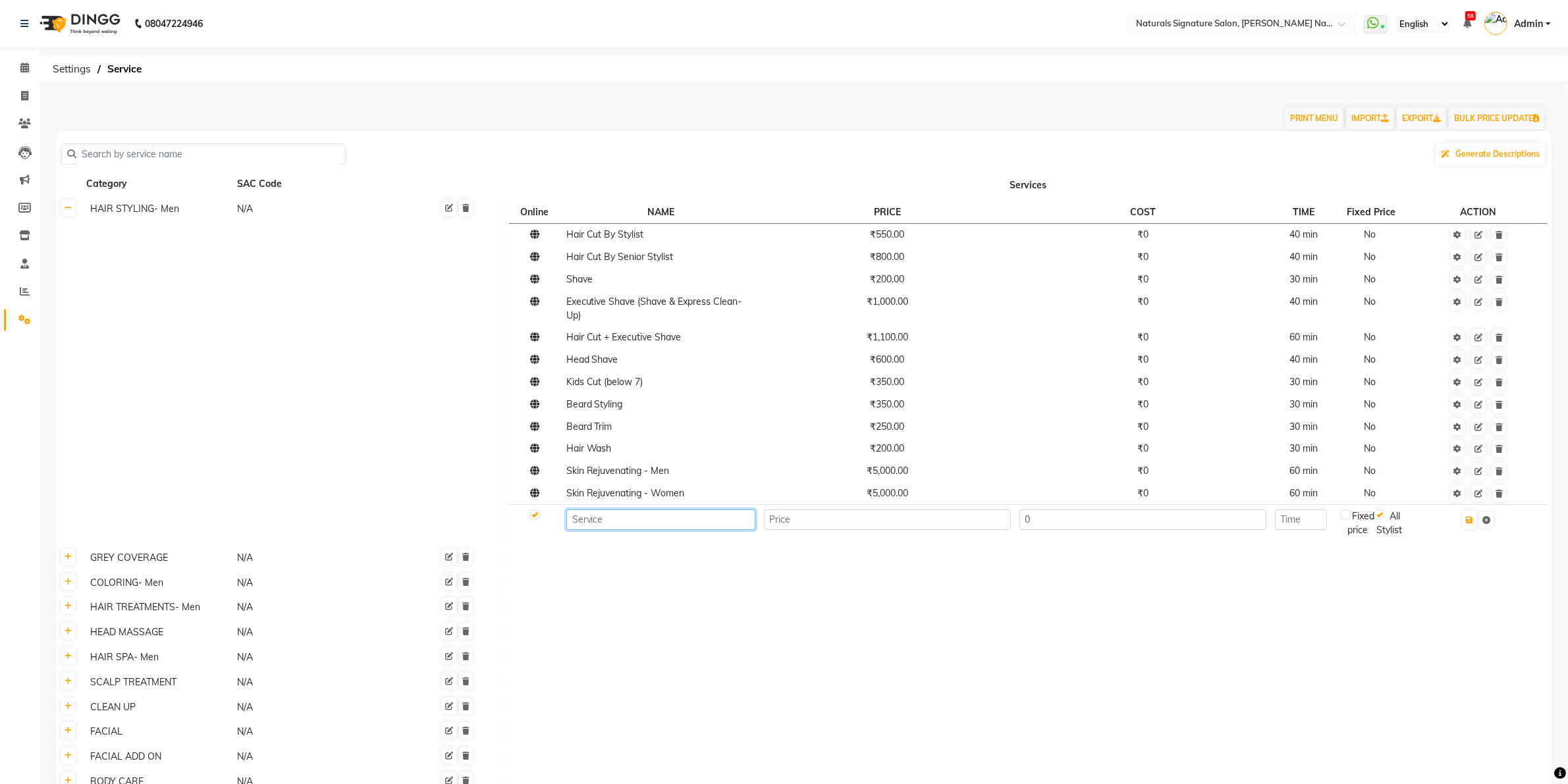
click at [616, 518] on input at bounding box center [660, 519] width 189 height 21
type input "Forehead - Peel Off"
click at [824, 522] on input "number" at bounding box center [887, 519] width 247 height 21
type input "120"
click at [1320, 524] on input "number" at bounding box center [1300, 519] width 52 height 21
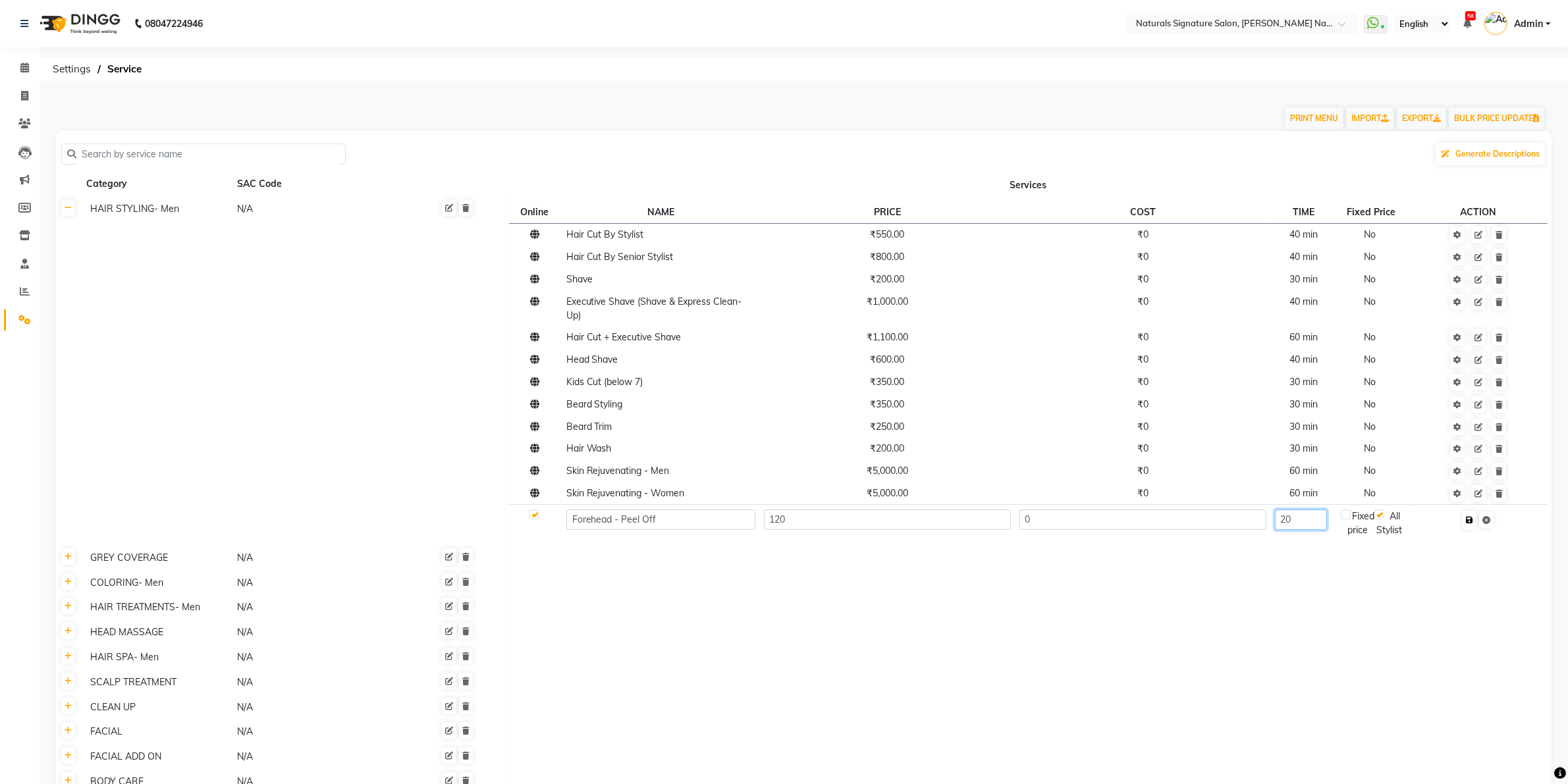
type input "20"
click at [1473, 522] on icon "button" at bounding box center [1469, 520] width 7 height 8
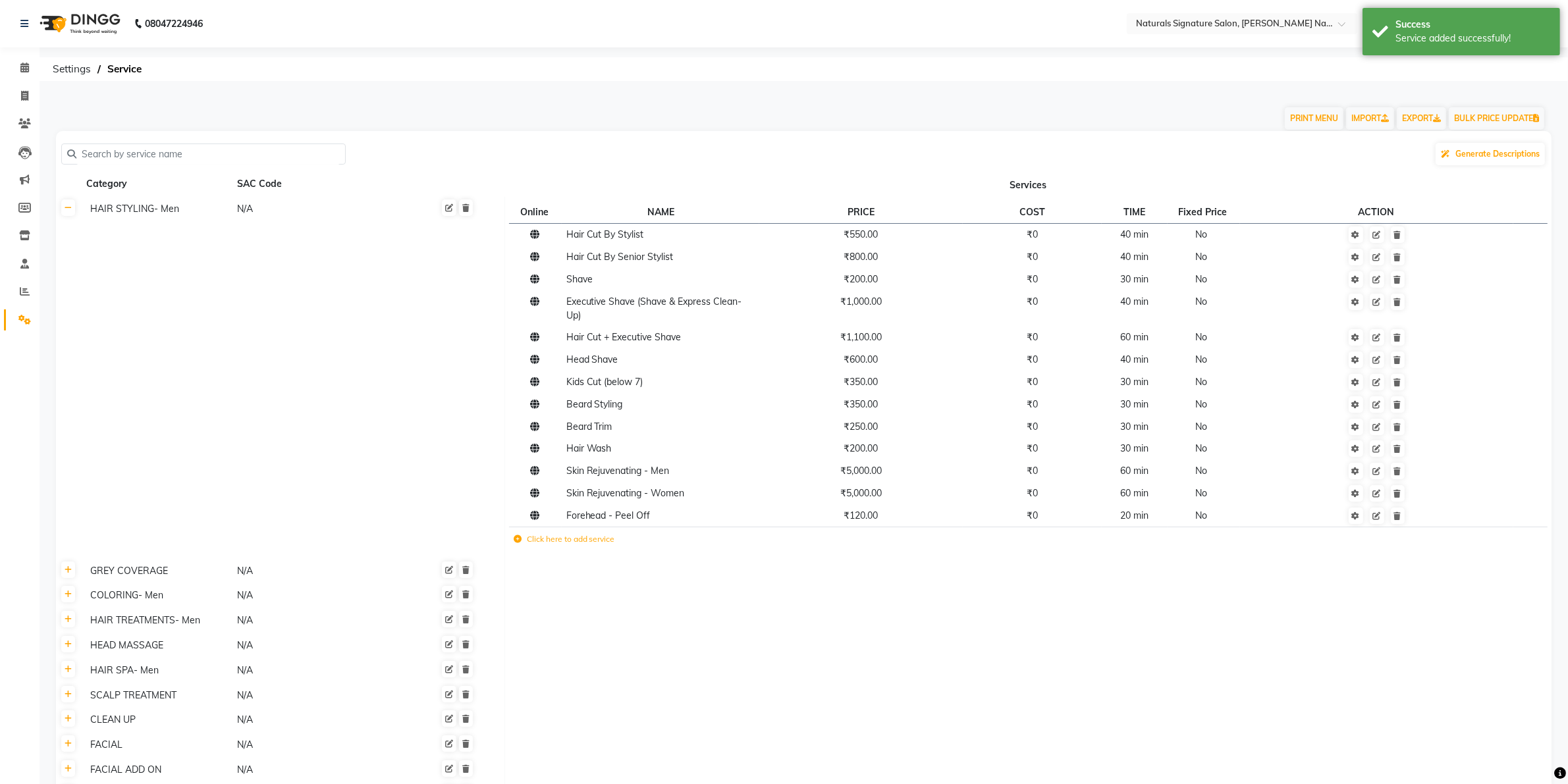
click at [518, 540] on icon at bounding box center [517, 539] width 8 height 8
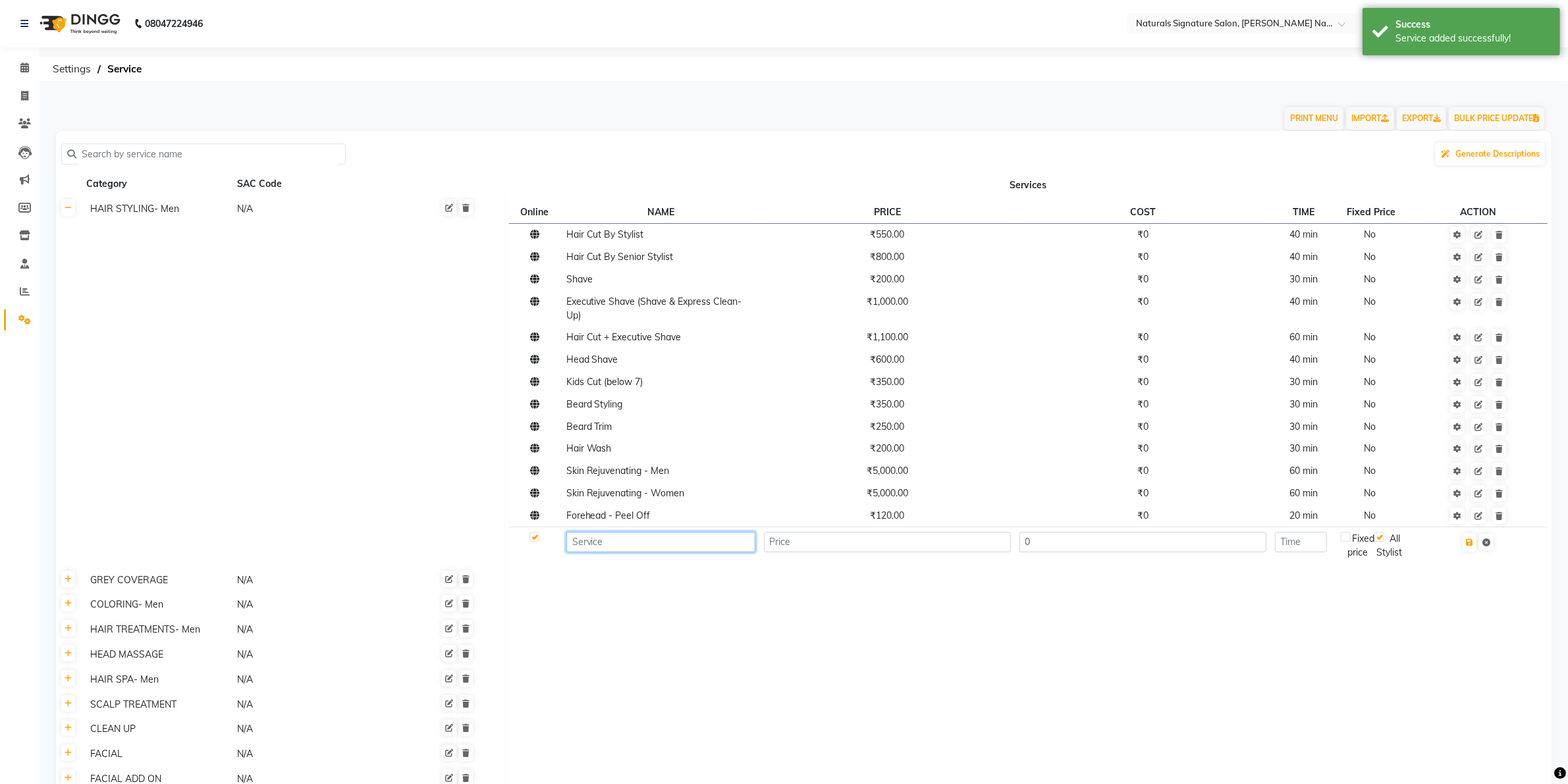
click at [624, 545] on input at bounding box center [660, 542] width 189 height 21
type input "Nose - Peel Off - Men"
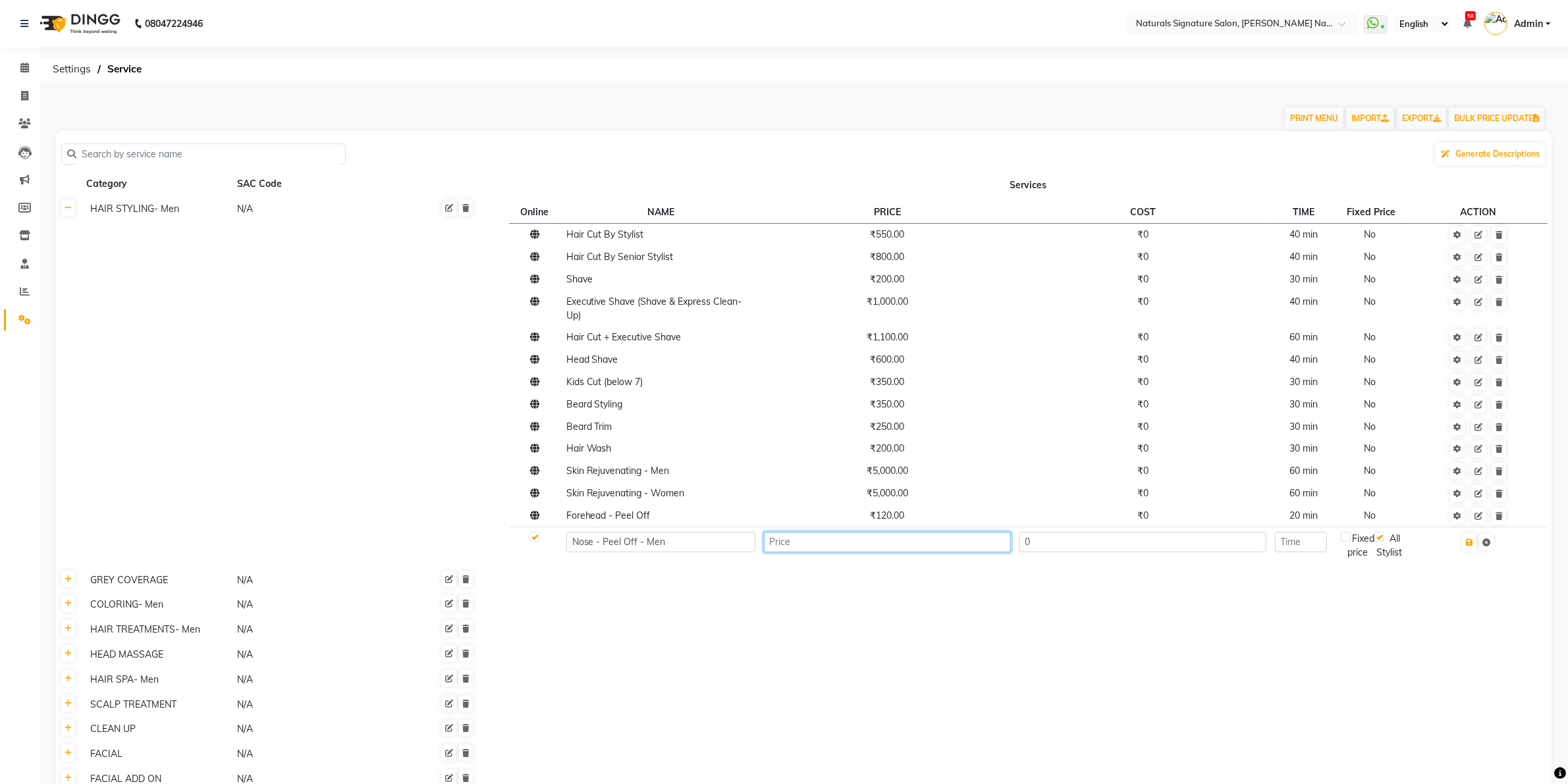
click at [953, 541] on input "number" at bounding box center [887, 542] width 247 height 21
click at [790, 541] on input "180" at bounding box center [887, 542] width 247 height 21
type input "200"
click at [1314, 548] on input "number" at bounding box center [1300, 542] width 52 height 21
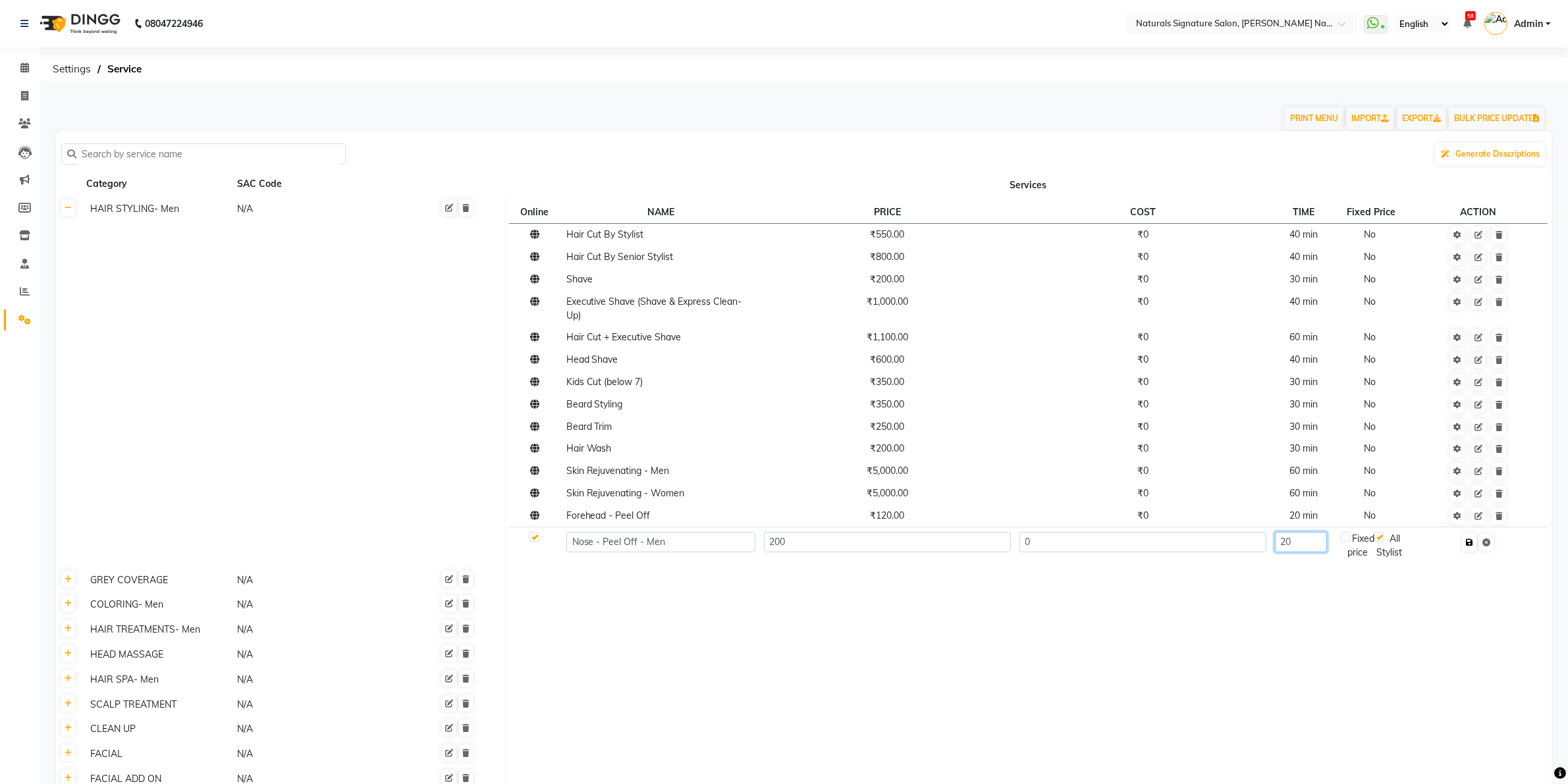
type input "20"
click at [1471, 547] on icon "button" at bounding box center [1469, 542] width 7 height 8
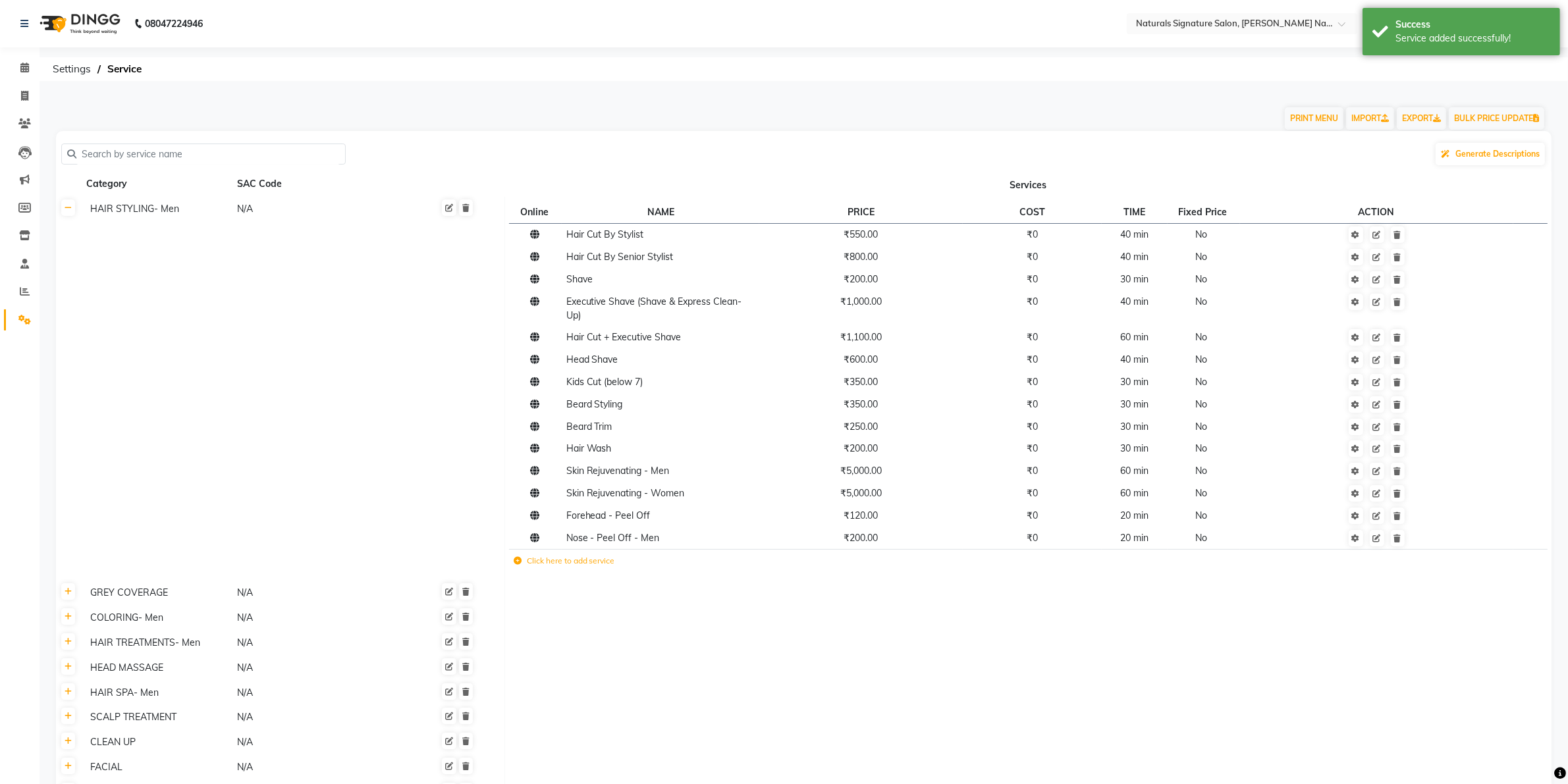
click at [516, 561] on icon at bounding box center [517, 561] width 8 height 8
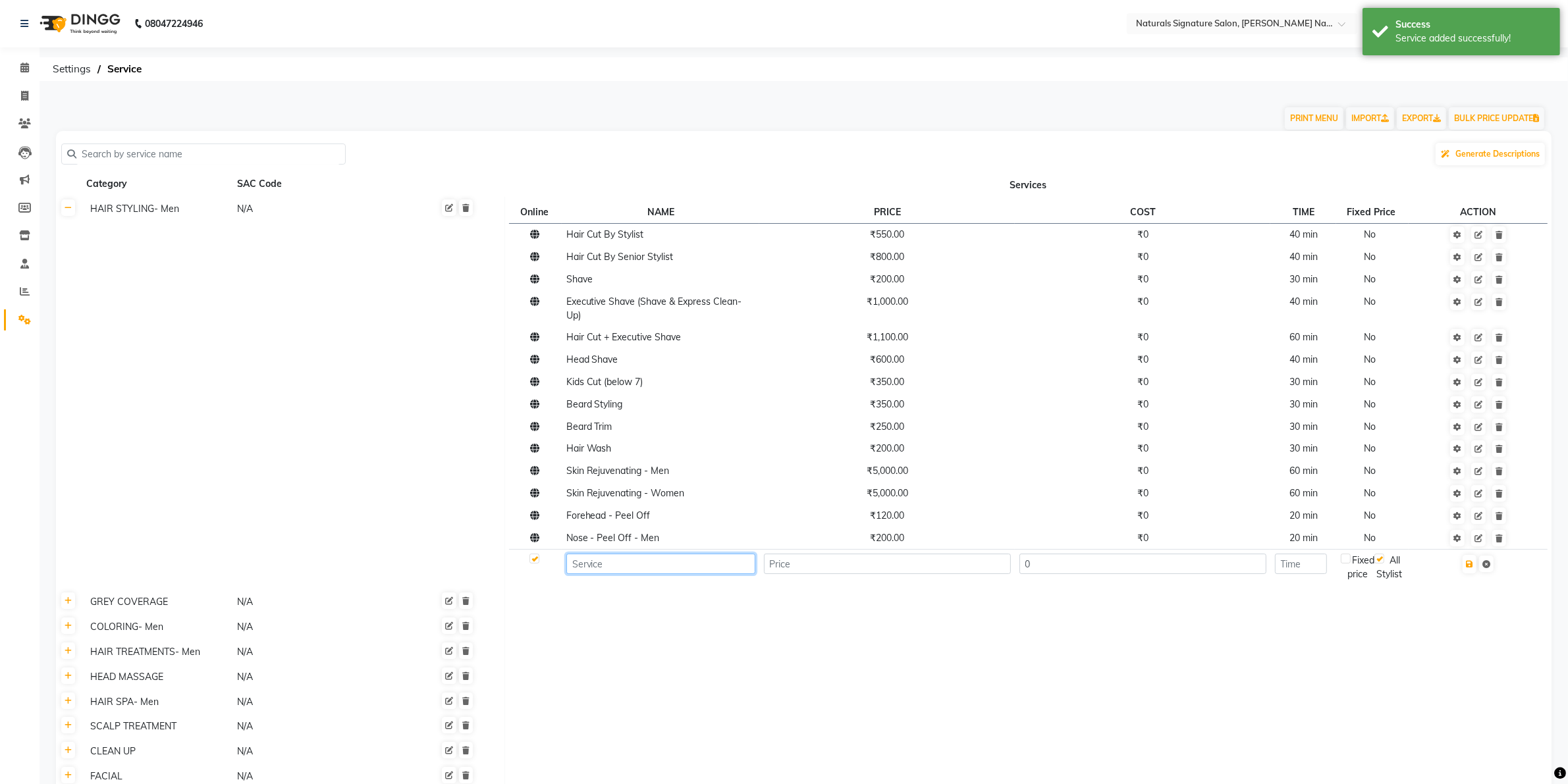
click at [610, 561] on input at bounding box center [660, 564] width 189 height 21
type input "Nose - Peel Off - Women"
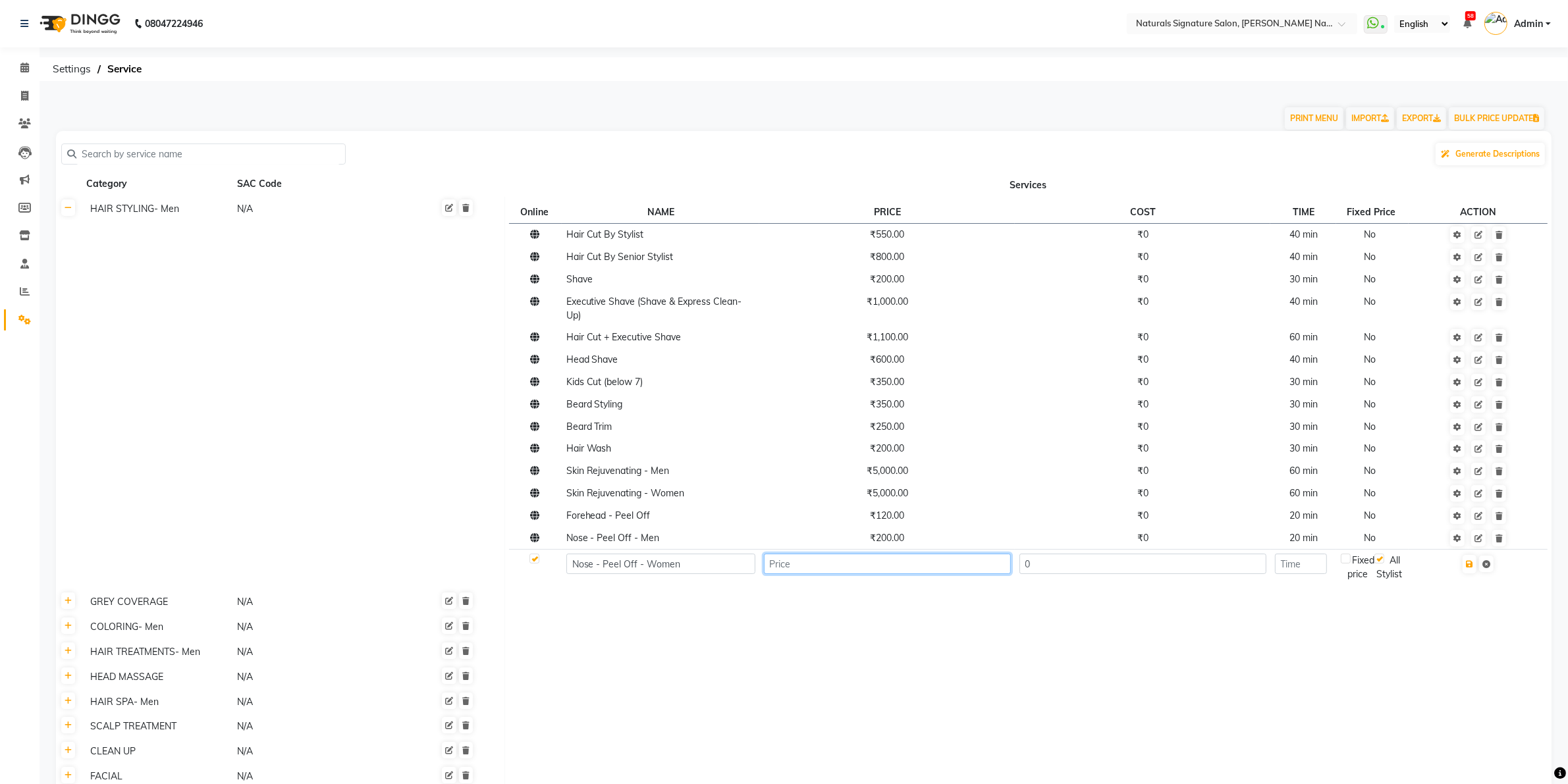
click at [815, 567] on input "number" at bounding box center [887, 564] width 247 height 21
type input "200"
click at [1320, 564] on input "number" at bounding box center [1300, 564] width 52 height 21
type input "20"
click at [1470, 561] on icon "button" at bounding box center [1469, 564] width 7 height 8
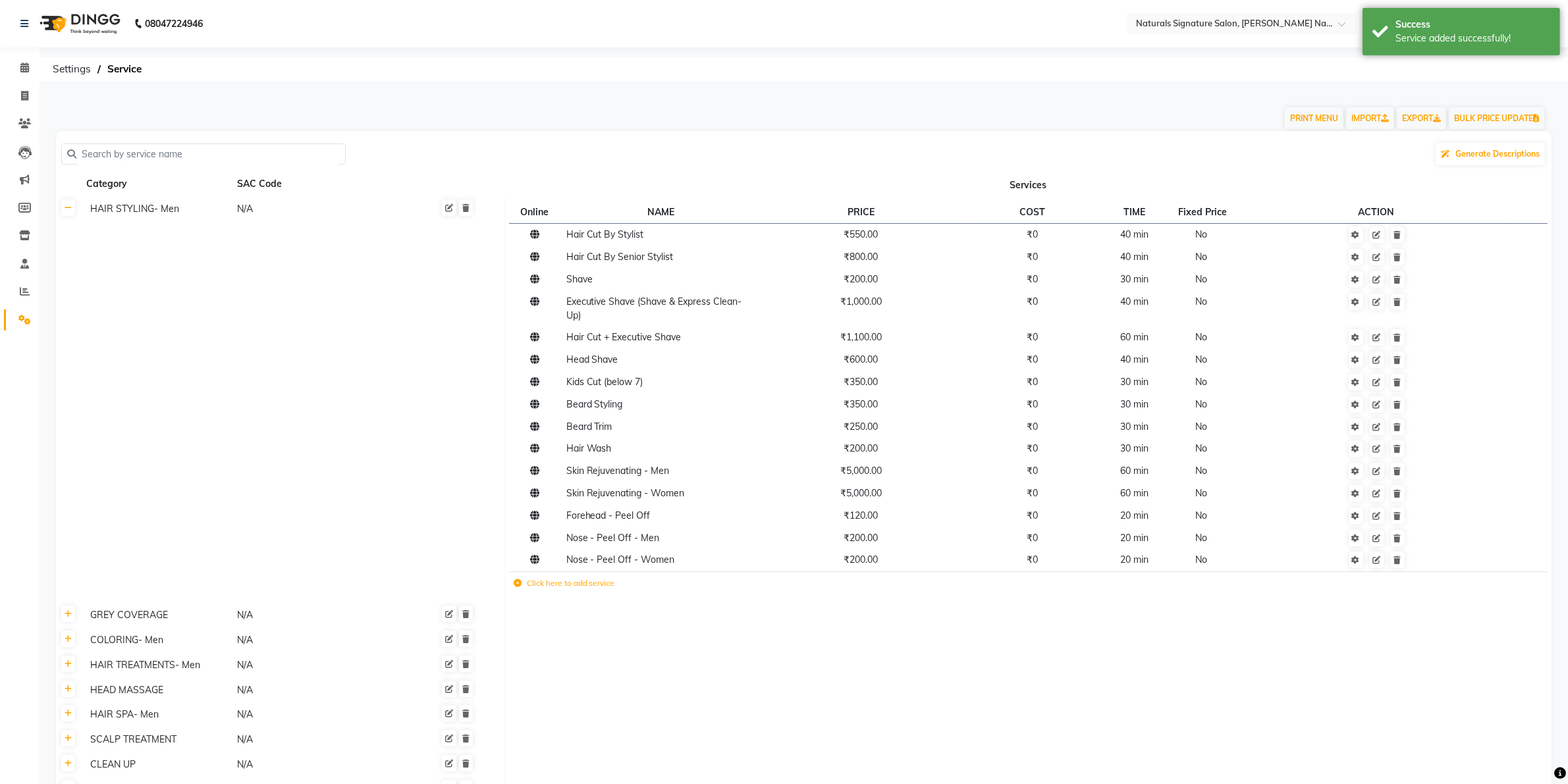
click at [517, 583] on icon at bounding box center [517, 583] width 8 height 8
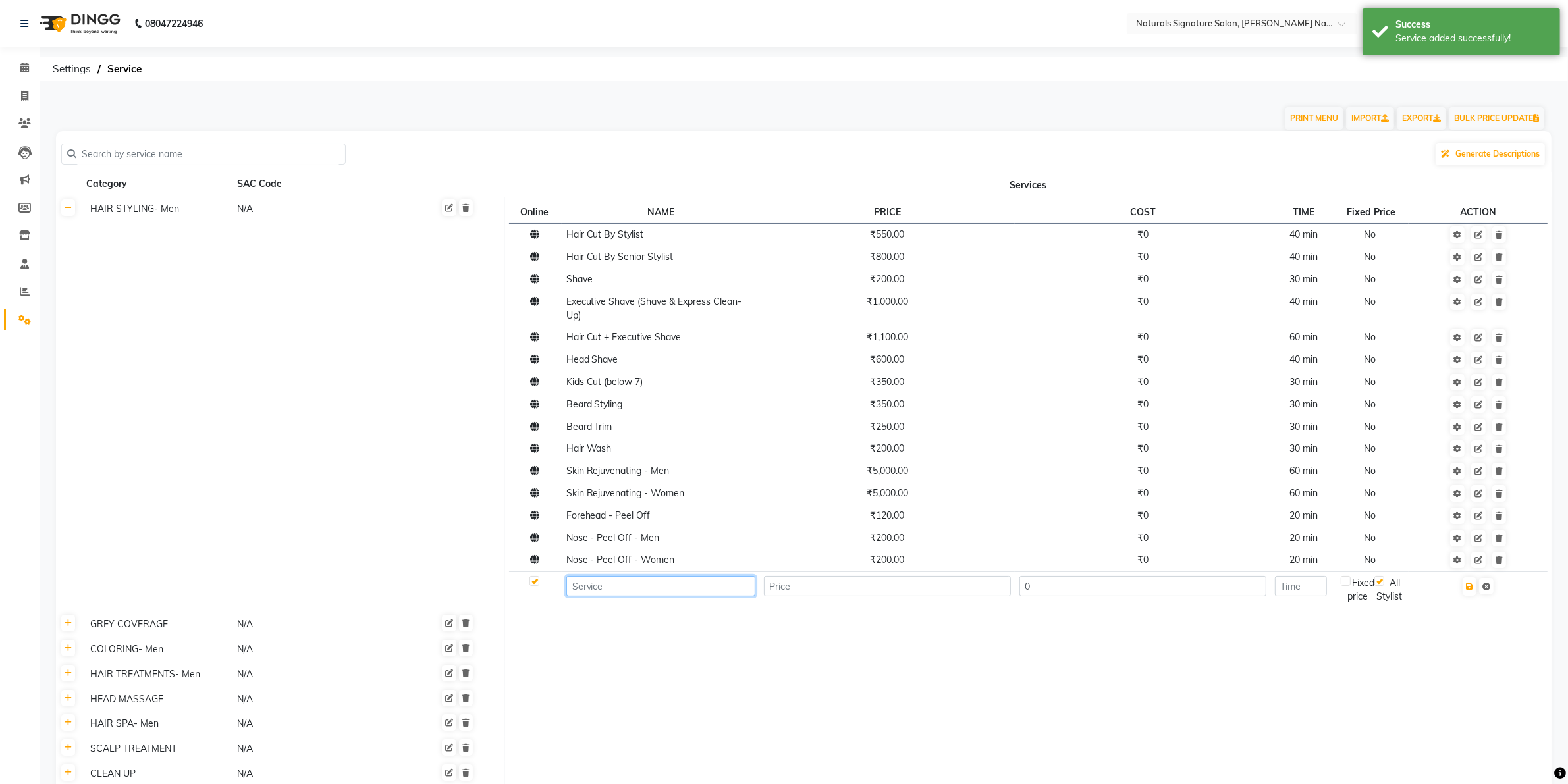
click at [600, 584] on input at bounding box center [660, 586] width 189 height 21
type input "Lower Lip - Peel Off - Women"
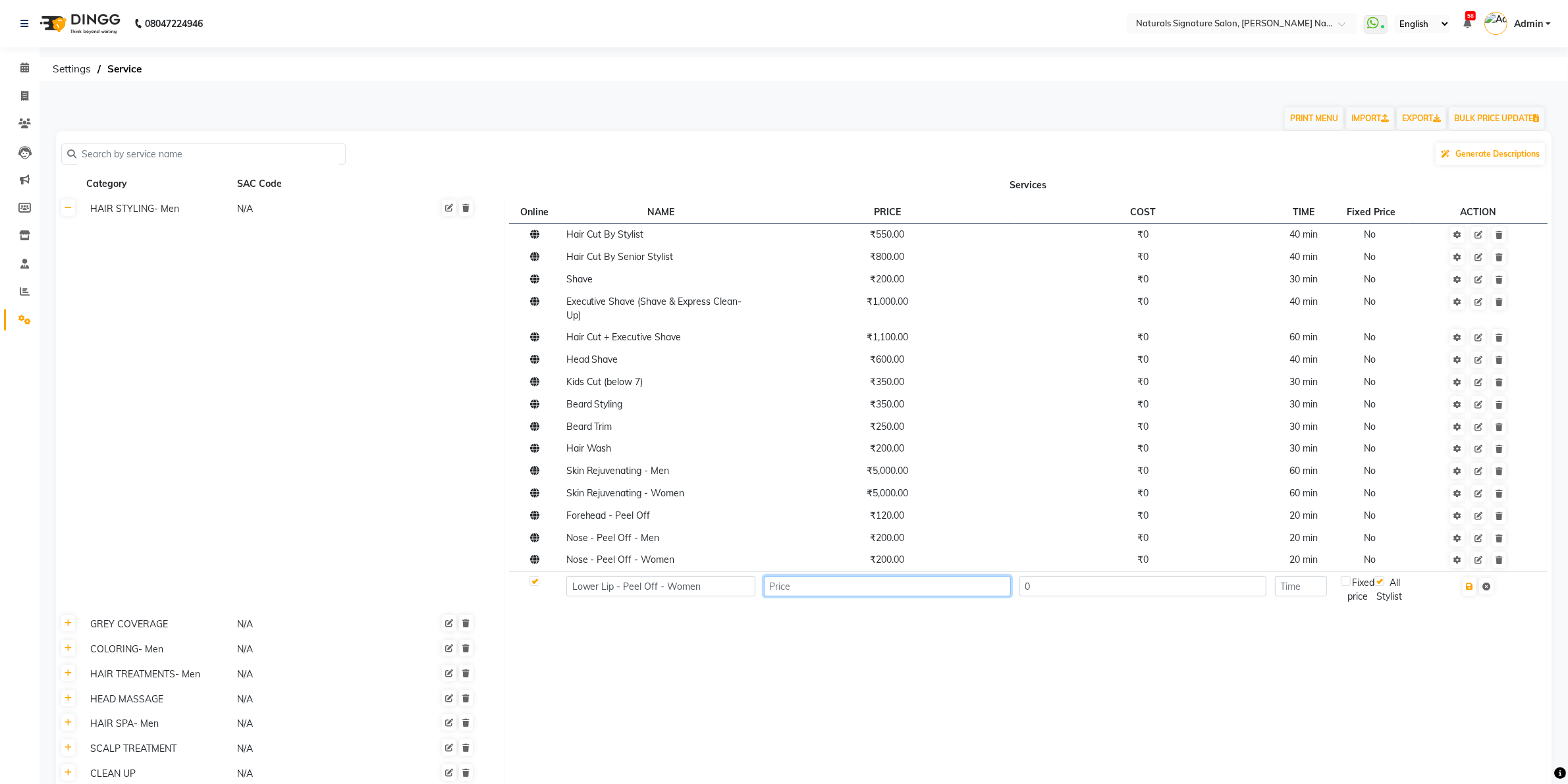
click at [928, 595] on input "number" at bounding box center [887, 586] width 247 height 21
click at [1491, 596] on td at bounding box center [1477, 594] width 138 height 47
click at [1489, 587] on icon at bounding box center [1486, 586] width 8 height 8
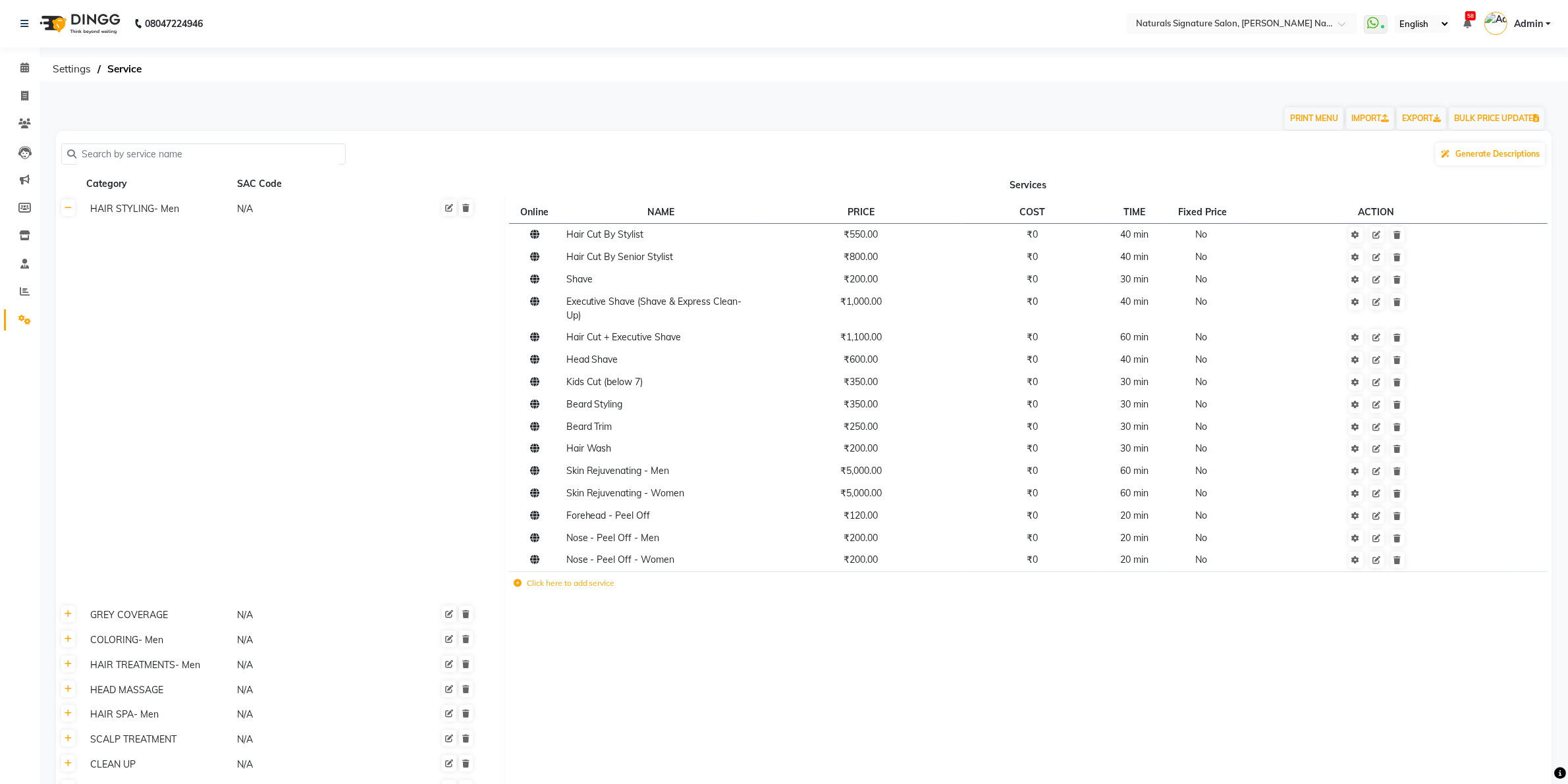
click at [518, 584] on icon at bounding box center [517, 583] width 8 height 8
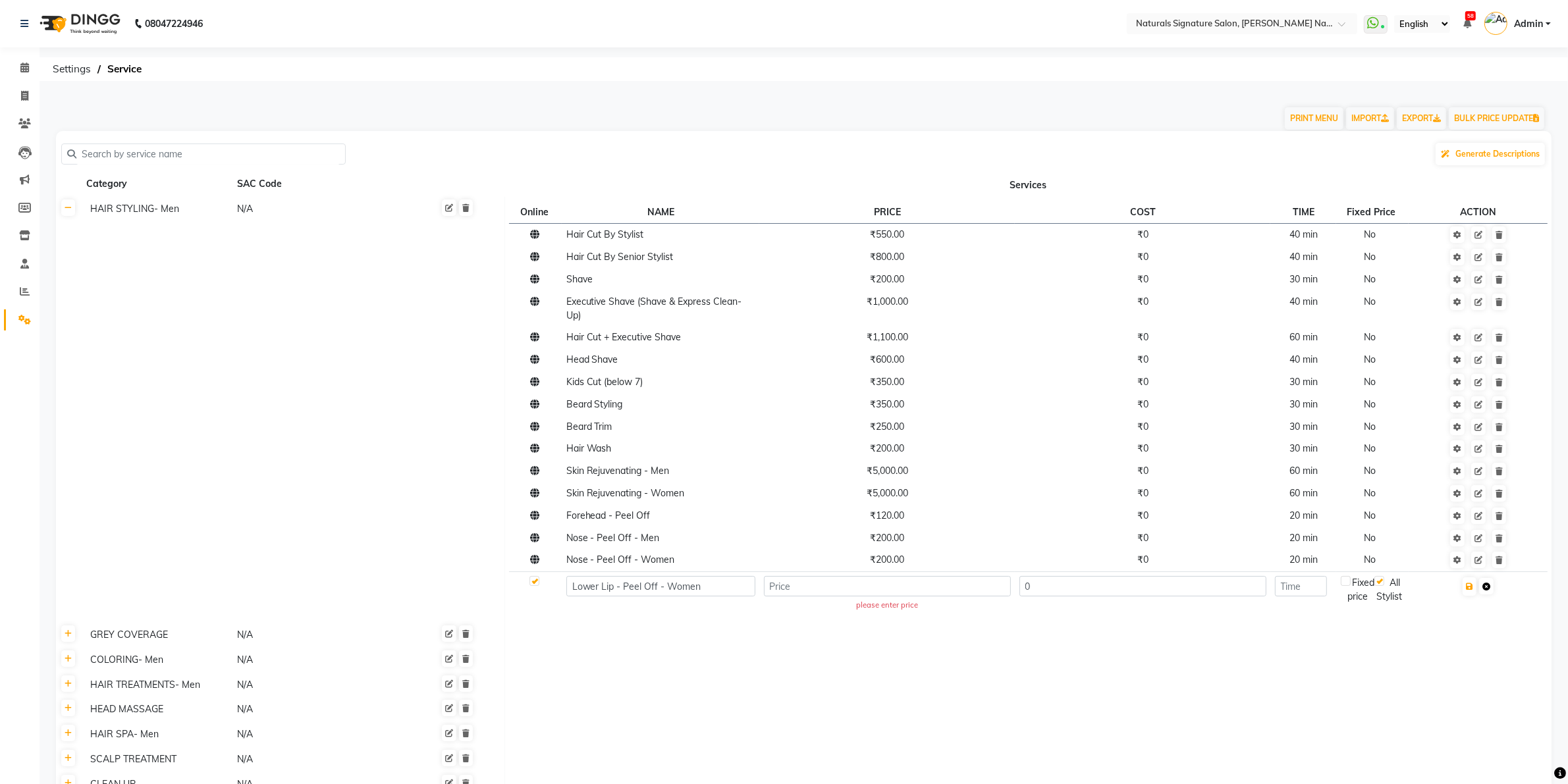
click at [1490, 584] on icon at bounding box center [1486, 586] width 8 height 8
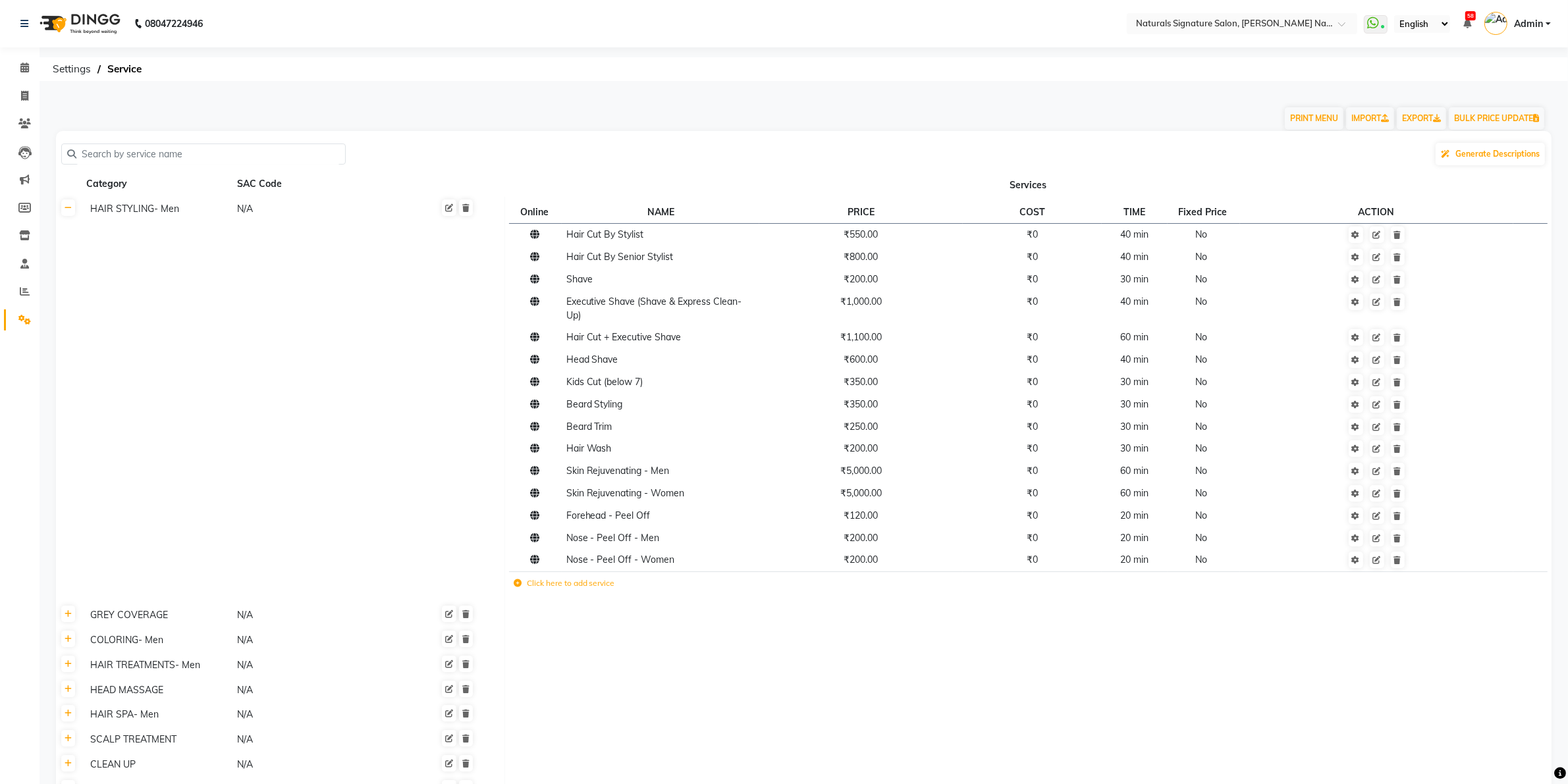
click at [518, 586] on icon at bounding box center [517, 583] width 8 height 8
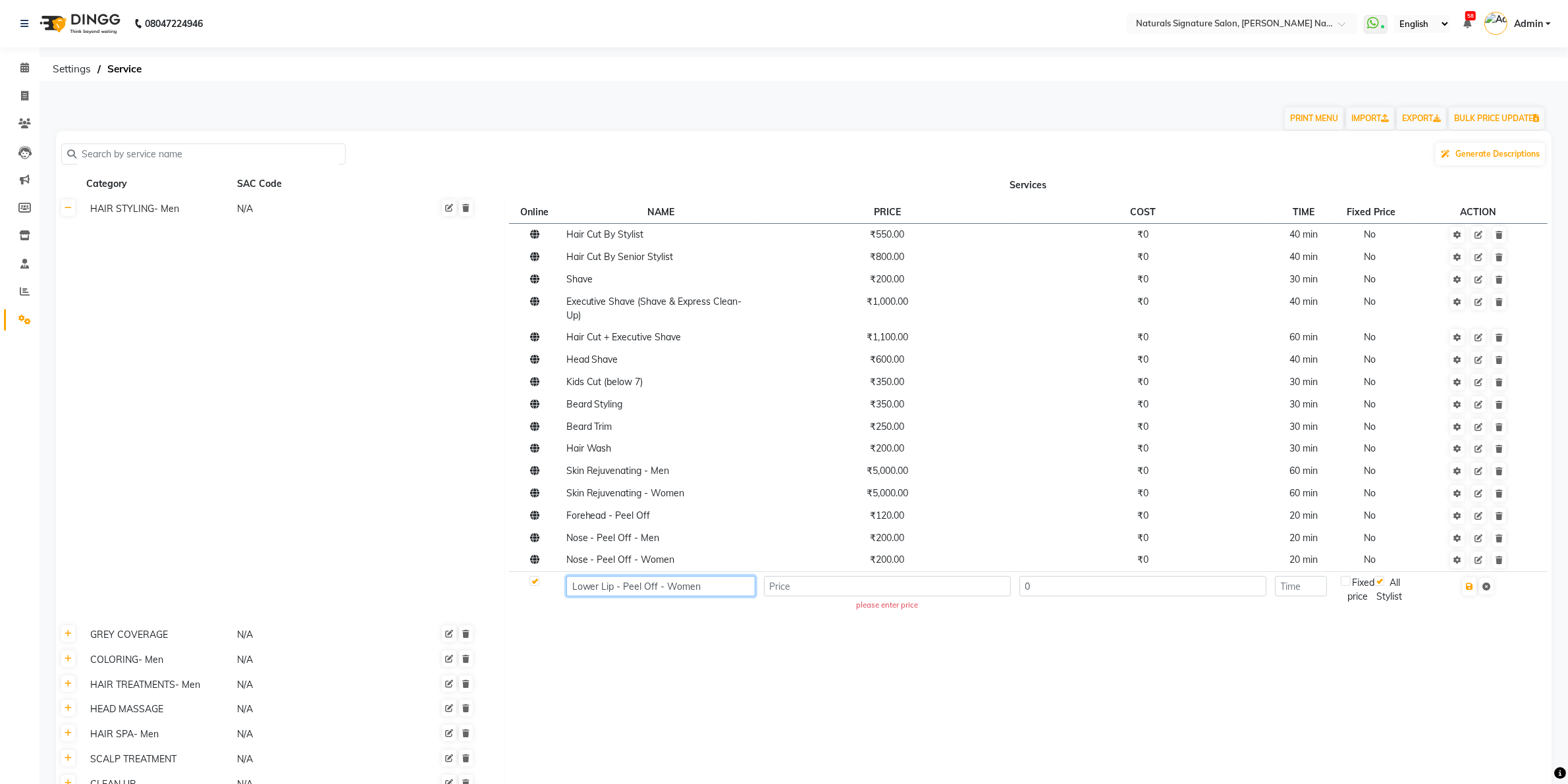
click at [695, 590] on input "Lower Lip - Peel Off - Women" at bounding box center [660, 586] width 189 height 21
click at [680, 590] on input "Lower Lip - Peel Off -" at bounding box center [660, 586] width 189 height 21
type input "L"
click at [27, 67] on icon at bounding box center [24, 67] width 8 height 10
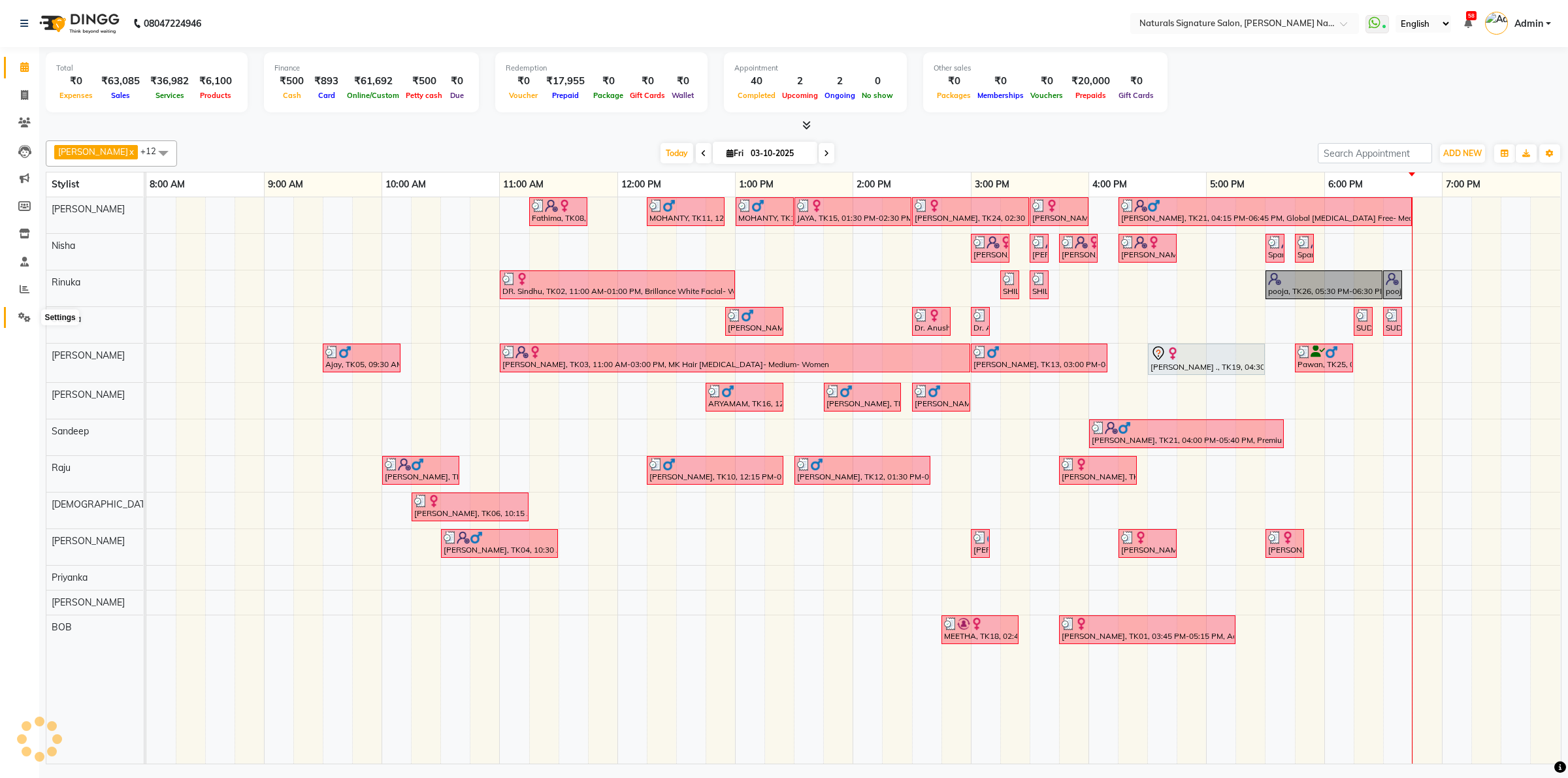
click at [26, 313] on icon at bounding box center [24, 317] width 12 height 10
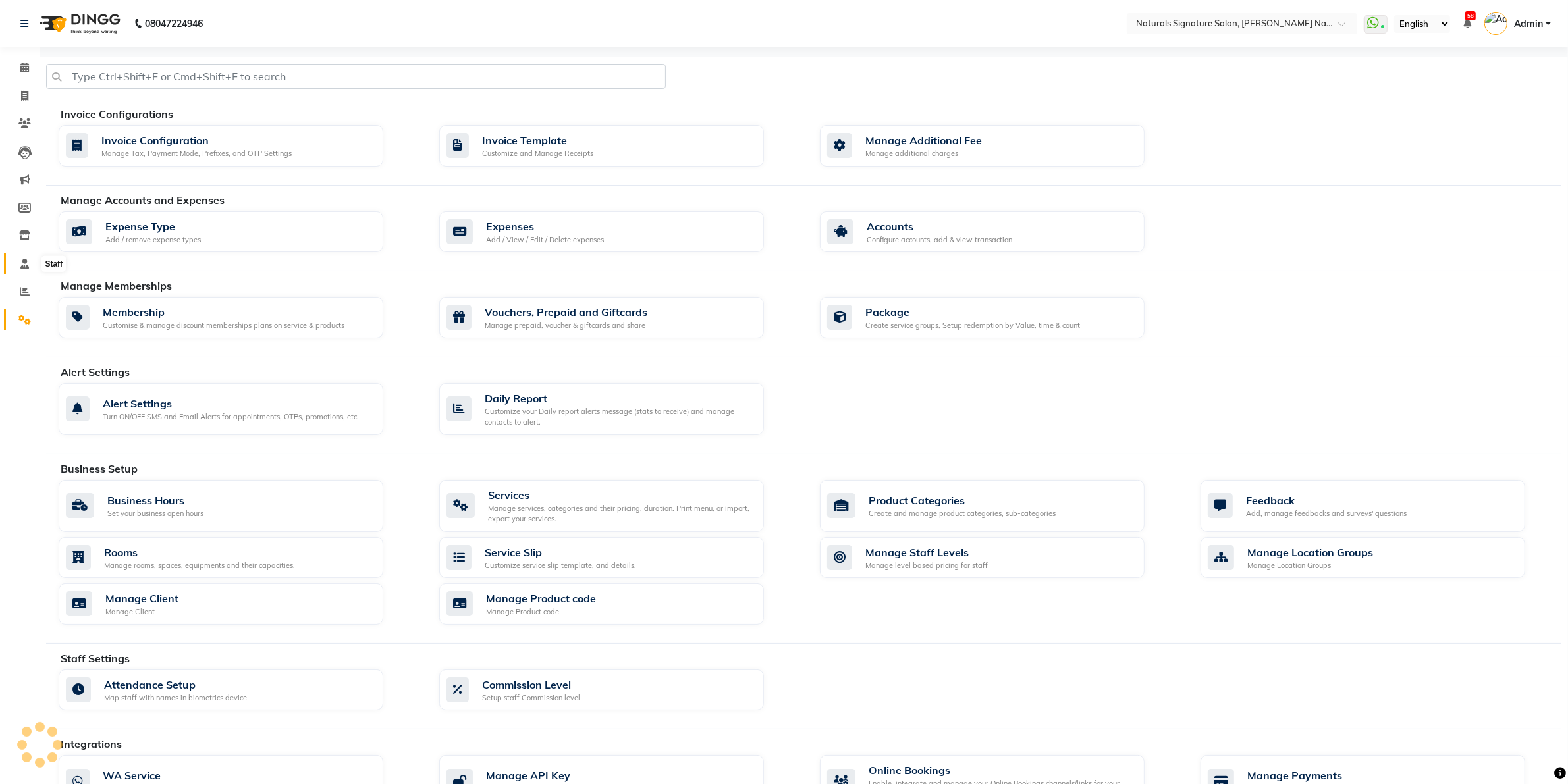
click at [14, 258] on span at bounding box center [24, 265] width 23 height 15
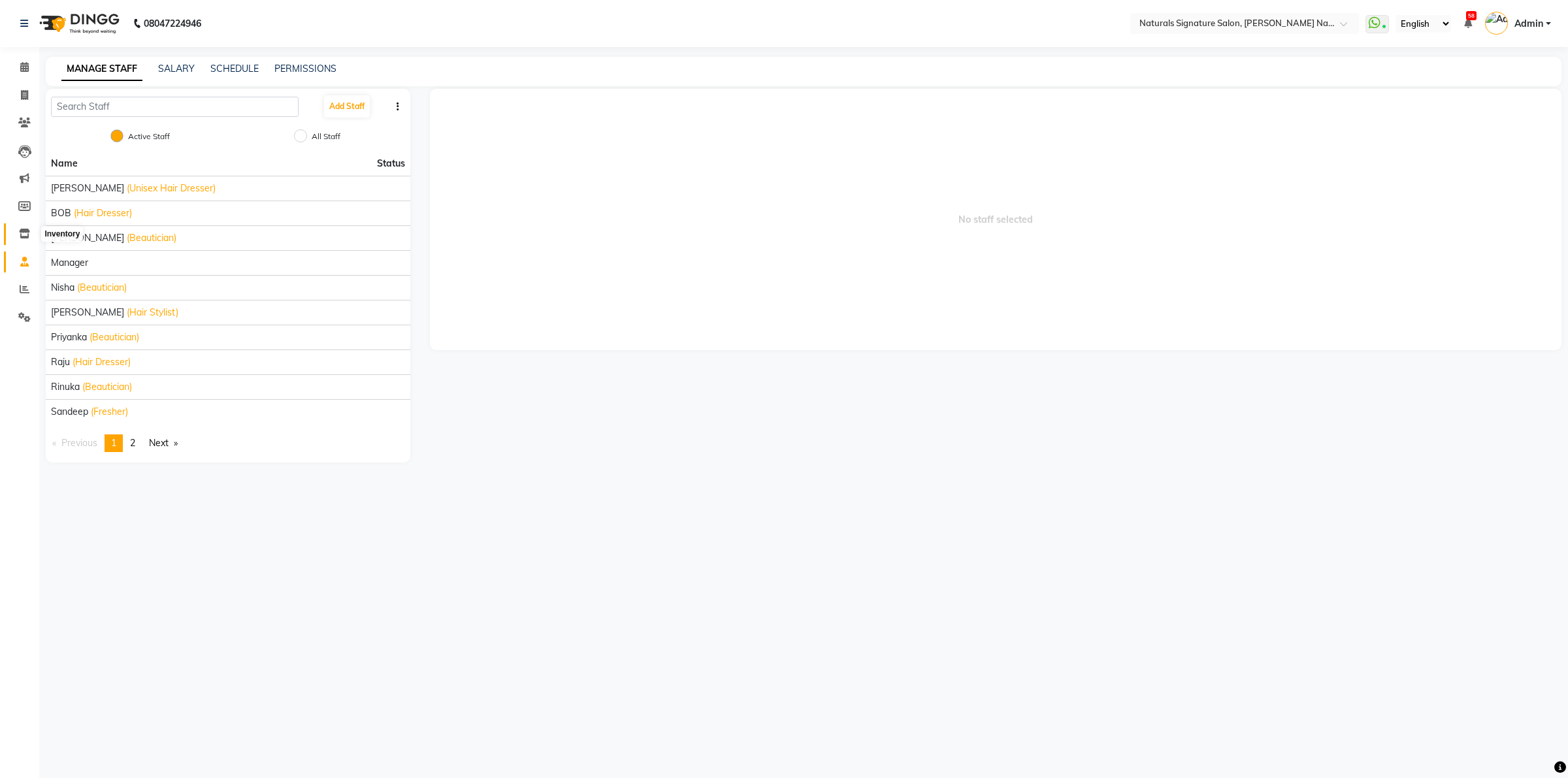
click at [30, 240] on span at bounding box center [24, 235] width 23 height 15
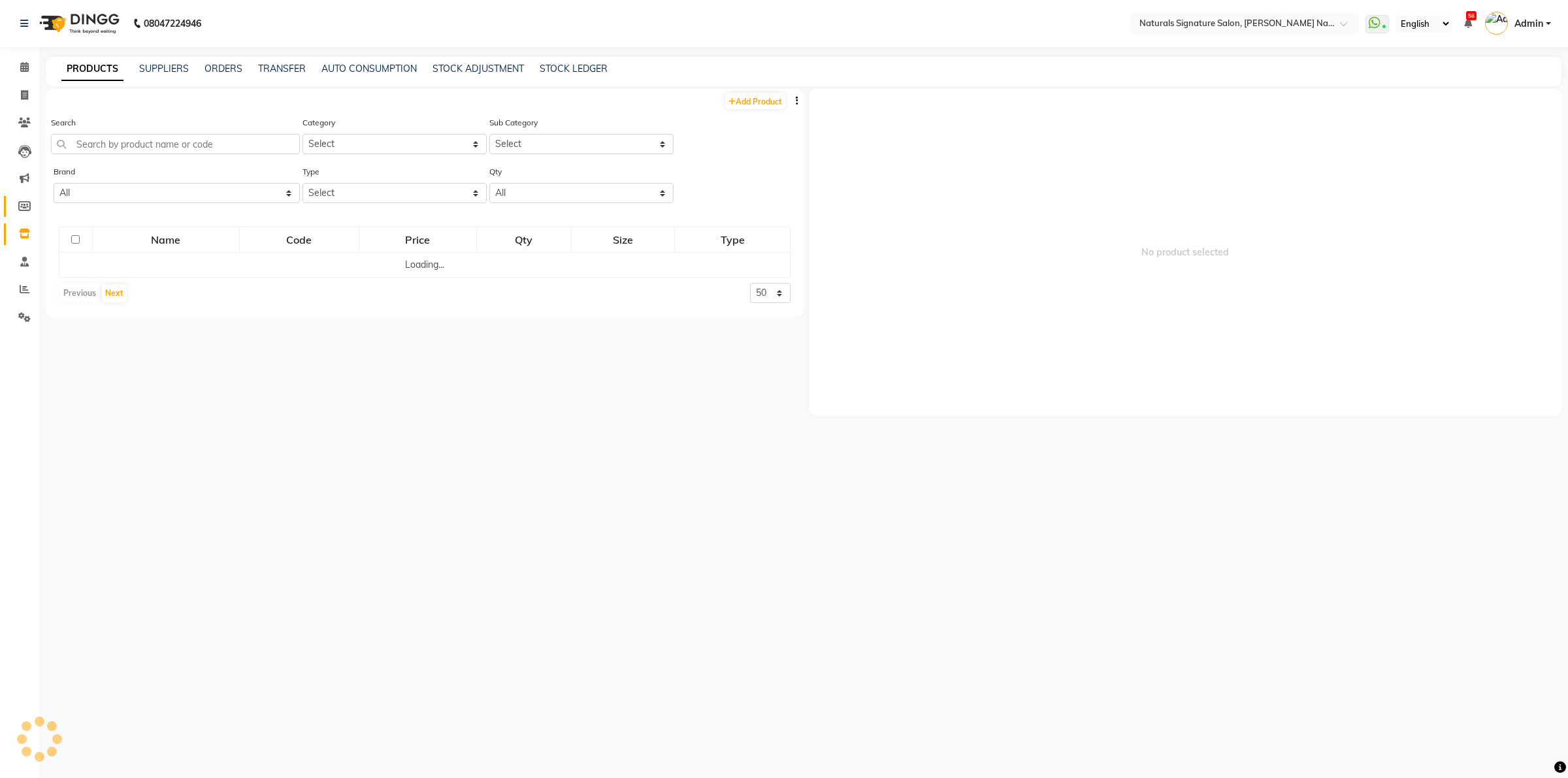
click at [13, 216] on link "Members" at bounding box center [19, 207] width 31 height 21
select select
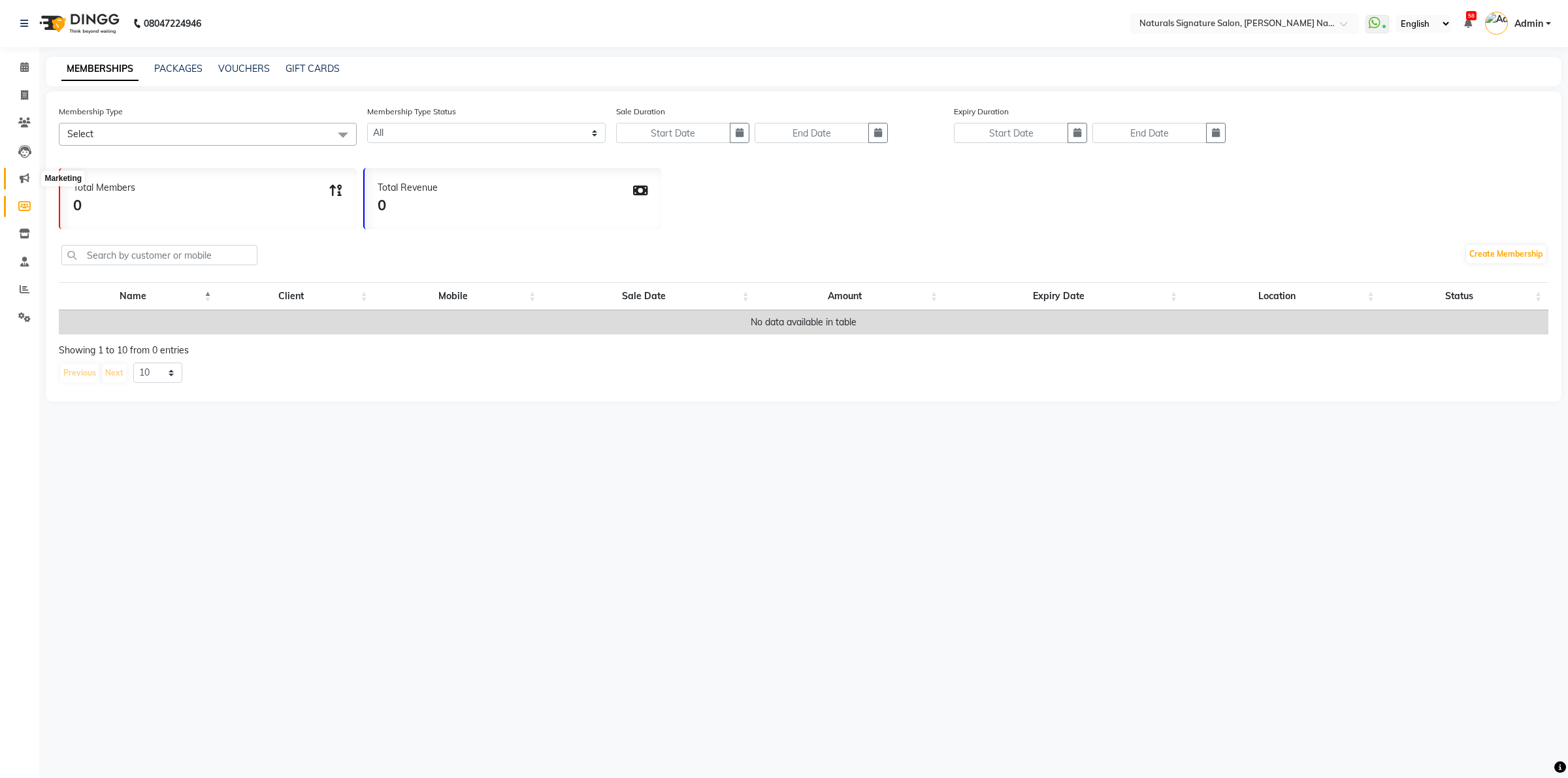
click at [26, 174] on icon at bounding box center [24, 178] width 10 height 10
